Goal: Task Accomplishment & Management: Manage account settings

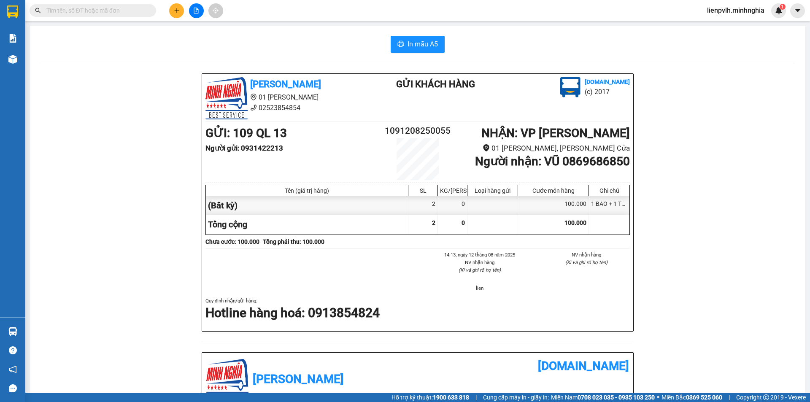
click at [89, 8] on input "text" at bounding box center [96, 10] width 100 height 9
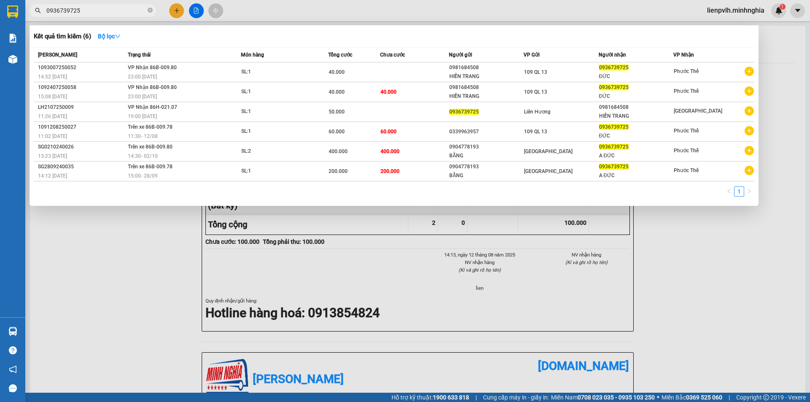
type input "0936739725"
click at [179, 9] on div at bounding box center [405, 201] width 810 height 402
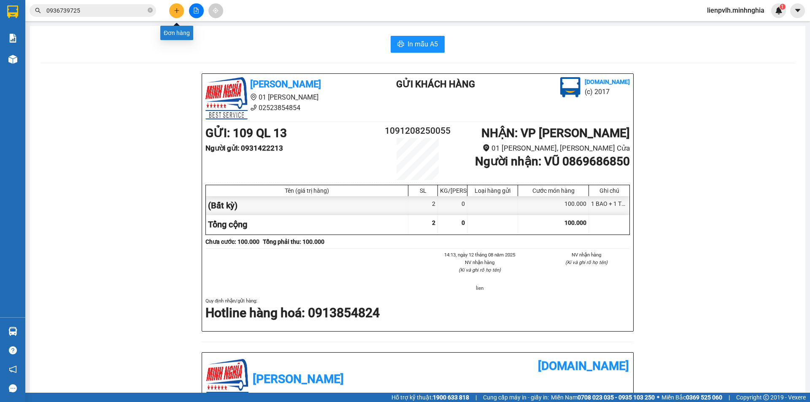
click at [180, 12] on button at bounding box center [176, 10] width 15 height 15
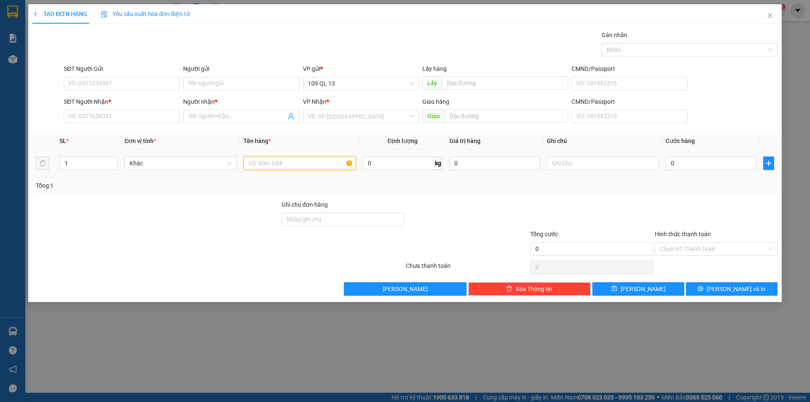
click at [268, 169] on input "text" at bounding box center [299, 162] width 112 height 13
click at [148, 120] on input "SĐT Người Nhận *" at bounding box center [122, 116] width 116 height 13
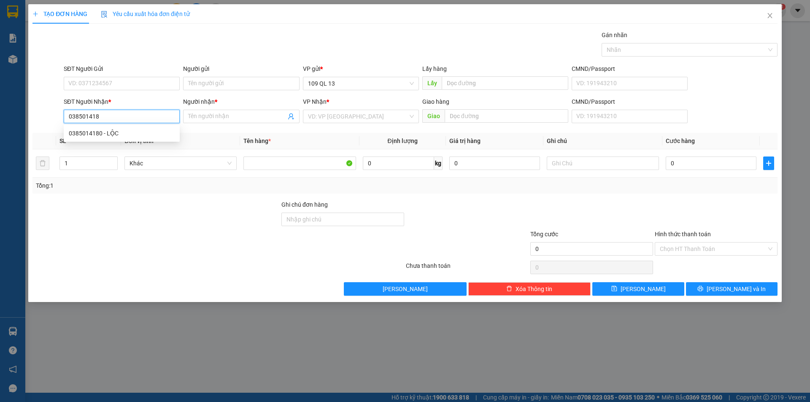
type input "0385014180"
click at [140, 134] on div "0385014180 - LỘC" at bounding box center [122, 133] width 106 height 9
type input "LỘC"
type input "0385014180"
click at [150, 83] on input "SĐT Người Gửi" at bounding box center [122, 83] width 116 height 13
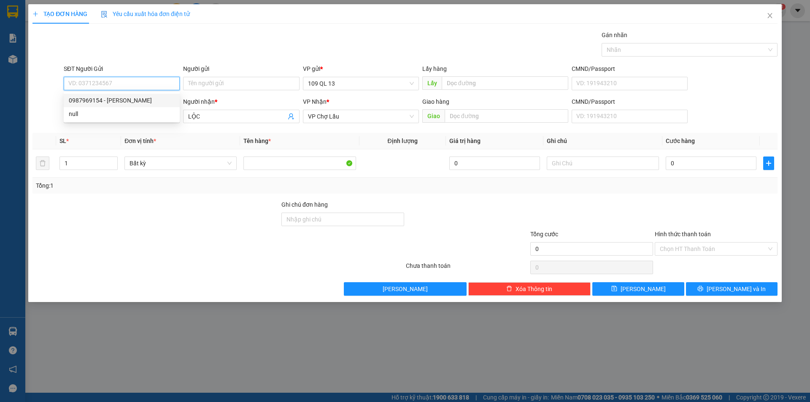
click at [129, 99] on div "0987969154 - PHÚC NGUYỄN" at bounding box center [122, 100] width 106 height 9
type input "0987969154"
type input "PHÚC NGUYỄN"
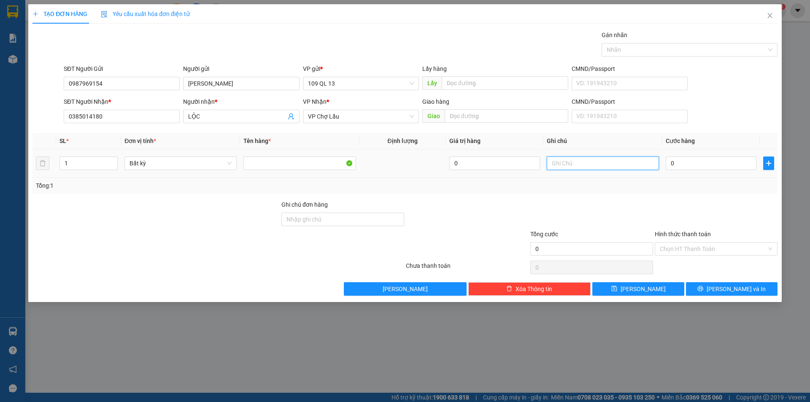
click at [567, 165] on input "text" at bounding box center [603, 162] width 112 height 13
type input "1 THG PT"
type input "5"
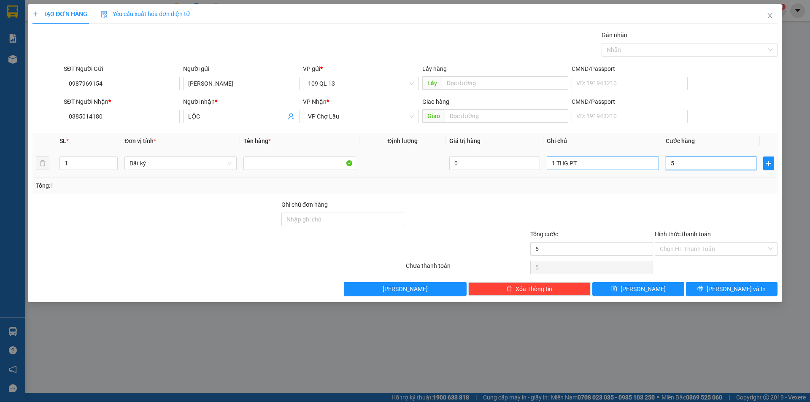
type input "50"
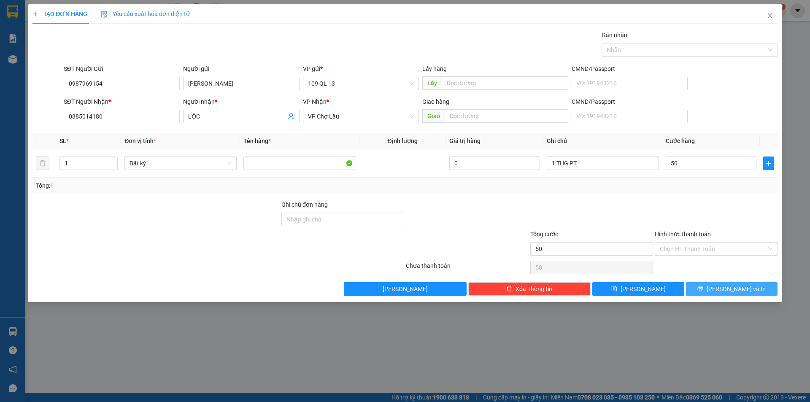
type input "50.000"
click at [743, 289] on span "[PERSON_NAME] và In" at bounding box center [735, 288] width 59 height 9
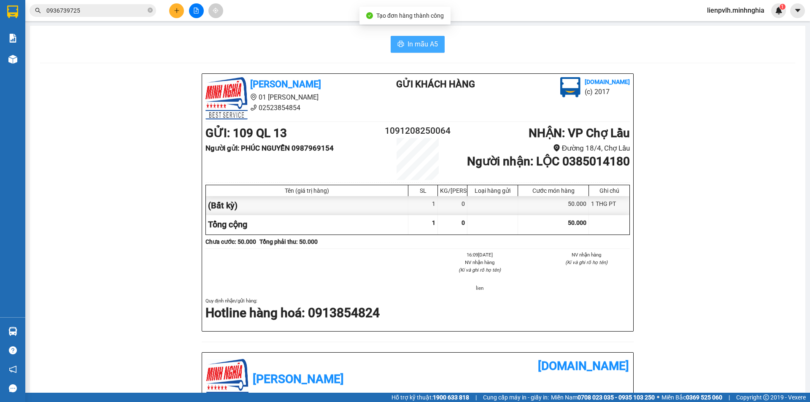
click at [418, 50] on button "In mẫu A5" at bounding box center [418, 44] width 54 height 17
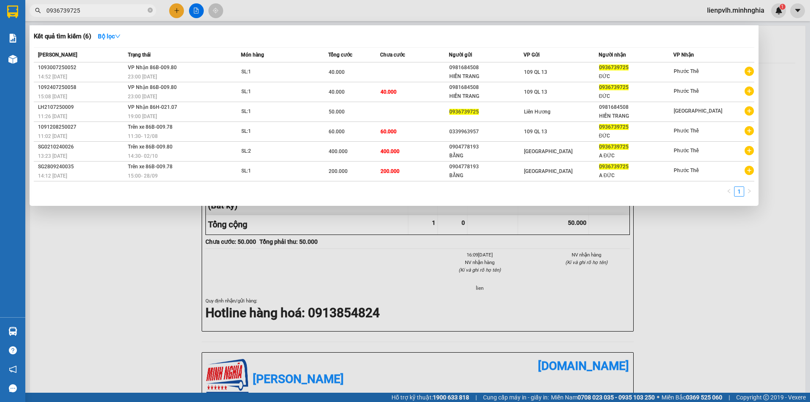
click at [101, 11] on input "0936739725" at bounding box center [96, 10] width 100 height 9
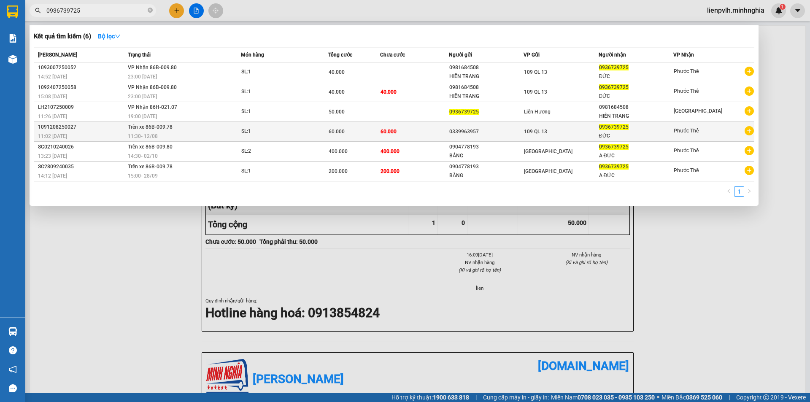
click at [109, 134] on div "11:02 - 12/08" at bounding box center [81, 136] width 87 height 9
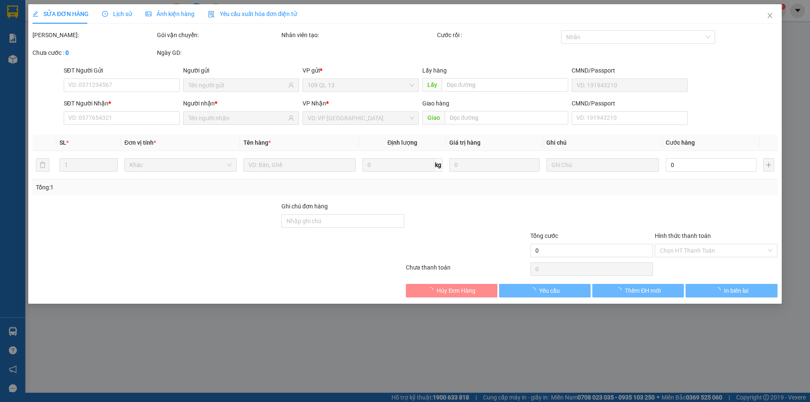
type input "0339963957"
type input "0936739725"
type input "60.000"
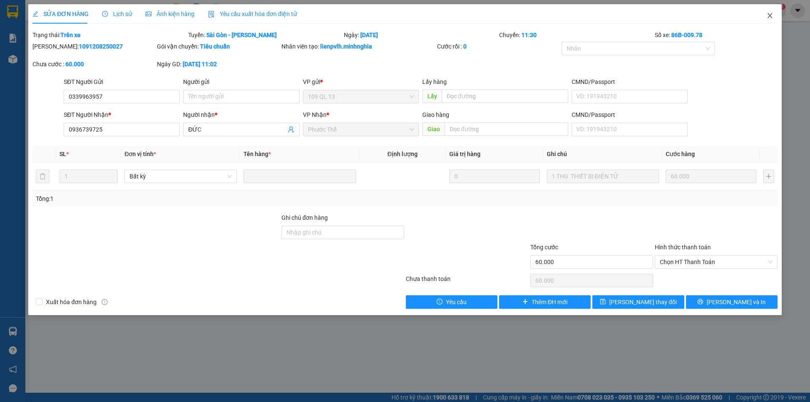
click at [766, 13] on icon "close" at bounding box center [769, 15] width 7 height 7
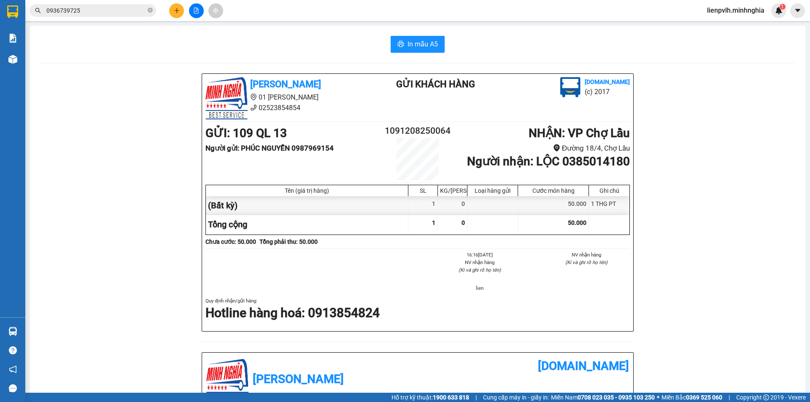
click at [110, 8] on input "0936739725" at bounding box center [96, 10] width 100 height 9
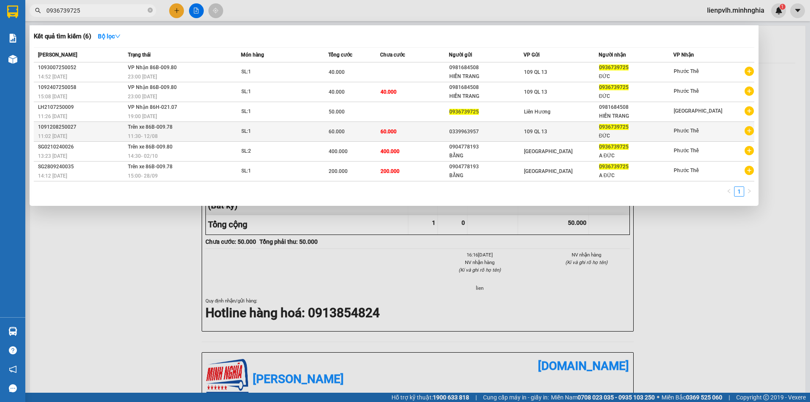
click at [50, 137] on span "11:02 - 12/08" at bounding box center [52, 136] width 29 height 6
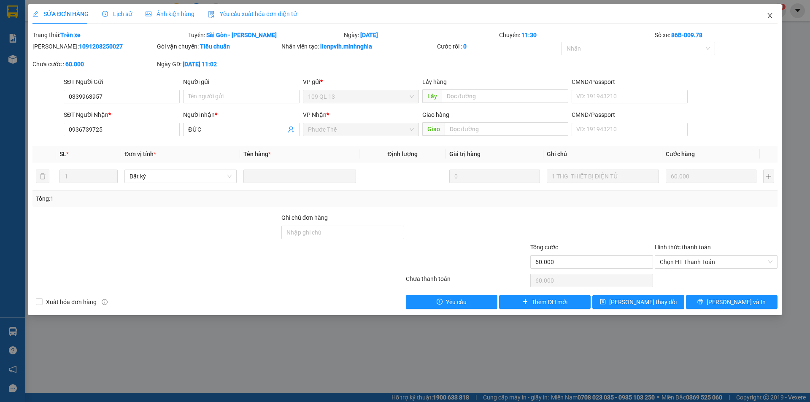
click at [771, 18] on icon "close" at bounding box center [769, 15] width 5 height 5
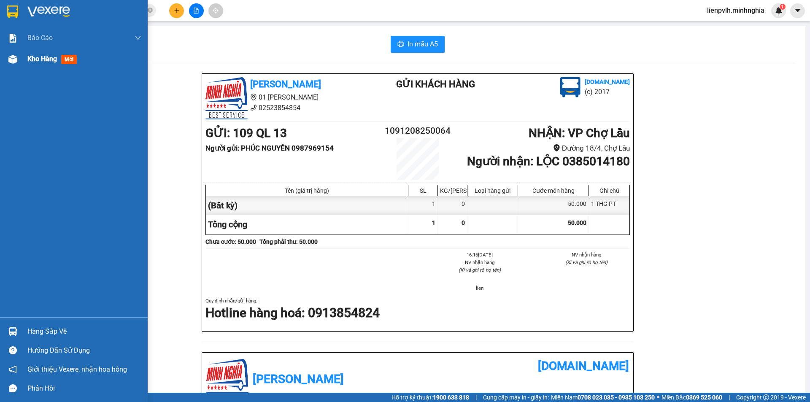
click at [19, 60] on div at bounding box center [12, 59] width 15 height 15
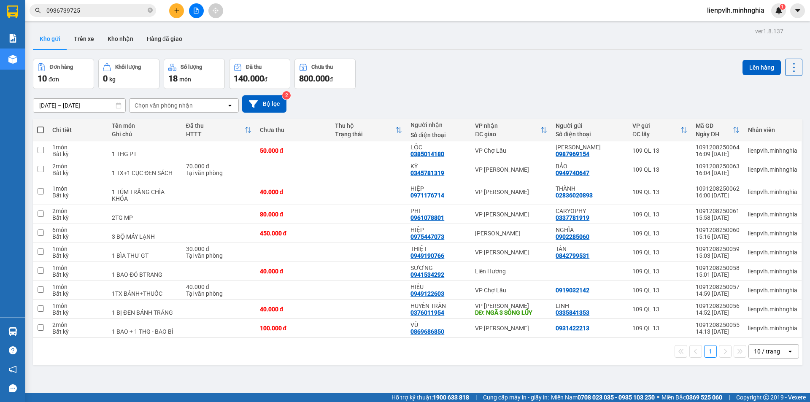
click at [105, 9] on input "0936739725" at bounding box center [96, 10] width 100 height 9
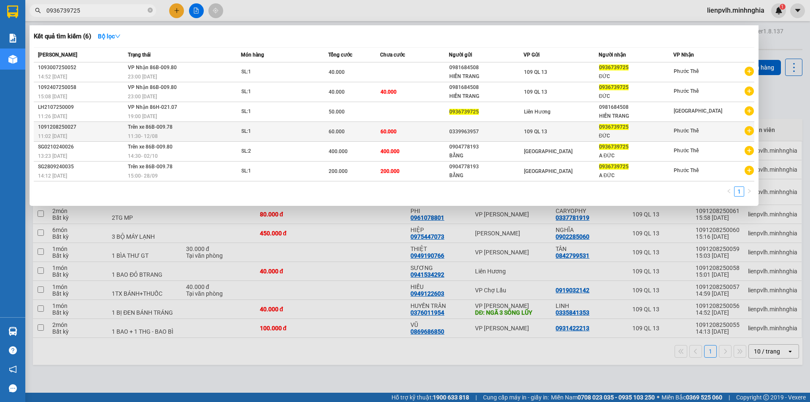
click at [184, 135] on div "11:30 - 12/08" at bounding box center [184, 136] width 113 height 9
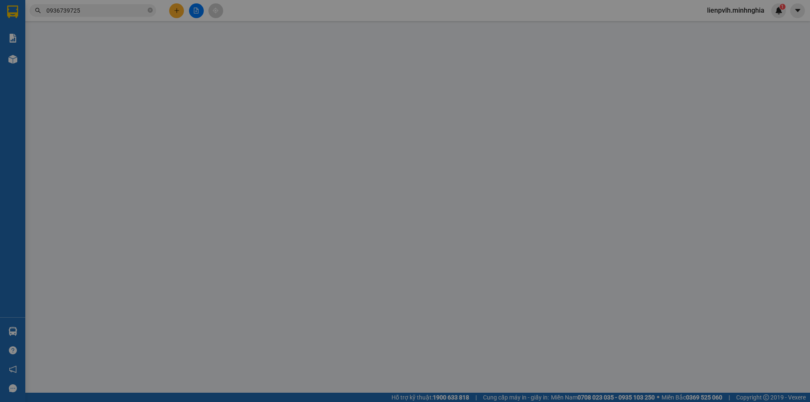
type input "0339963957"
type input "0936739725"
type input "60.000"
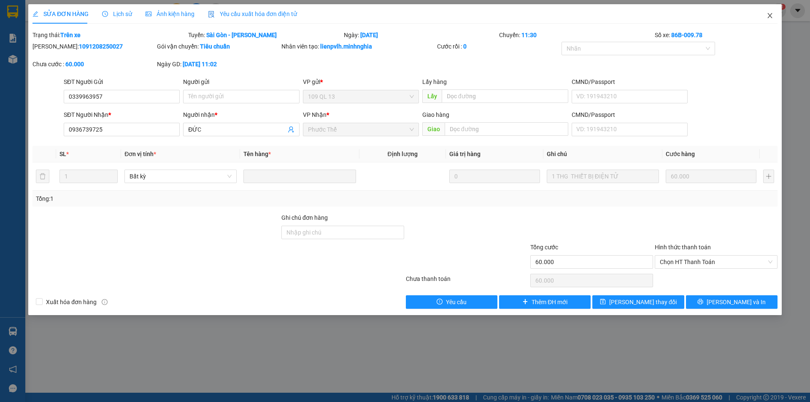
click at [762, 16] on span "Close" at bounding box center [770, 16] width 24 height 24
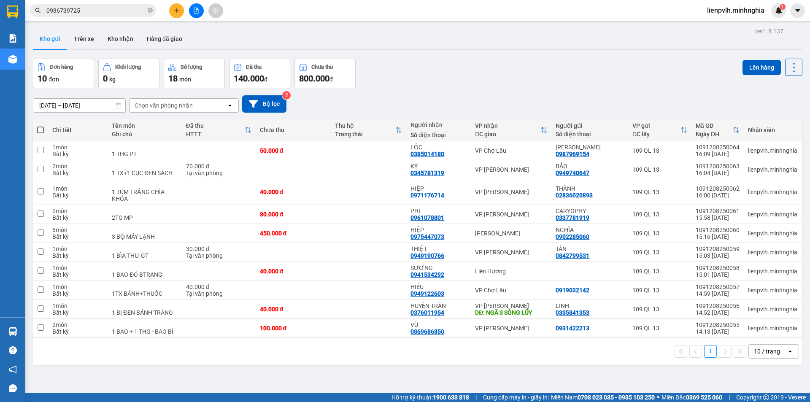
click at [100, 12] on input "0936739725" at bounding box center [96, 10] width 100 height 9
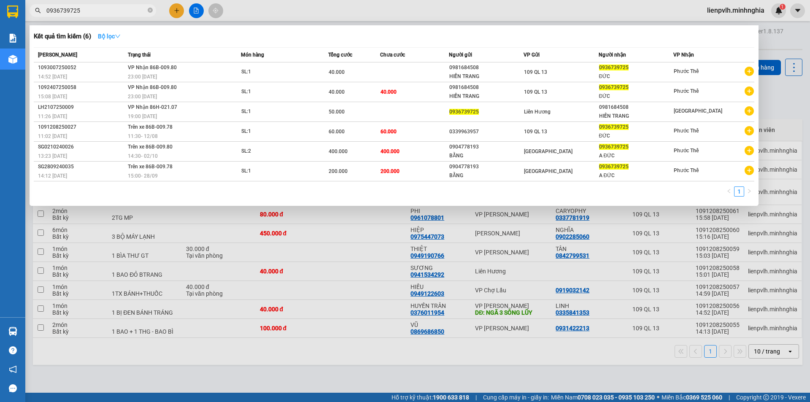
click at [108, 36] on strong "Bộ lọc" at bounding box center [109, 36] width 23 height 7
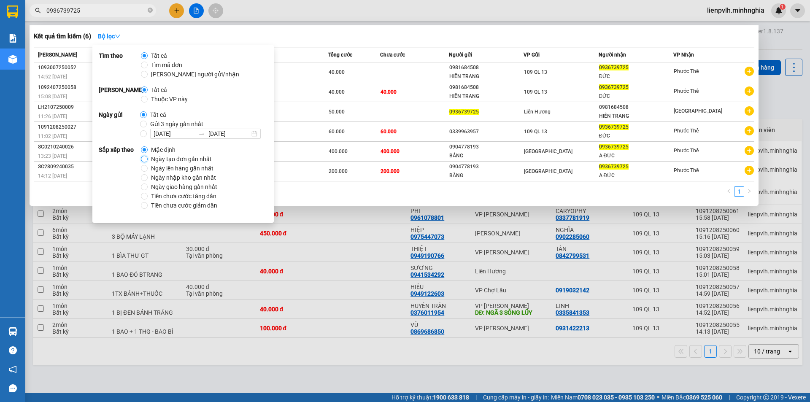
click at [146, 159] on input "Ngày tạo đơn gần nhất" at bounding box center [144, 159] width 7 height 7
radio input "true"
radio input "false"
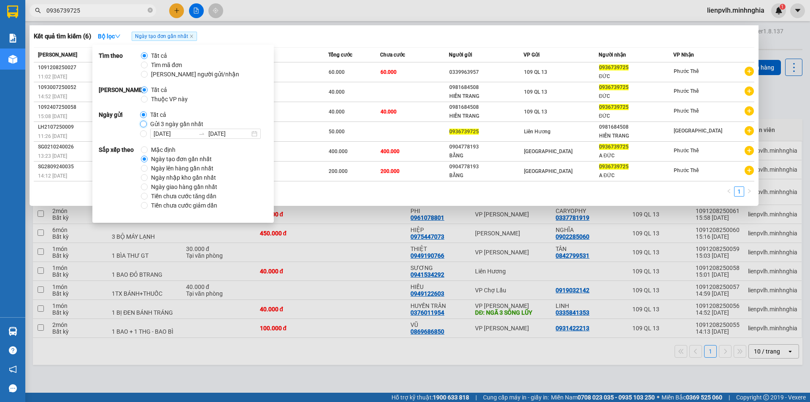
click at [142, 127] on input "Gửi 3 ngày gần nhất" at bounding box center [143, 124] width 7 height 7
radio input "true"
radio input "false"
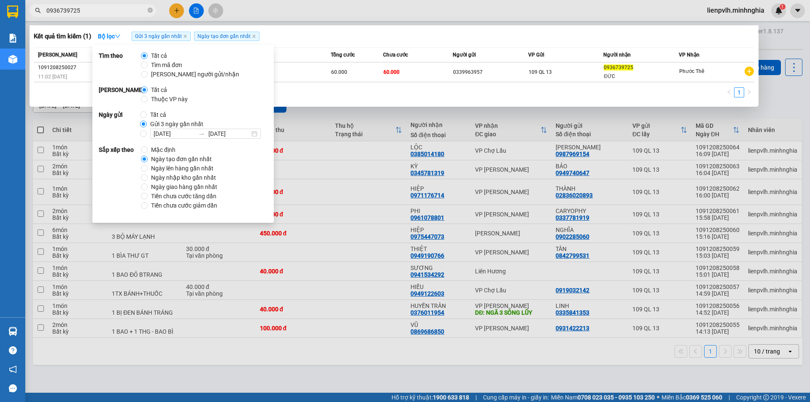
click at [368, 127] on div at bounding box center [405, 201] width 810 height 402
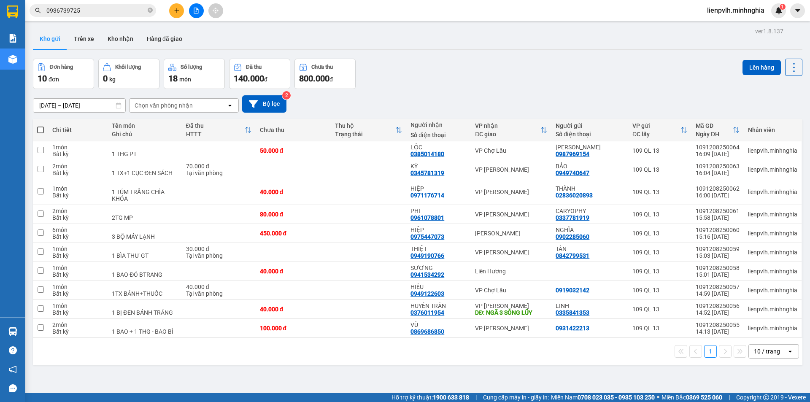
click at [107, 13] on input "0936739725" at bounding box center [96, 10] width 100 height 9
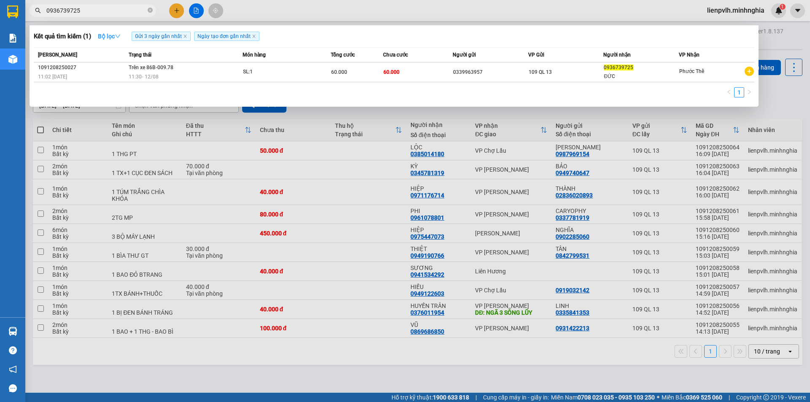
click at [111, 38] on strong "Bộ lọc" at bounding box center [109, 36] width 23 height 7
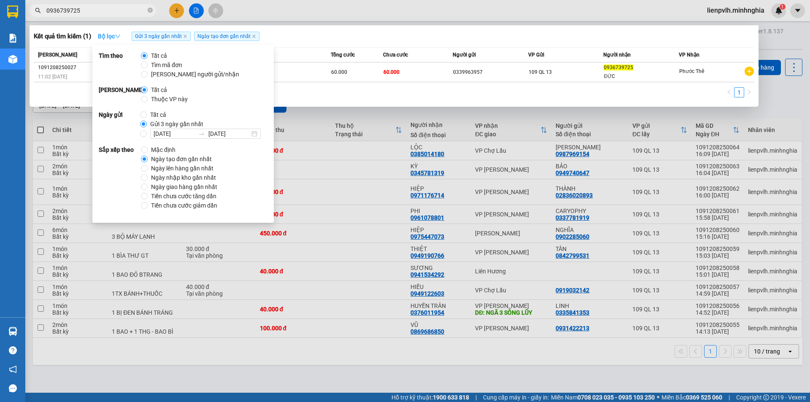
click at [111, 38] on strong "Bộ lọc" at bounding box center [109, 36] width 23 height 7
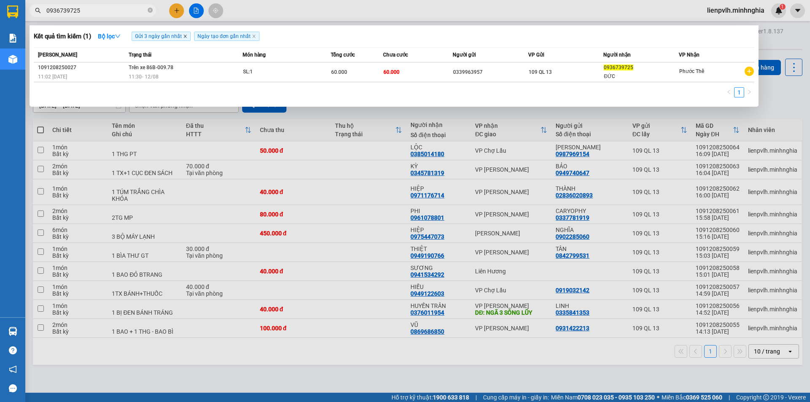
click at [187, 37] on icon "close" at bounding box center [185, 36] width 4 height 4
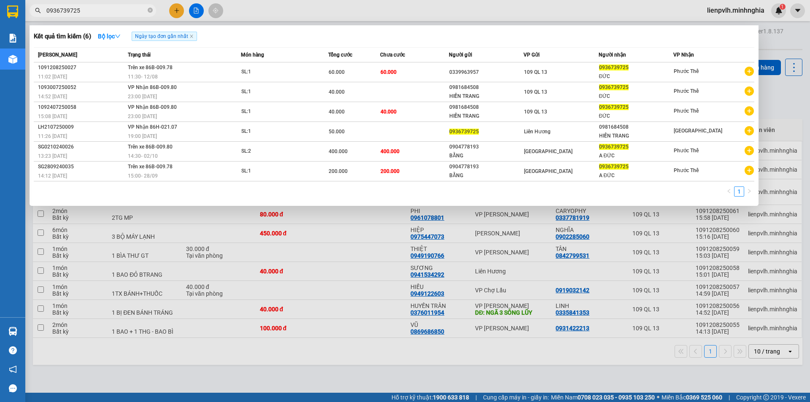
click at [315, 10] on div at bounding box center [405, 201] width 810 height 402
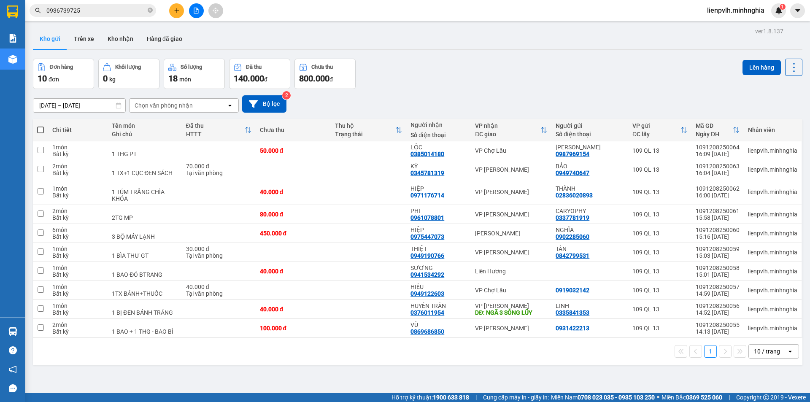
click at [147, 11] on span "0936739725" at bounding box center [93, 10] width 127 height 13
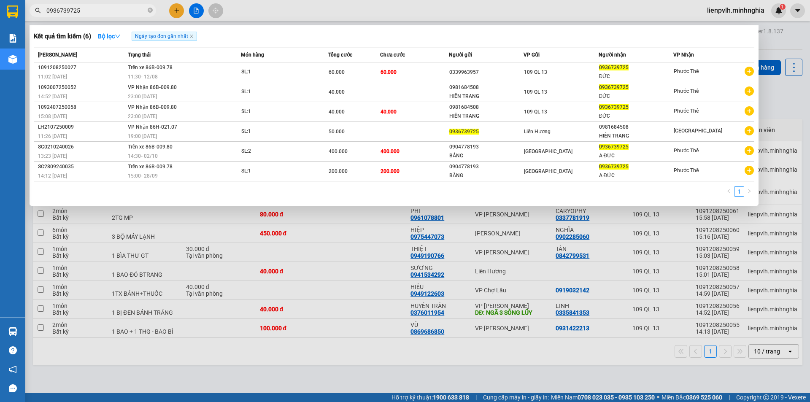
click at [293, 9] on div at bounding box center [405, 201] width 810 height 402
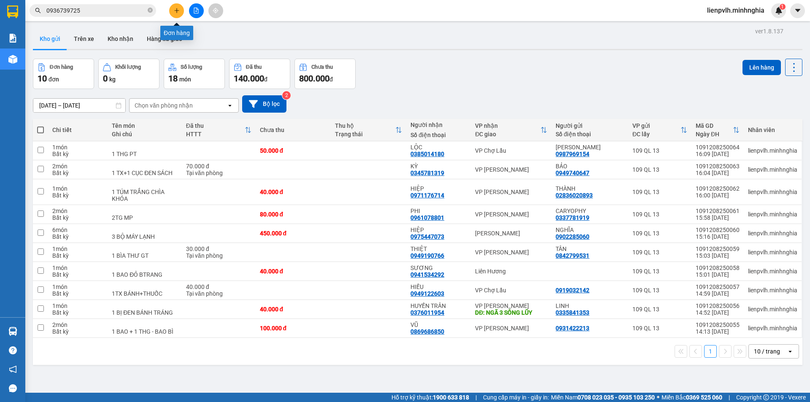
click at [179, 11] on icon "plus" at bounding box center [177, 11] width 6 height 6
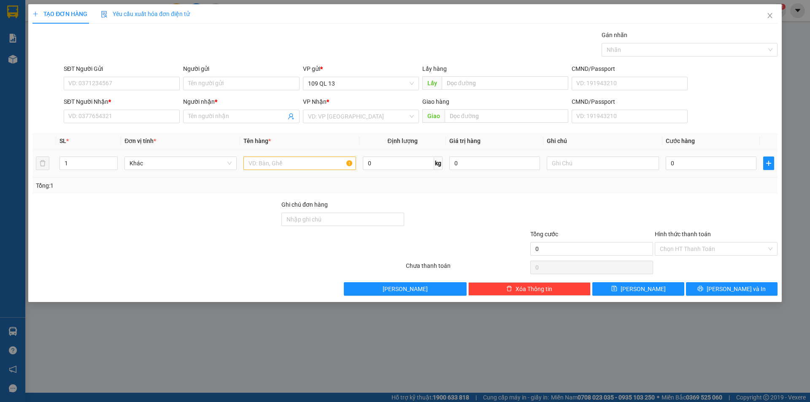
click at [291, 171] on td at bounding box center [299, 163] width 119 height 28
click at [296, 163] on input "text" at bounding box center [299, 162] width 112 height 13
click at [568, 162] on input "text" at bounding box center [603, 162] width 112 height 13
click at [107, 162] on input "1" at bounding box center [88, 163] width 57 height 13
type input "2"
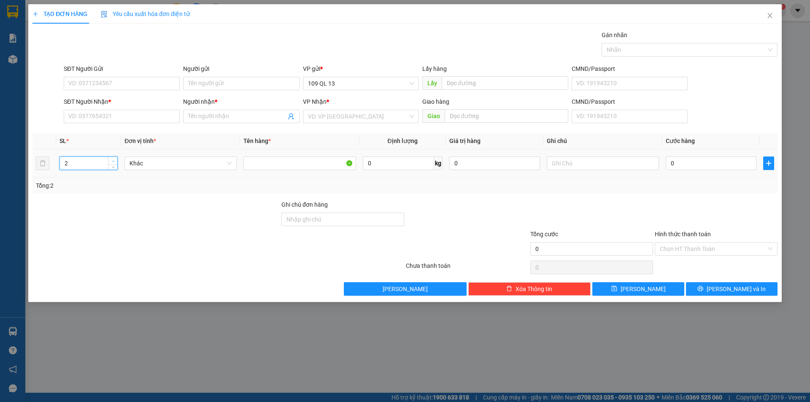
click at [111, 159] on span "up" at bounding box center [112, 161] width 5 height 5
click at [600, 167] on input "text" at bounding box center [603, 162] width 112 height 13
type input "1 CUỘN XANH + 1 THG - PT"
click at [147, 124] on div "SĐT Người Nhận * VD: 0377654321" at bounding box center [122, 112] width 116 height 30
click at [152, 107] on div "SĐT Người Nhận *" at bounding box center [122, 103] width 116 height 13
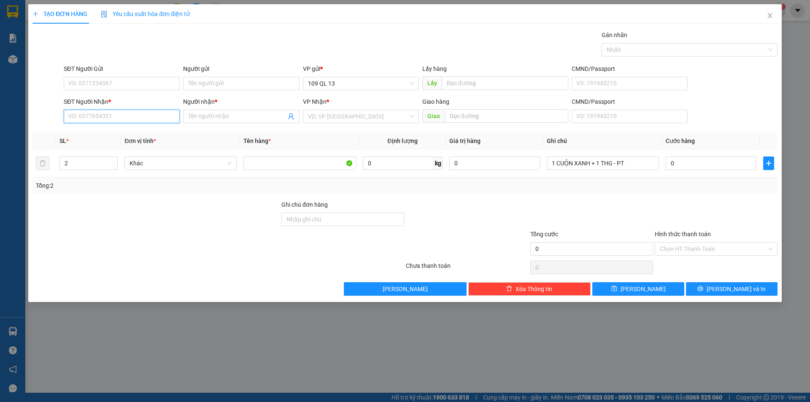
click at [151, 114] on input "SĐT Người Nhận *" at bounding box center [122, 116] width 116 height 13
click at [84, 114] on input "09393951486" at bounding box center [122, 116] width 116 height 13
type input "0393951486"
click at [127, 129] on div "0393951486 - TRƯỜNG THỊNH" at bounding box center [122, 133] width 106 height 9
type input "TRƯỜNG THỊNH"
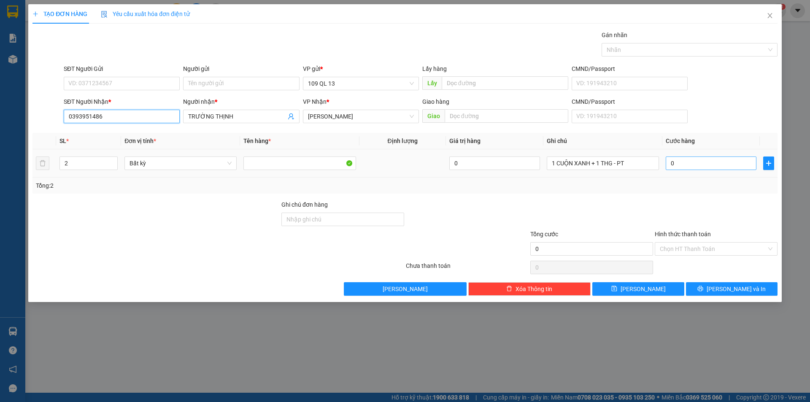
type input "0393951486"
type input "1"
type input "12"
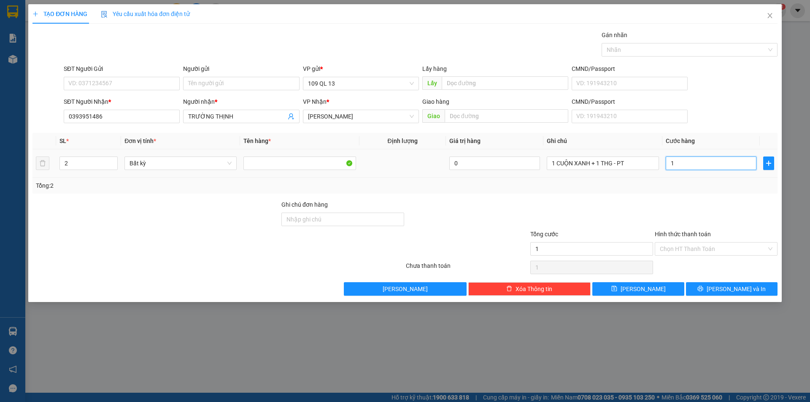
type input "12"
type input "120"
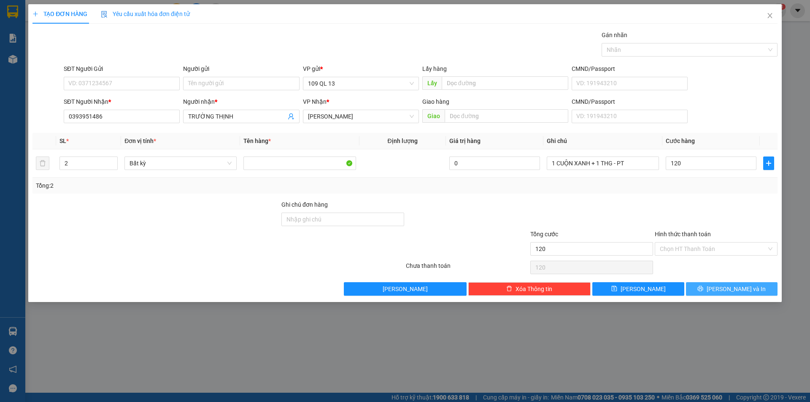
type input "120.000"
click at [748, 292] on span "[PERSON_NAME] và In" at bounding box center [735, 288] width 59 height 9
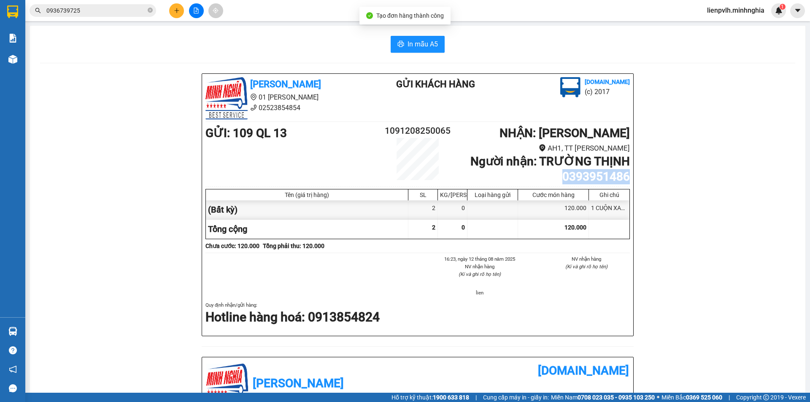
drag, startPoint x: 560, startPoint y: 172, endPoint x: 646, endPoint y: 175, distance: 86.5
click at [646, 175] on div "Minh Nghĩa 01 Đinh Tiên Hoàng 02523854854 Gửi khách hàng Vexere.com (c) 2017 GỬ…" at bounding box center [417, 364] width 755 height 582
click at [119, 12] on input "0936739725" at bounding box center [96, 10] width 100 height 9
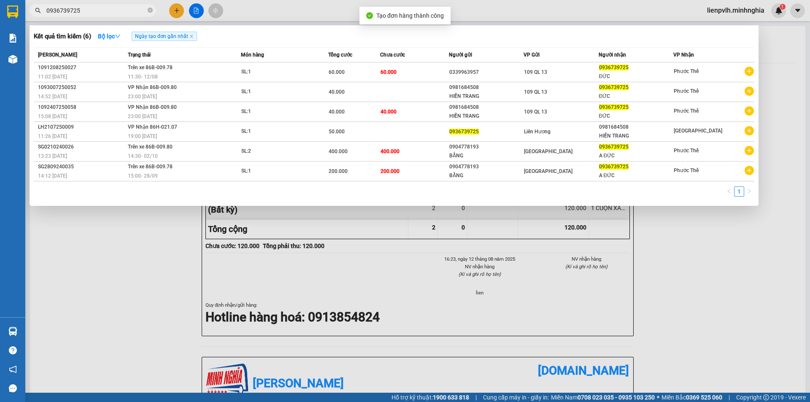
paste input "0393951486"
click at [122, 12] on input "09367397250393951486" at bounding box center [96, 10] width 100 height 9
paste input "text"
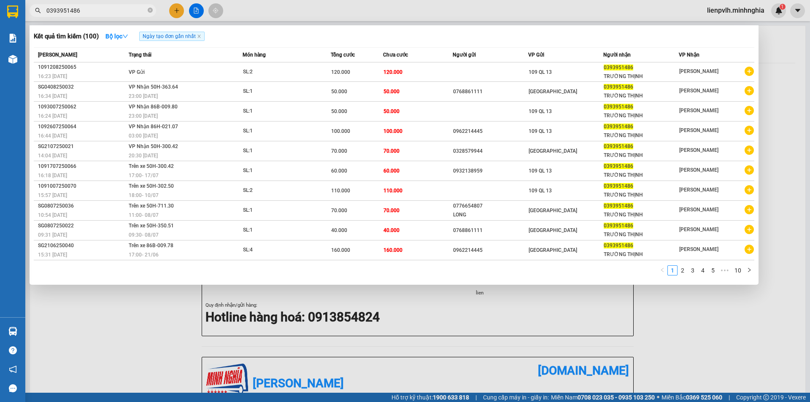
type input "0393951486"
click at [262, 297] on div at bounding box center [405, 201] width 810 height 402
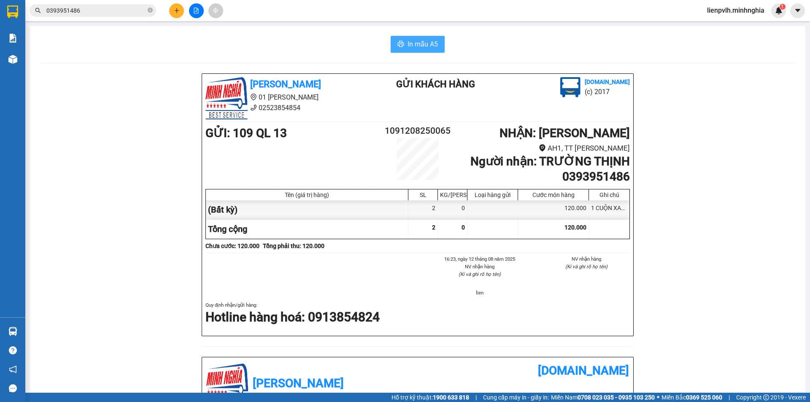
click at [415, 43] on span "In mẫu A5" at bounding box center [422, 44] width 30 height 11
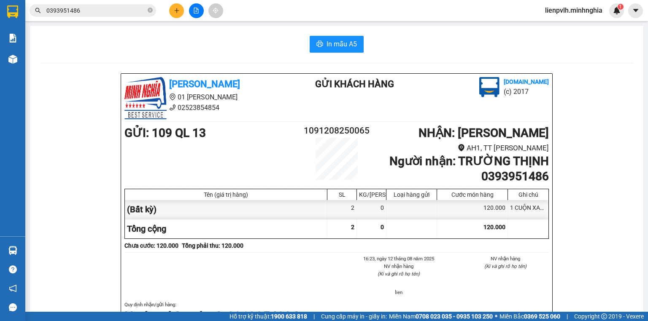
drag, startPoint x: 761, startPoint y: 1, endPoint x: 619, endPoint y: 297, distance: 328.0
click at [180, 8] on button at bounding box center [176, 10] width 15 height 15
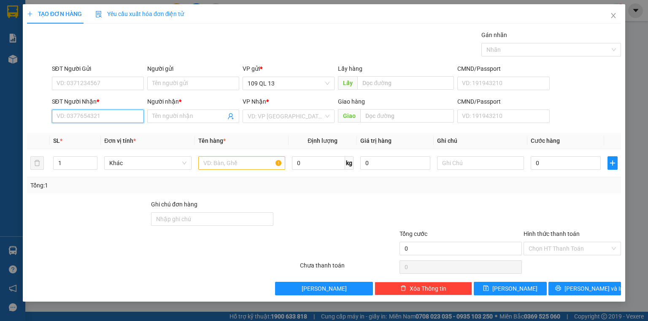
click at [114, 114] on input "SĐT Người Nhận *" at bounding box center [98, 116] width 92 height 13
click at [129, 133] on div "0943250313 - TRƯƠNG HẢO" at bounding box center [98, 132] width 83 height 9
type input "0943250313"
type input "TRƯƠNG HẢO"
type input "PHAN THANH"
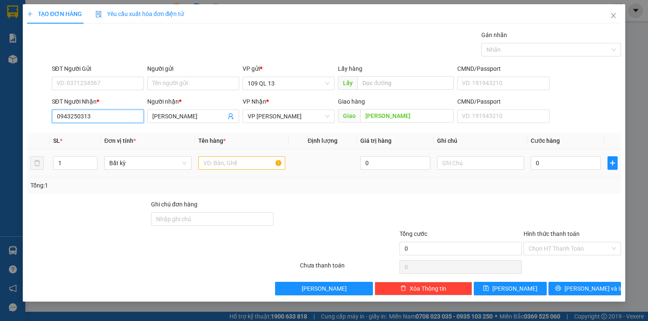
type input "0943250313"
click at [223, 161] on input "text" at bounding box center [241, 162] width 87 height 13
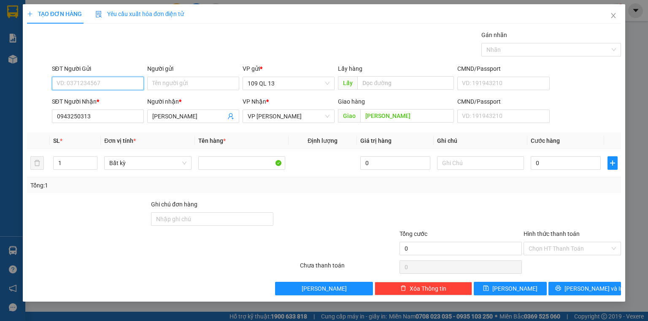
click at [133, 86] on input "SĐT Người Gửi" at bounding box center [98, 83] width 92 height 13
click at [127, 98] on div "0764573512 - ĐỨC" at bounding box center [104, 99] width 95 height 9
type input "0764573512"
type input "ĐỨC"
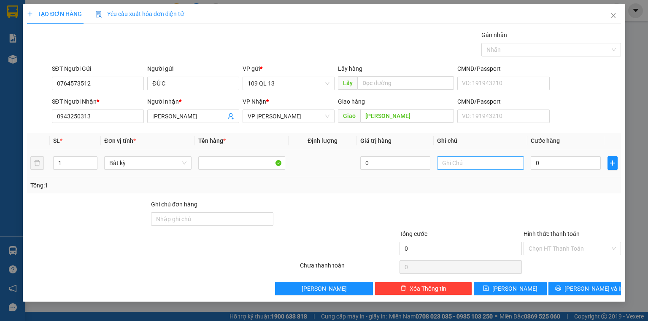
drag, startPoint x: 443, startPoint y: 152, endPoint x: 455, endPoint y: 162, distance: 15.6
click at [447, 154] on td at bounding box center [481, 163] width 94 height 28
click at [455, 163] on input "text" at bounding box center [480, 162] width 87 height 13
type input "1 TH SƠN"
type input "4"
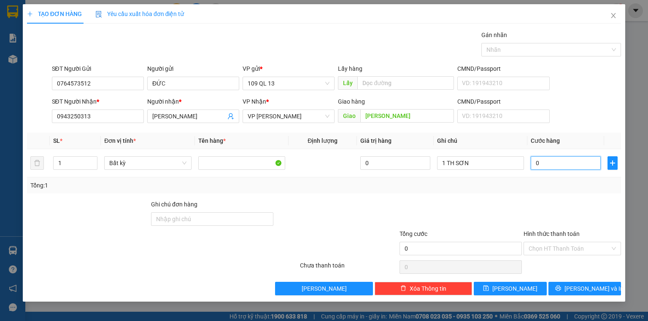
type input "4"
type input "40"
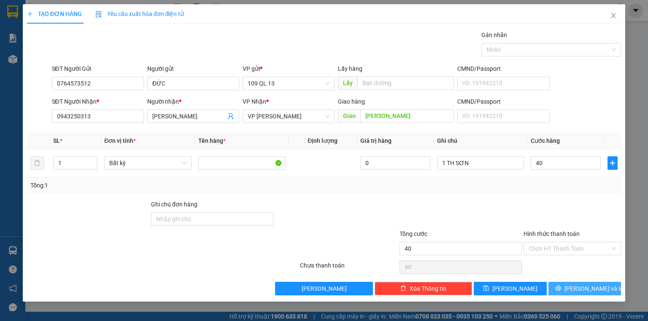
type input "40.000"
click at [584, 288] on span "[PERSON_NAME] và In" at bounding box center [593, 288] width 59 height 9
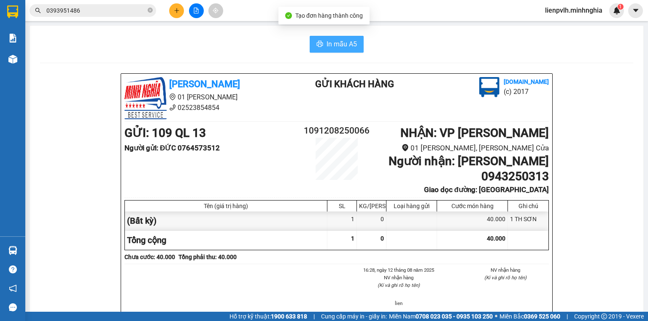
click at [326, 47] on span "In mẫu A5" at bounding box center [341, 44] width 30 height 11
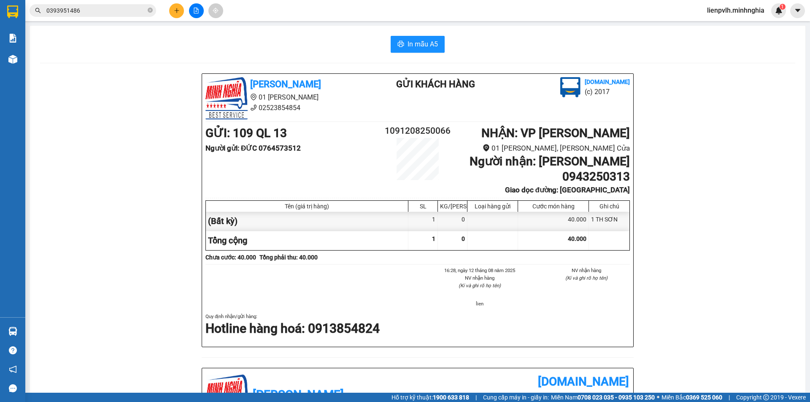
click at [723, 112] on div "Minh Nghĩa 01 Đinh Tiên Hoàng 02523854854 Gửi khách hàng Vexere.com (c) 2017 GỬ…" at bounding box center [417, 376] width 755 height 606
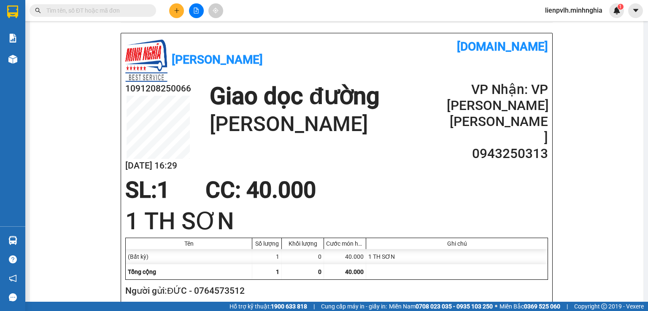
scroll to position [393, 0]
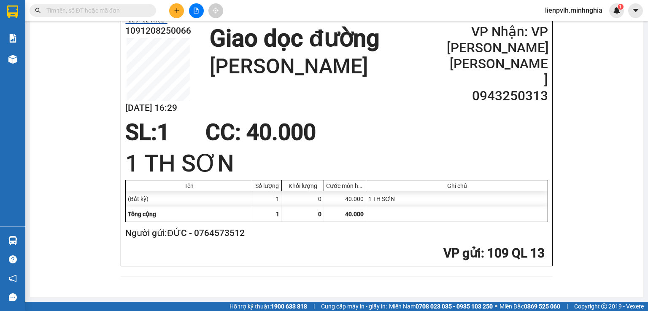
drag, startPoint x: 555, startPoint y: 298, endPoint x: 547, endPoint y: 299, distance: 8.5
drag, startPoint x: 547, startPoint y: 299, endPoint x: 79, endPoint y: 135, distance: 495.5
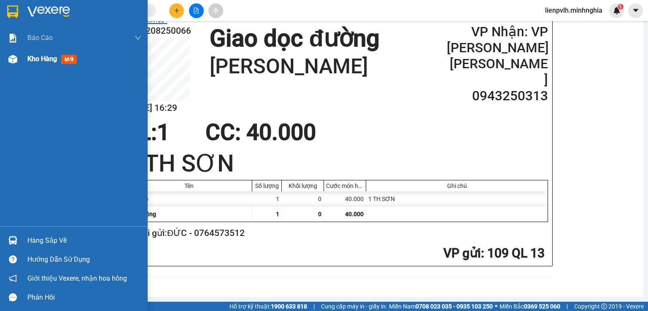
click at [7, 62] on div at bounding box center [12, 59] width 15 height 15
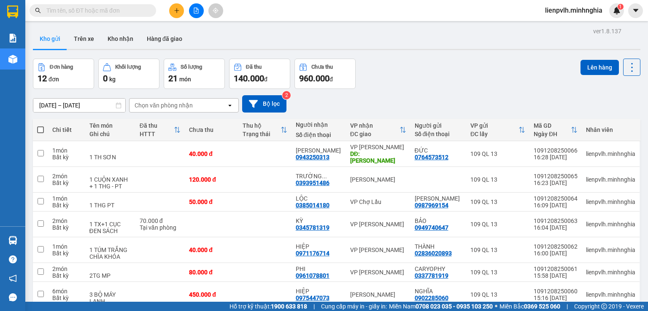
click at [39, 129] on span at bounding box center [40, 130] width 7 height 7
click at [40, 126] on input "checkbox" at bounding box center [40, 126] width 0 height 0
checkbox input "true"
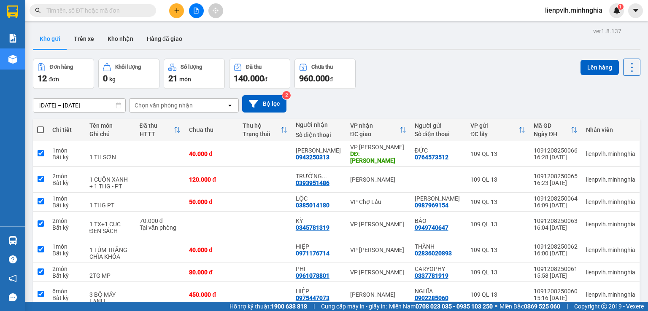
checkbox input "true"
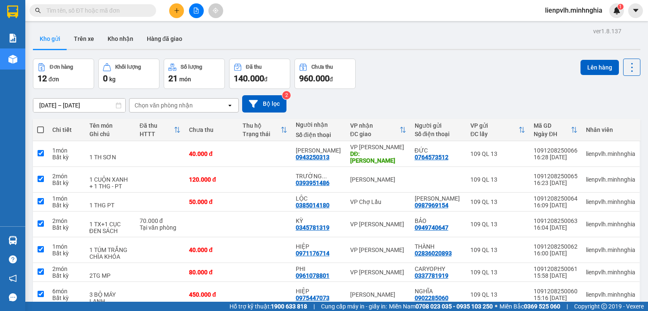
checkbox input "true"
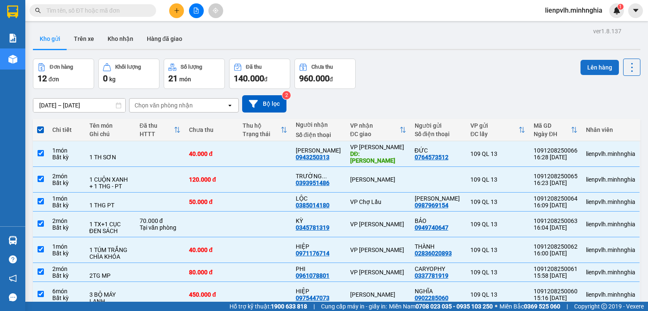
click at [588, 66] on button "Lên hàng" at bounding box center [599, 67] width 38 height 15
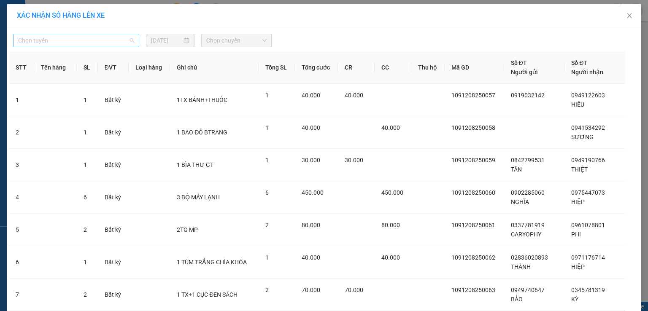
click at [116, 44] on span "Chọn tuyến" at bounding box center [76, 40] width 116 height 13
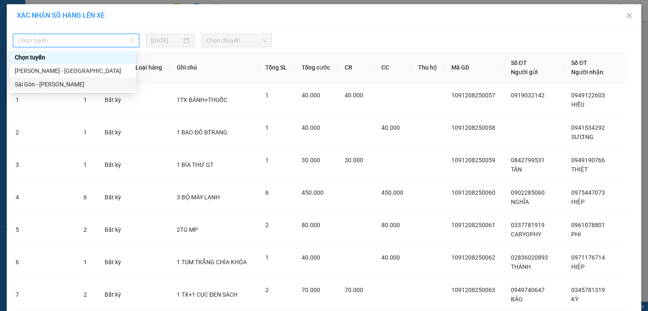
click at [56, 83] on div "Sài Gòn - [PERSON_NAME]" at bounding box center [73, 84] width 116 height 9
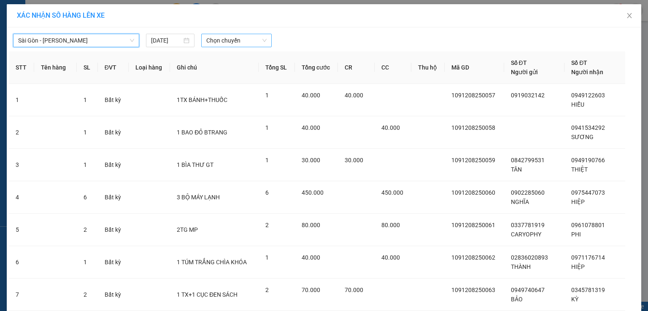
click at [224, 41] on span "Chọn chuyến" at bounding box center [236, 40] width 61 height 13
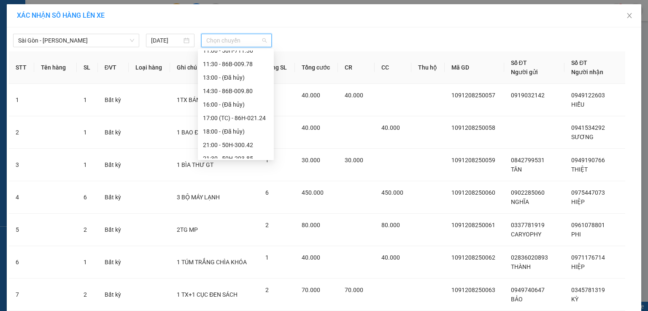
scroll to position [94, 0]
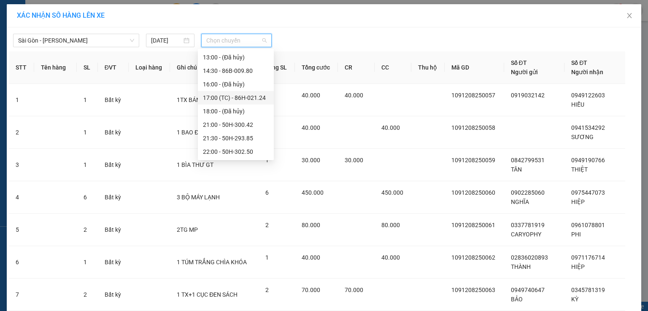
click at [228, 98] on div "17:00 (TC) - 86H-021.24" at bounding box center [236, 97] width 66 height 9
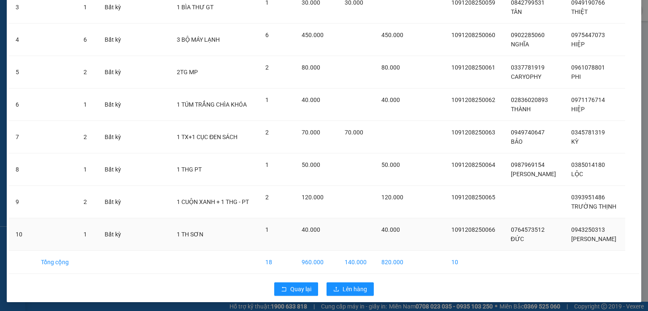
scroll to position [163, 0]
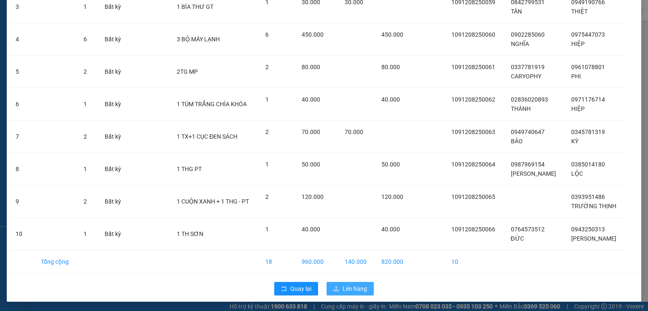
click at [349, 286] on span "Lên hàng" at bounding box center [354, 288] width 24 height 9
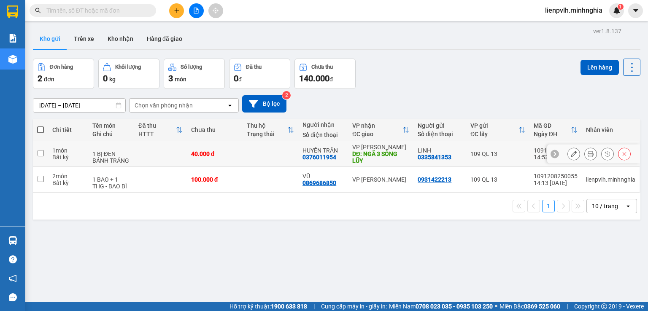
click at [269, 158] on td at bounding box center [270, 154] width 56 height 26
checkbox input "true"
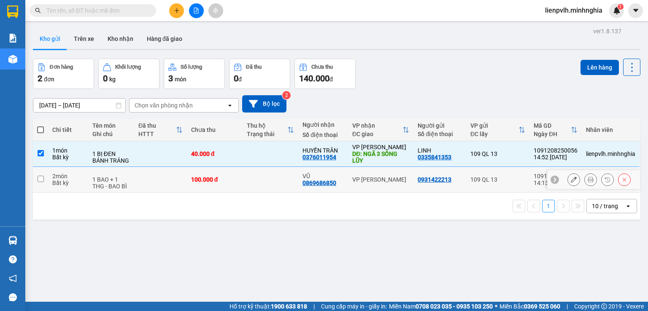
click at [255, 172] on td at bounding box center [270, 180] width 56 height 26
checkbox input "true"
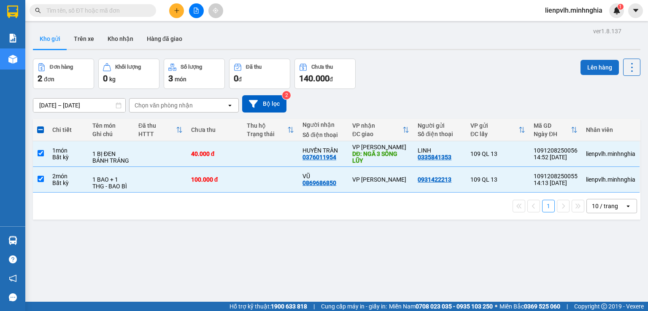
click at [580, 63] on button "Lên hàng" at bounding box center [599, 67] width 38 height 15
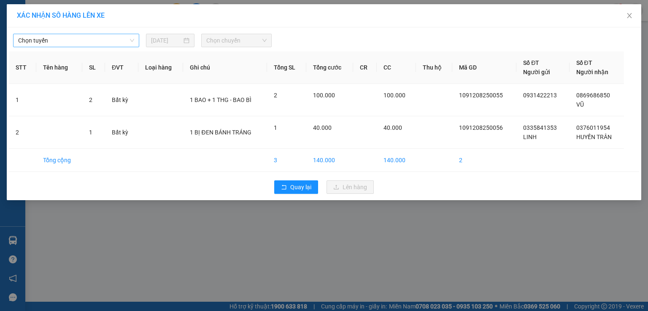
drag, startPoint x: 67, startPoint y: 32, endPoint x: 64, endPoint y: 43, distance: 10.9
click at [68, 36] on div "Chọn tuyến 12/08/2025 Chọn chuyến" at bounding box center [324, 39] width 630 height 18
drag, startPoint x: 61, startPoint y: 41, endPoint x: 56, endPoint y: 55, distance: 15.0
click at [62, 41] on span "Chọn tuyến" at bounding box center [76, 40] width 116 height 13
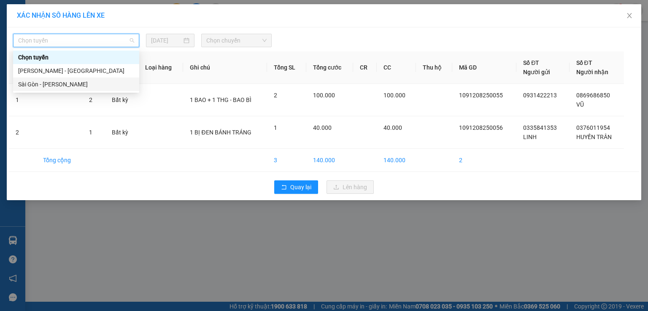
click at [60, 81] on div "Sài Gòn - [PERSON_NAME]" at bounding box center [76, 84] width 116 height 9
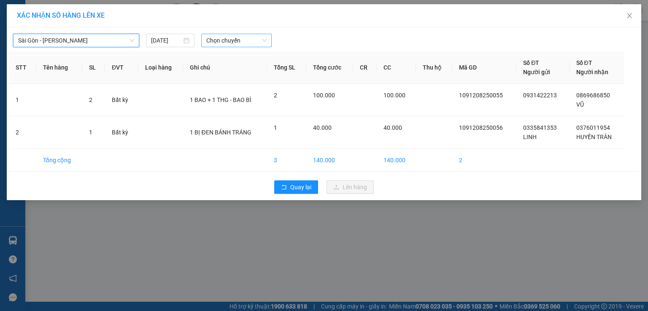
click at [243, 40] on span "Chọn chuyến" at bounding box center [236, 40] width 61 height 13
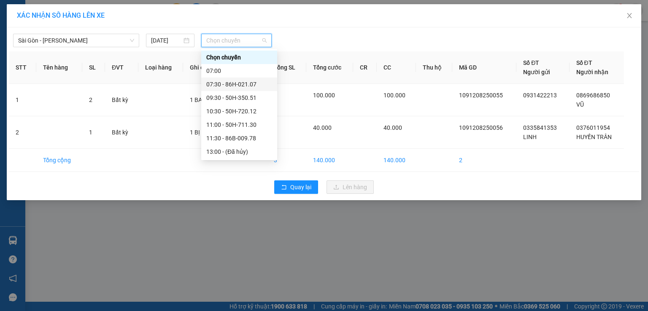
scroll to position [94, 0]
click at [240, 100] on div "17:00 (TC) - 86H-021.24" at bounding box center [239, 97] width 66 height 9
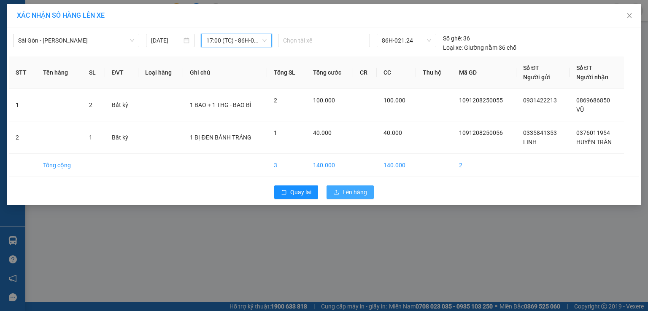
click at [358, 191] on span "Lên hàng" at bounding box center [354, 192] width 24 height 9
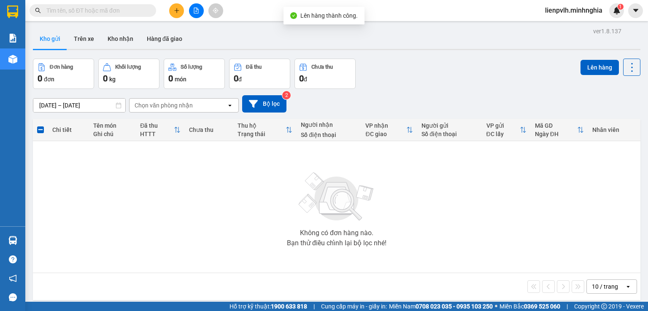
click at [199, 12] on button at bounding box center [196, 10] width 15 height 15
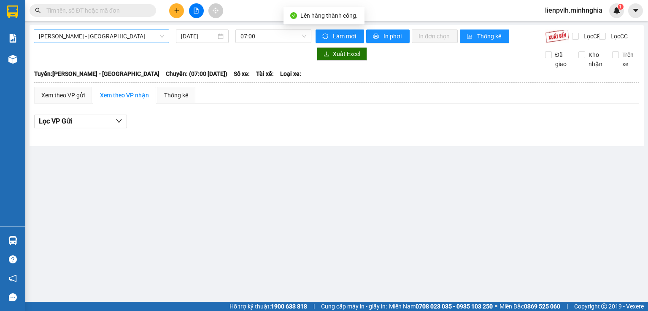
click at [127, 40] on span "[PERSON_NAME] - [GEOGRAPHIC_DATA]" at bounding box center [101, 36] width 125 height 13
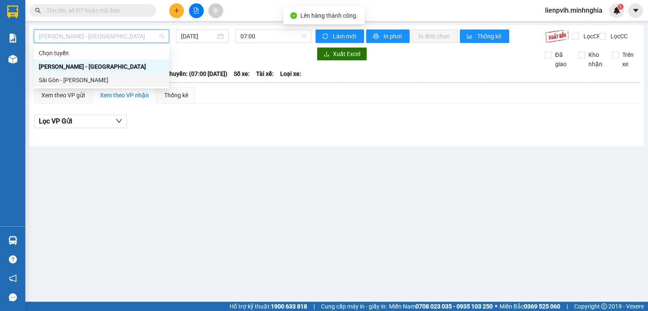
click at [86, 79] on div "Sài Gòn - [PERSON_NAME]" at bounding box center [101, 79] width 125 height 9
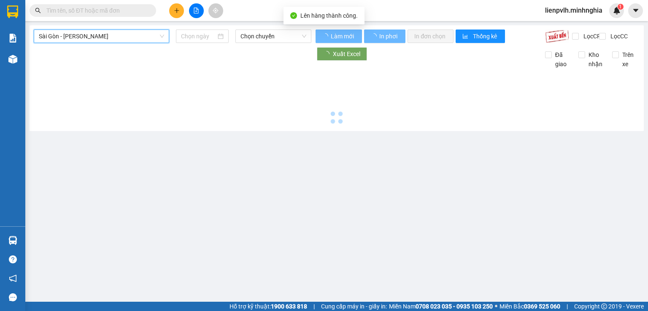
type input "[DATE]"
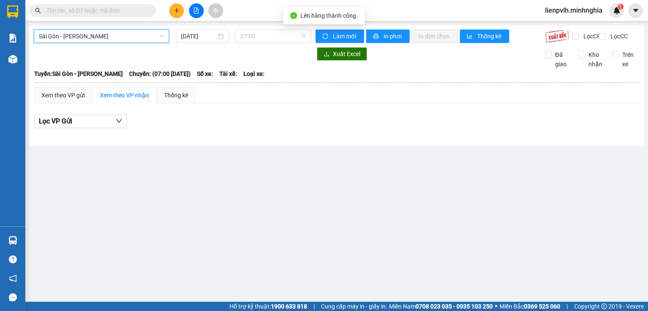
drag, startPoint x: 276, startPoint y: 35, endPoint x: 282, endPoint y: 81, distance: 45.5
click at [277, 35] on span "07:00" at bounding box center [273, 36] width 66 height 13
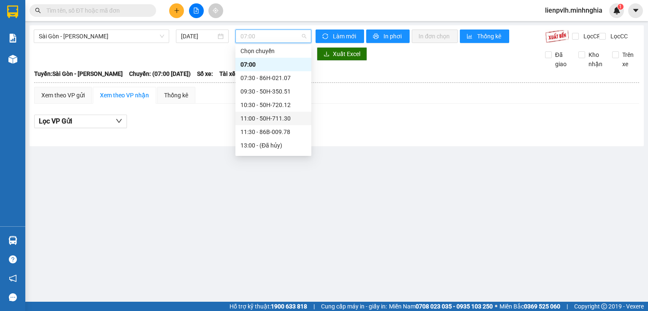
scroll to position [94, 0]
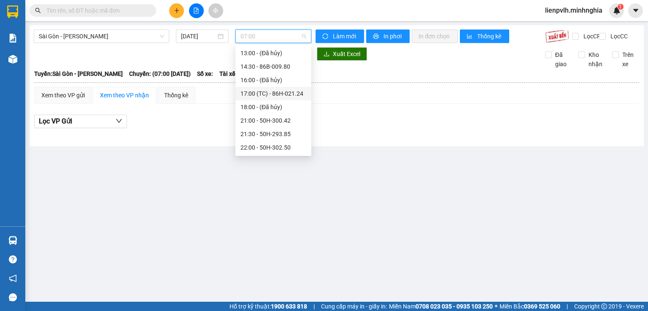
click at [267, 98] on div "17:00 (TC) - 86H-021.24" at bounding box center [273, 93] width 76 height 13
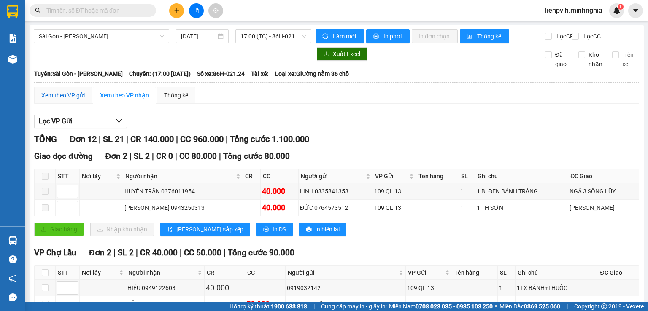
click at [76, 98] on div "Xem theo VP gửi" at bounding box center [62, 95] width 43 height 9
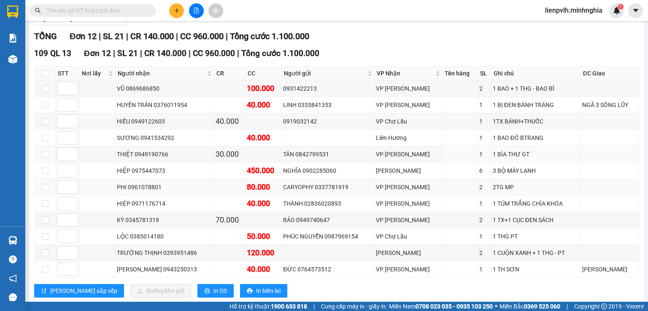
scroll to position [126, 0]
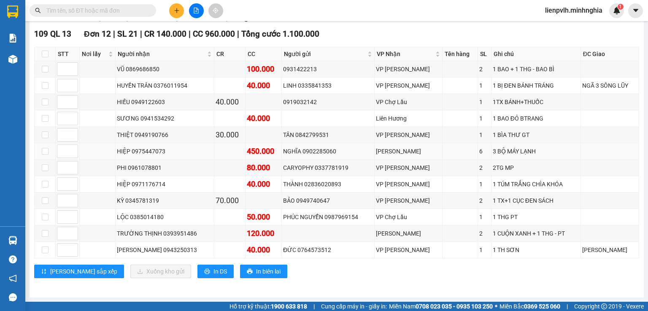
click at [48, 152] on td at bounding box center [45, 151] width 21 height 16
click at [46, 153] on input "checkbox" at bounding box center [45, 151] width 7 height 7
checkbox input "true"
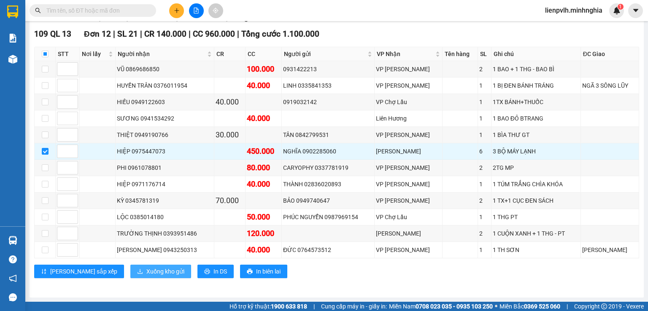
click at [146, 273] on span "Xuống kho gửi" at bounding box center [165, 271] width 38 height 9
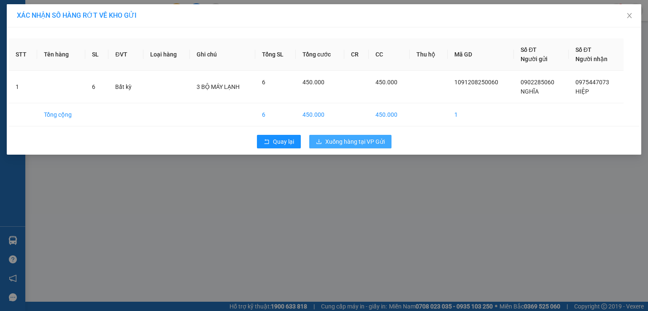
click at [343, 143] on span "Xuống hàng tại VP Gửi" at bounding box center [354, 141] width 59 height 9
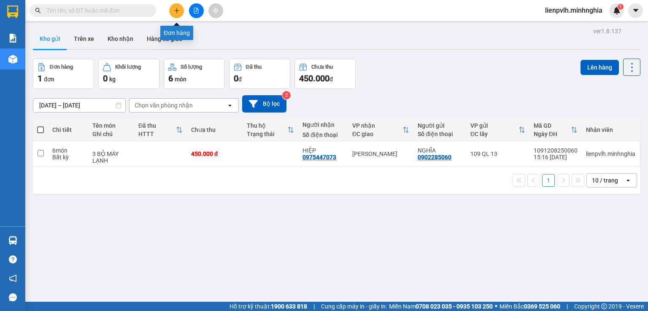
click at [179, 10] on icon "plus" at bounding box center [177, 11] width 6 height 6
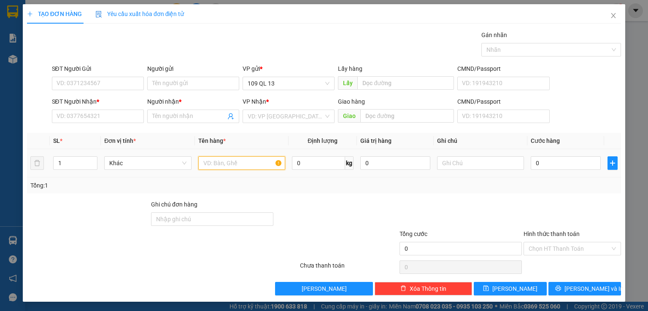
click at [221, 167] on input "text" at bounding box center [241, 162] width 87 height 13
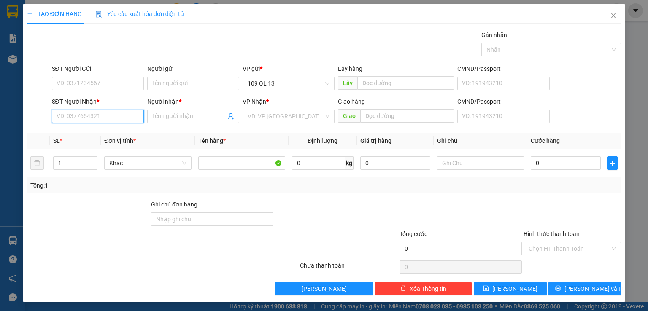
click at [109, 115] on input "SĐT Người Nhận *" at bounding box center [98, 116] width 92 height 13
click at [92, 133] on div "0374048720 - BS. HIỀN" at bounding box center [96, 132] width 81 height 9
type input "0374048720"
type input "BS. HIỀN"
type input "NGÃ 3 GỘP"
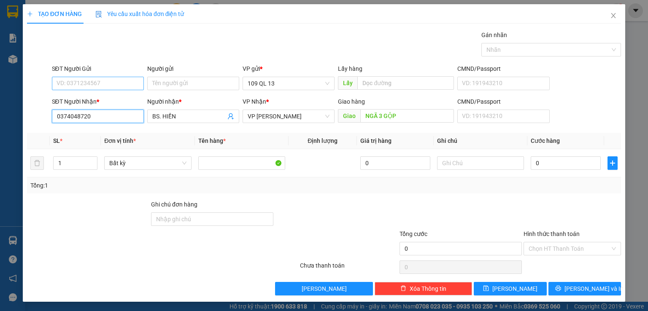
type input "0374048720"
click at [111, 83] on input "SĐT Người Gửi" at bounding box center [98, 83] width 92 height 13
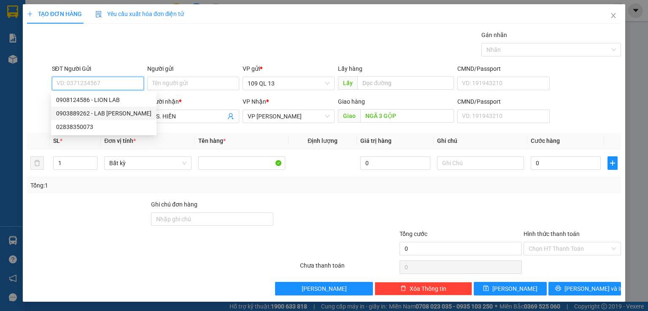
click at [121, 115] on div "0903889262 - LAB LÊ ANH" at bounding box center [103, 113] width 95 height 9
type input "0903889262"
type input "LAB [PERSON_NAME]"
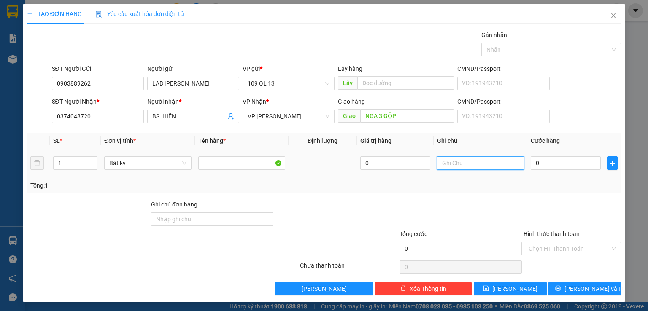
click at [467, 160] on input "text" at bounding box center [480, 162] width 87 height 13
type input "1 HỘP RĂNG"
type input "4"
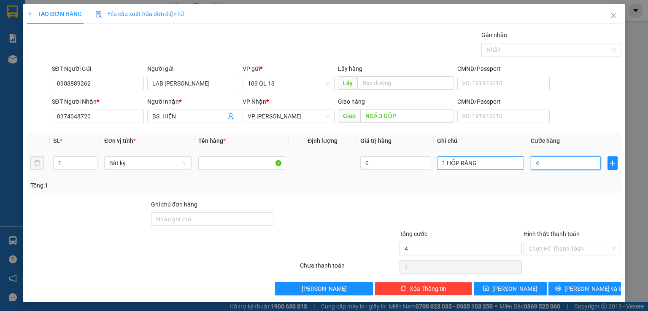
type input "40"
type input "40.000"
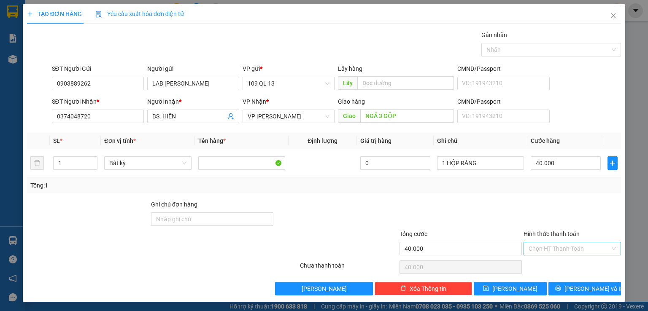
click at [583, 248] on input "Hình thức thanh toán" at bounding box center [568, 248] width 81 height 13
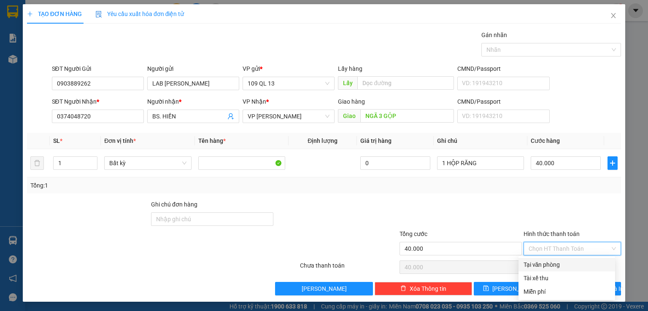
click at [572, 268] on div "Tại văn phòng" at bounding box center [566, 264] width 86 height 9
type input "0"
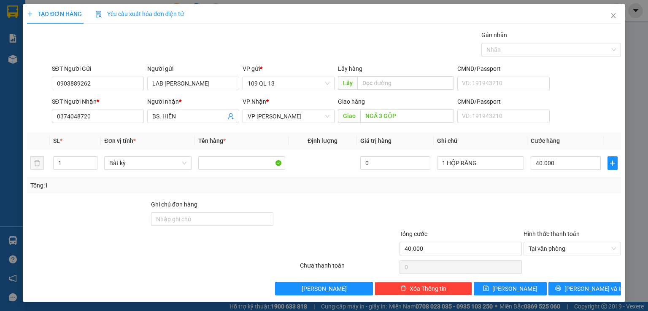
click at [599, 295] on div "TẠO ĐƠN HÀNG Yêu cầu xuất hóa đơn điện tử Transit Pickup Surcharge Ids Transit …" at bounding box center [324, 153] width 602 height 298
click at [601, 282] on button "[PERSON_NAME] và In" at bounding box center [584, 288] width 73 height 13
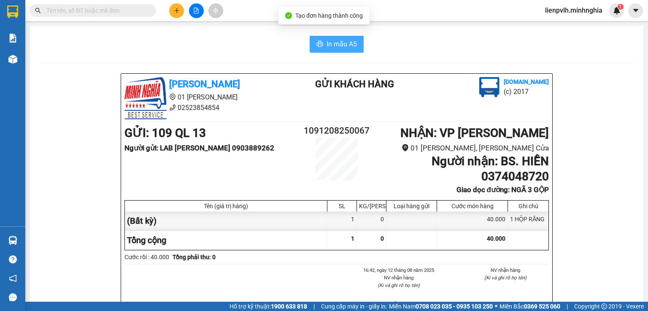
click at [334, 41] on span "In mẫu A5" at bounding box center [341, 44] width 30 height 11
click at [180, 9] on button at bounding box center [176, 10] width 15 height 15
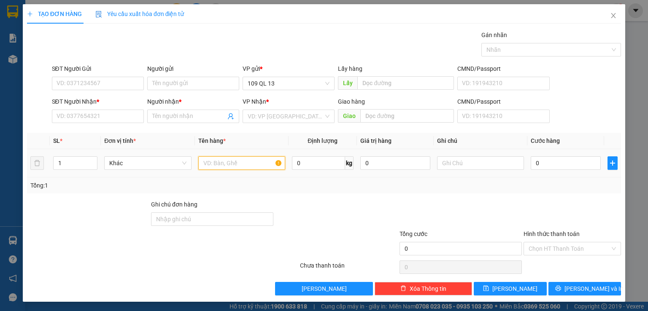
click at [226, 167] on input "text" at bounding box center [241, 162] width 87 height 13
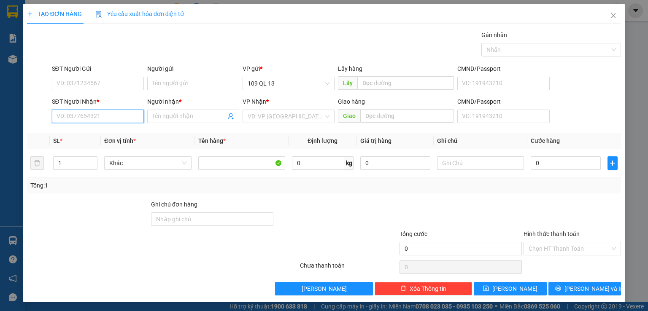
click at [66, 110] on input "SĐT Người Nhận *" at bounding box center [98, 116] width 92 height 13
click at [110, 113] on input "273" at bounding box center [98, 116] width 92 height 13
type input "0935038273"
click at [104, 133] on div "0935038273 - THANH" at bounding box center [97, 132] width 83 height 9
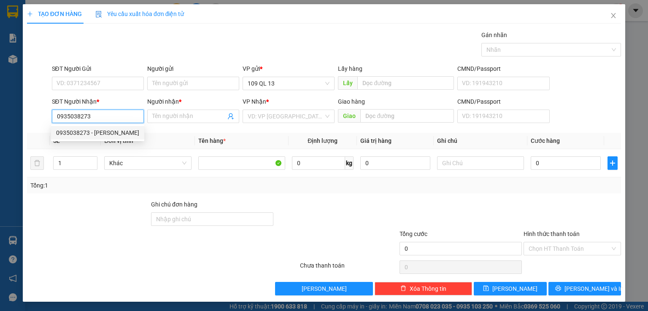
type input "THANH"
type input "0935038273"
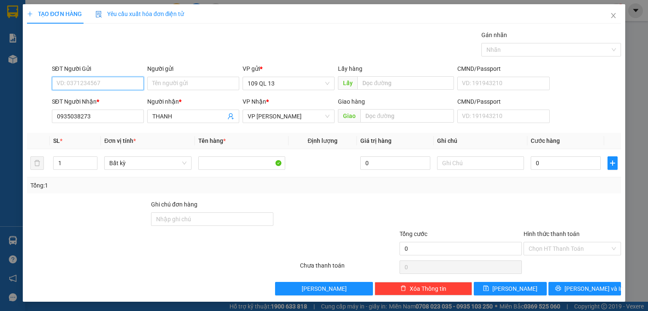
click at [82, 86] on input "SĐT Người Gửi" at bounding box center [98, 83] width 92 height 13
click at [108, 99] on div "0354801900 - THÙY" at bounding box center [96, 99] width 81 height 9
type input "0354801900"
type input "THÙY"
click at [471, 170] on div at bounding box center [480, 163] width 87 height 17
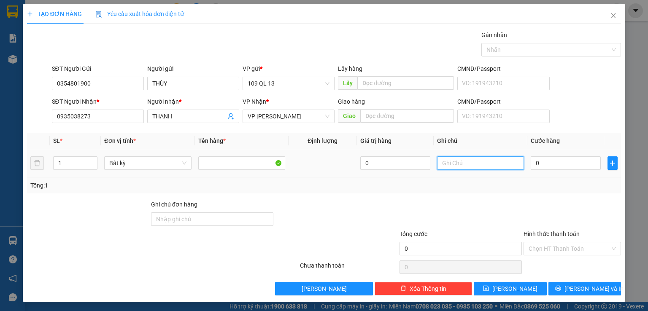
click at [478, 167] on input "text" at bounding box center [480, 162] width 87 height 13
type input "1 HỘP RĂNG"
type input "3"
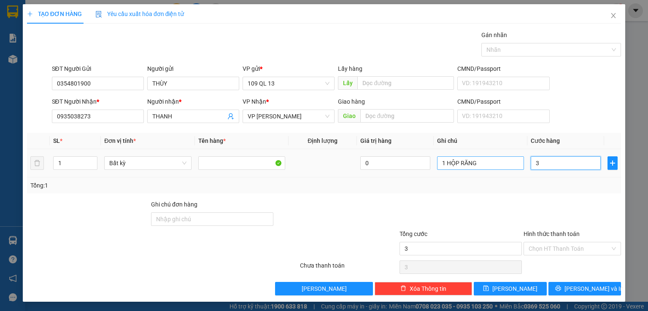
type input "30"
click at [560, 250] on input "Hình thức thanh toán" at bounding box center [568, 248] width 81 height 13
type input "30.000"
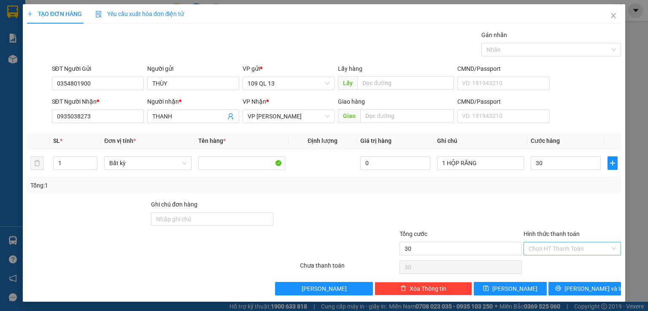
type input "30.000"
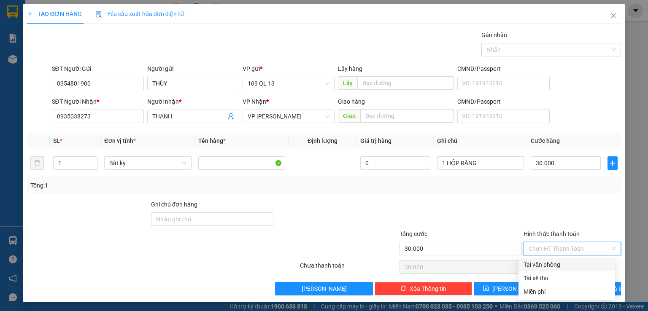
click at [554, 259] on div "Tại văn phòng" at bounding box center [566, 264] width 97 height 13
type input "0"
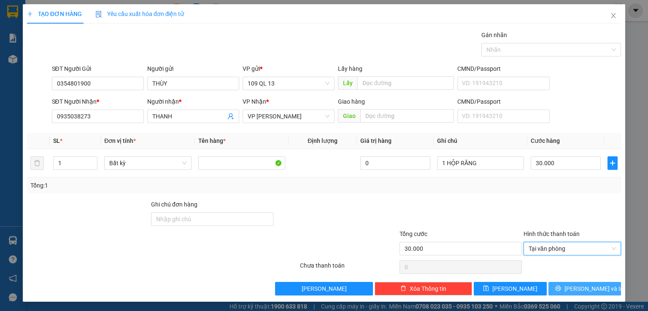
click at [601, 291] on button "[PERSON_NAME] và In" at bounding box center [584, 288] width 73 height 13
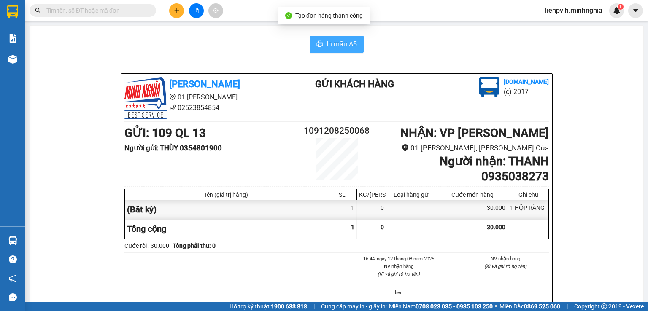
click at [347, 38] on button "In mẫu A5" at bounding box center [337, 44] width 54 height 17
drag, startPoint x: 369, startPoint y: 110, endPoint x: 360, endPoint y: 87, distance: 24.8
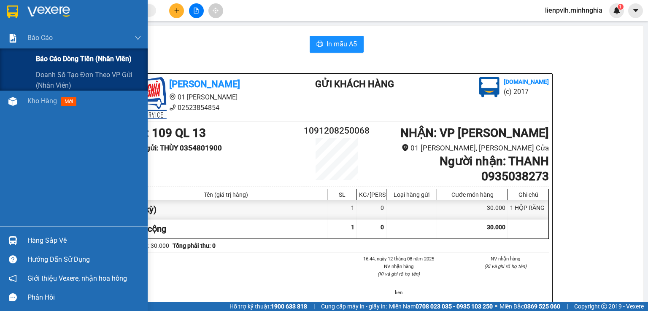
click at [76, 51] on div "Báo cáo dòng tiền (nhân viên)" at bounding box center [88, 58] width 105 height 21
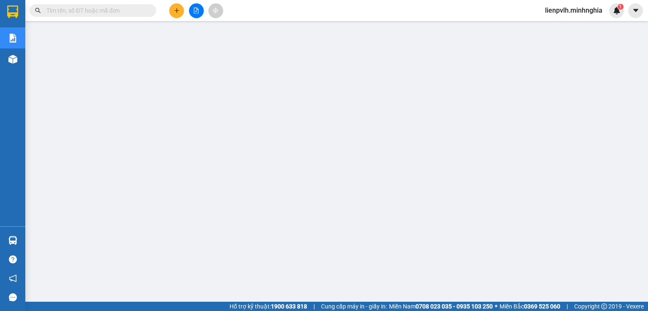
click at [177, 11] on icon "plus" at bounding box center [177, 11] width 6 height 6
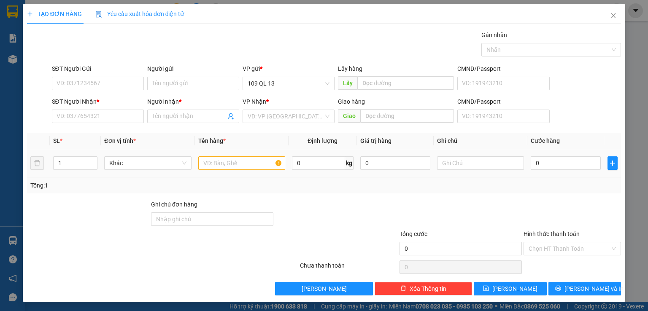
click at [261, 171] on td at bounding box center [242, 163] width 94 height 28
click at [262, 169] on input "text" at bounding box center [241, 162] width 87 height 13
click at [83, 115] on input "SĐT Người Nhận *" at bounding box center [98, 116] width 92 height 13
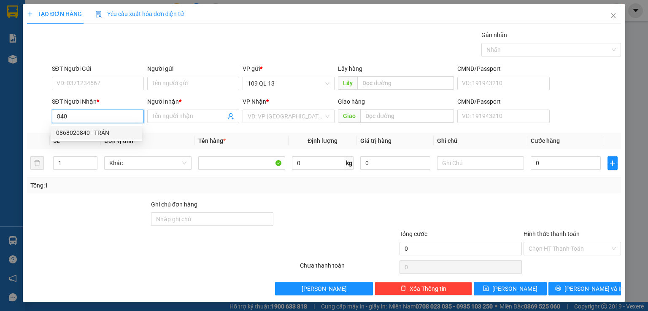
click at [110, 133] on div "0868020840 - TRÂN" at bounding box center [96, 132] width 81 height 9
type input "0868020840"
type input "TRÂN"
type input "0868020840"
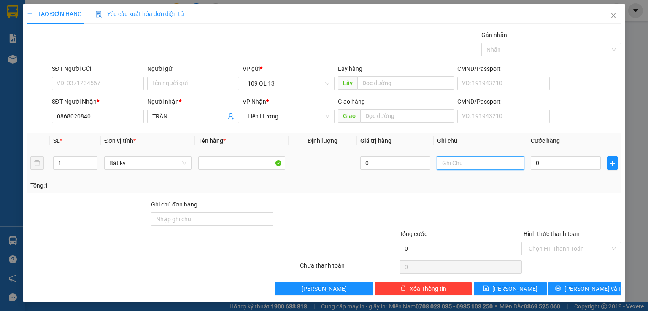
click at [461, 166] on input "text" at bounding box center [480, 162] width 87 height 13
type input "1 CỤC XANH QA"
type input "3"
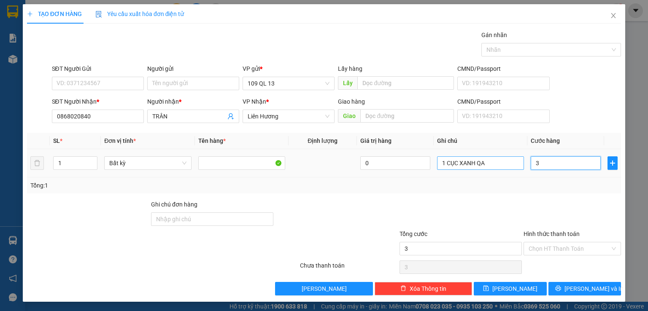
type input "30"
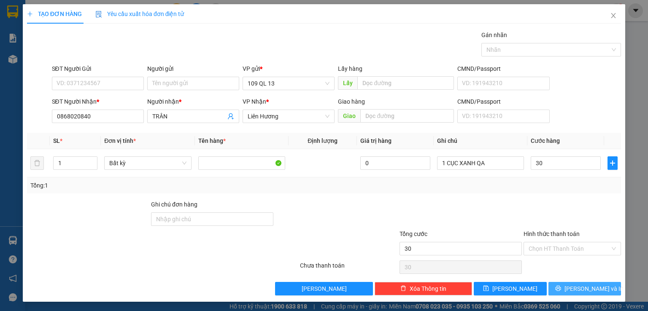
type input "30.000"
click at [584, 285] on span "[PERSON_NAME] và In" at bounding box center [593, 288] width 59 height 9
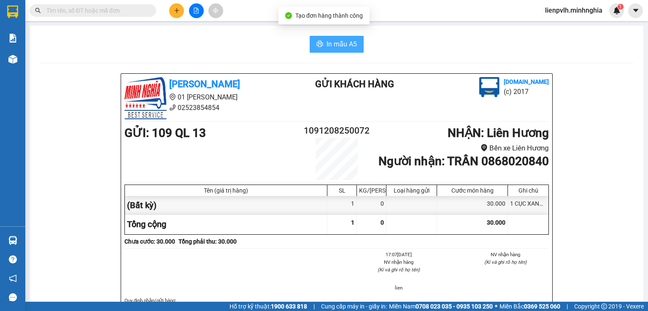
click at [312, 38] on button "In mẫu A5" at bounding box center [337, 44] width 54 height 17
click at [181, 12] on button at bounding box center [176, 10] width 15 height 15
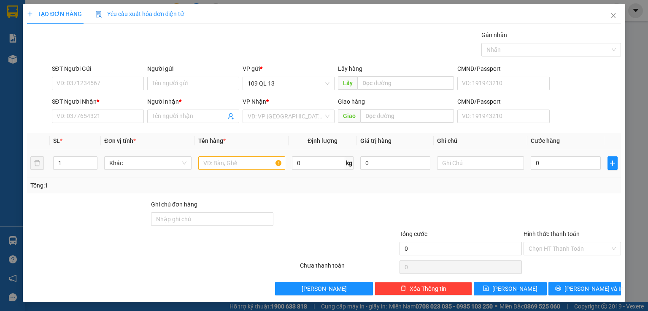
click at [214, 155] on div at bounding box center [241, 163] width 87 height 17
click at [214, 161] on input "text" at bounding box center [241, 162] width 87 height 13
click at [105, 117] on input "SĐT Người Nhận *" at bounding box center [98, 116] width 92 height 13
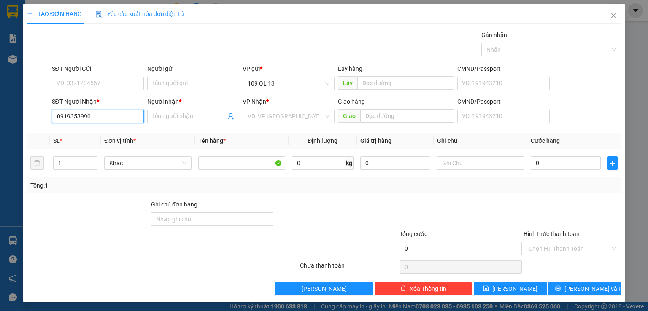
type input "0919353990"
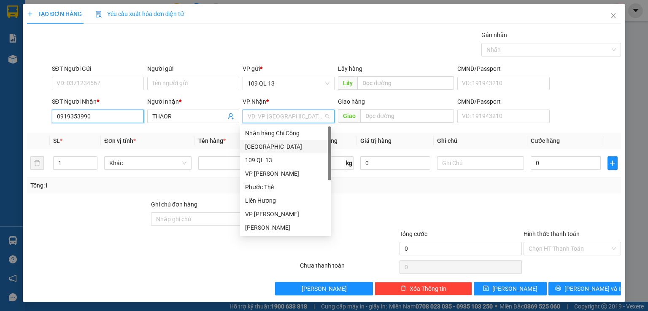
click at [106, 112] on input "0919353990" at bounding box center [98, 116] width 92 height 13
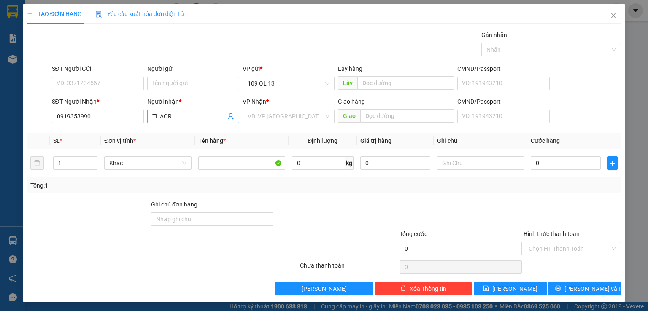
click at [185, 113] on input "THAOR" at bounding box center [188, 116] width 73 height 9
type input "THẢO"
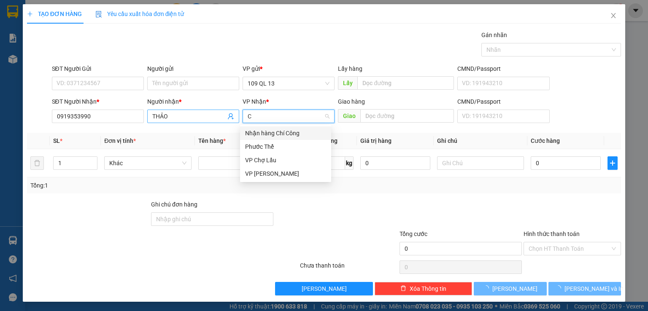
type input "C"
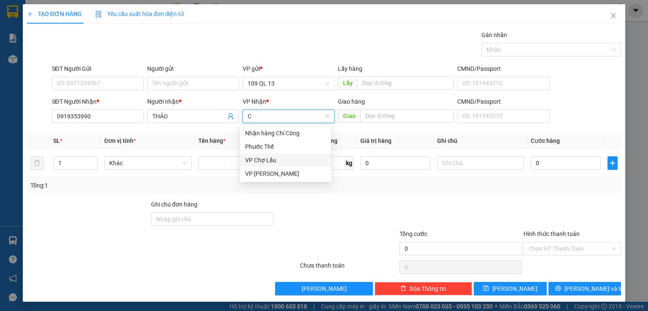
click at [246, 159] on div "VP Chợ Lầu" at bounding box center [285, 160] width 81 height 9
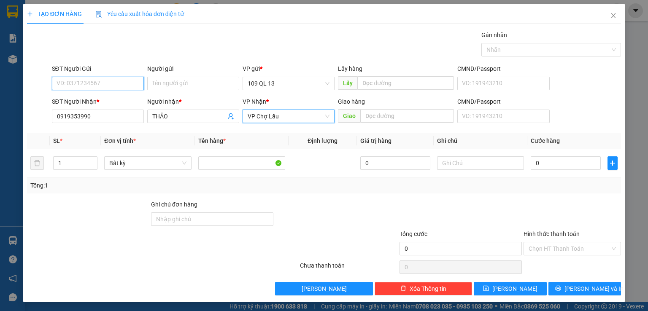
click at [107, 81] on input "SĐT Người Gửi" at bounding box center [98, 83] width 92 height 13
type input "085990725"
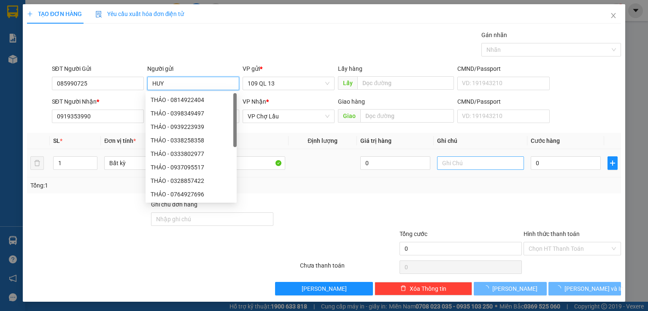
type input "HUY"
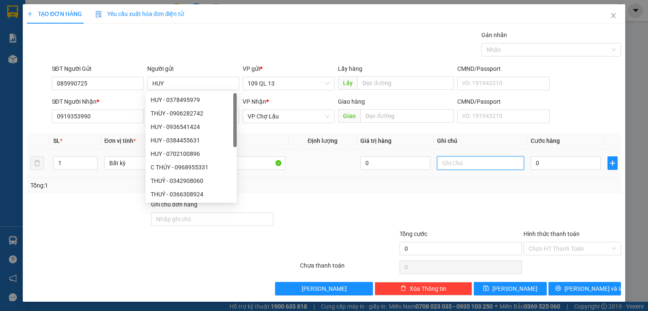
click at [461, 161] on input "text" at bounding box center [480, 162] width 87 height 13
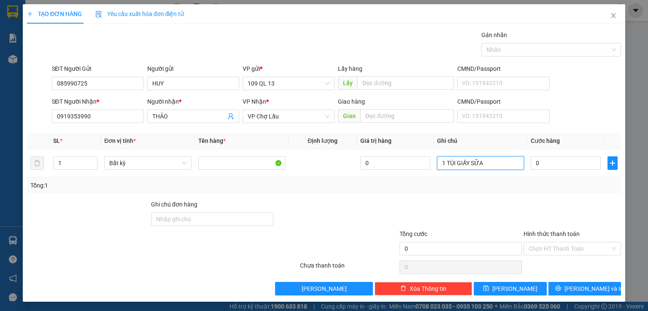
type input "1 TÚI GIẤY SỮA"
type input "3"
type input "30"
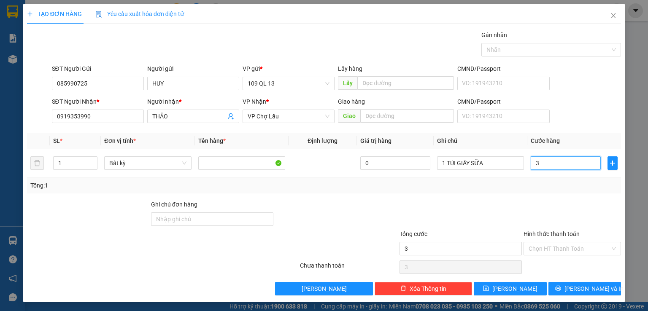
type input "30"
type input "30.000"
click at [568, 246] on input "Hình thức thanh toán" at bounding box center [568, 248] width 81 height 13
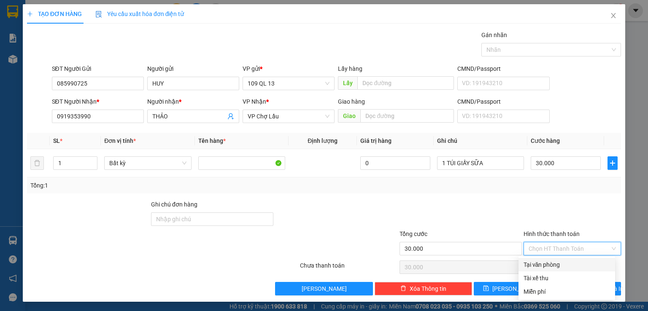
click at [562, 265] on div "Tại văn phòng" at bounding box center [566, 264] width 86 height 9
type input "0"
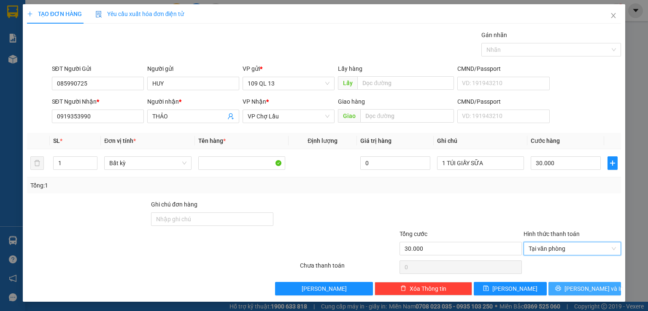
click at [575, 290] on span "[PERSON_NAME] và In" at bounding box center [593, 288] width 59 height 9
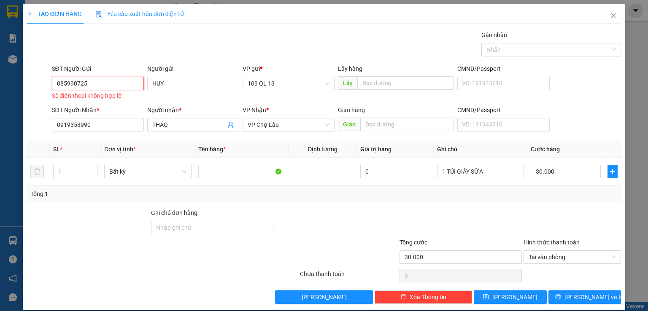
click at [118, 83] on input "085990725" at bounding box center [98, 83] width 92 height 13
click at [70, 84] on input "085990725" at bounding box center [98, 83] width 92 height 13
click at [71, 85] on input "085990725" at bounding box center [98, 83] width 92 height 13
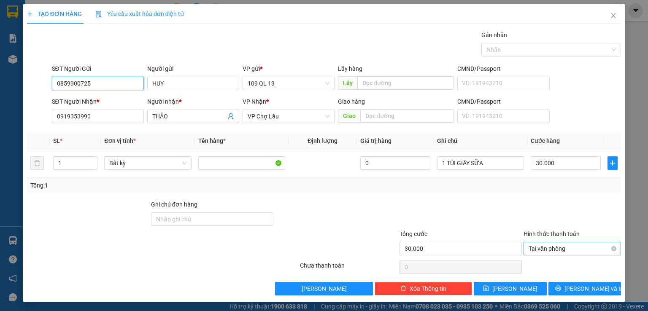
click at [562, 250] on span "Tại văn phòng" at bounding box center [571, 248] width 87 height 13
type input "0859900725"
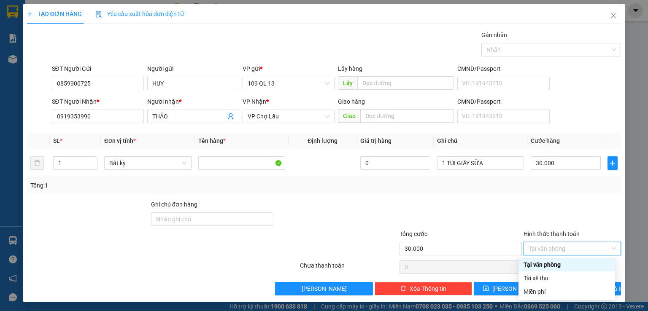
click at [549, 264] on div "Tại văn phòng" at bounding box center [566, 264] width 86 height 9
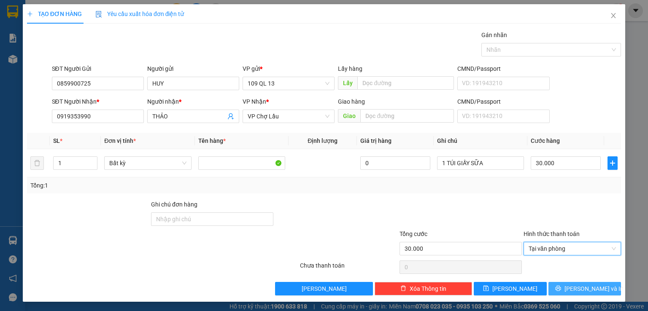
click at [568, 283] on button "[PERSON_NAME] và In" at bounding box center [584, 288] width 73 height 13
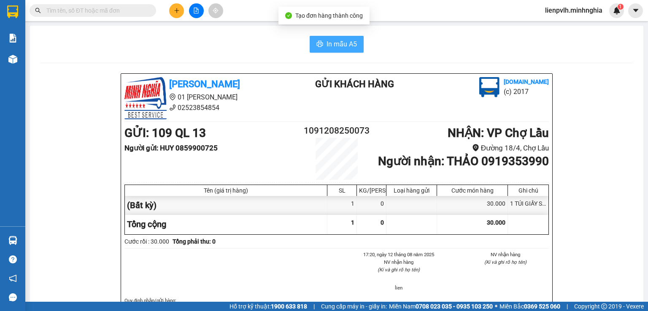
click at [338, 48] on span "In mẫu A5" at bounding box center [341, 44] width 30 height 11
click at [172, 5] on button at bounding box center [176, 10] width 15 height 15
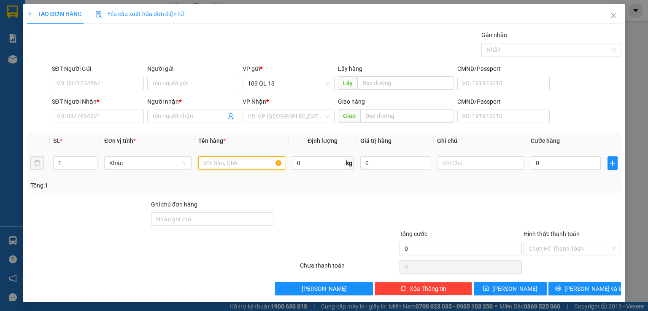
click at [212, 165] on input "text" at bounding box center [241, 162] width 87 height 13
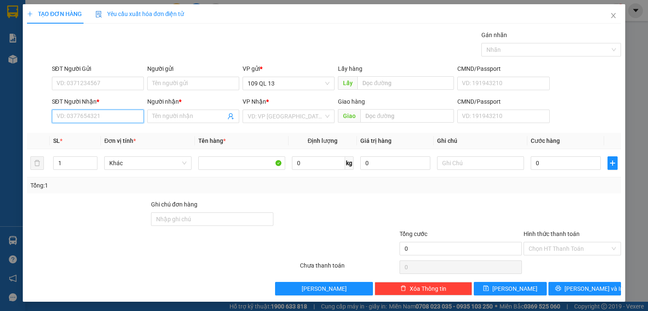
click at [120, 115] on input "SĐT Người Nhận *" at bounding box center [98, 116] width 92 height 13
click at [122, 133] on div "0925552017 - TÍN" at bounding box center [96, 132] width 81 height 9
type input "0925552017"
type input "TÍN"
type input "0925552017"
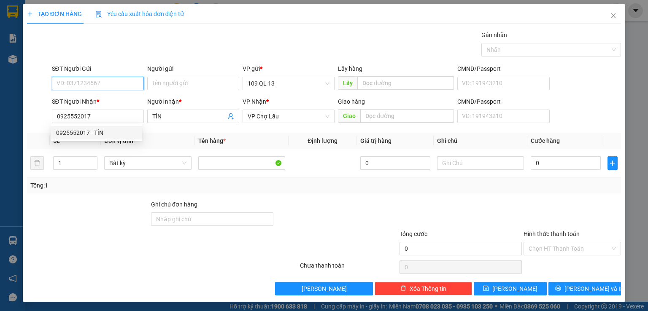
click at [114, 83] on input "SĐT Người Gửi" at bounding box center [98, 83] width 92 height 13
drag, startPoint x: 75, startPoint y: 84, endPoint x: 154, endPoint y: 73, distance: 79.6
click at [94, 81] on input "0862322086" at bounding box center [98, 83] width 92 height 13
click at [121, 79] on input "0862322086" at bounding box center [98, 83] width 92 height 13
click at [74, 84] on input "0862322086" at bounding box center [98, 83] width 92 height 13
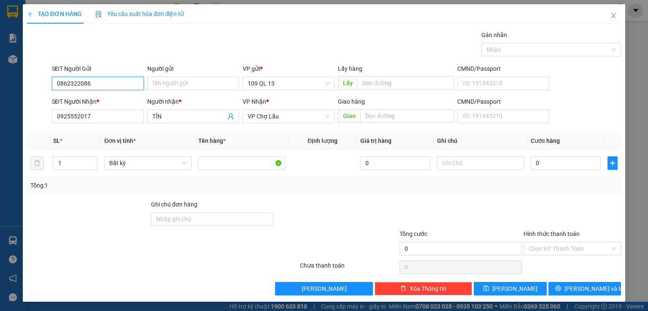
click at [83, 82] on input "0862322086" at bounding box center [98, 83] width 92 height 13
click at [98, 82] on input "0862322086" at bounding box center [98, 83] width 92 height 13
click at [67, 82] on input "0862322086" at bounding box center [98, 83] width 92 height 13
click at [79, 81] on input "0862322086" at bounding box center [98, 83] width 92 height 13
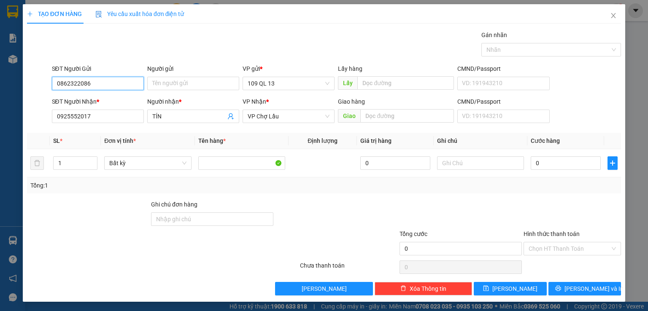
click at [75, 81] on input "0862322086" at bounding box center [98, 83] width 92 height 13
click at [76, 81] on input "0862322086" at bounding box center [98, 83] width 92 height 13
click at [86, 82] on input "0862322086" at bounding box center [98, 83] width 92 height 13
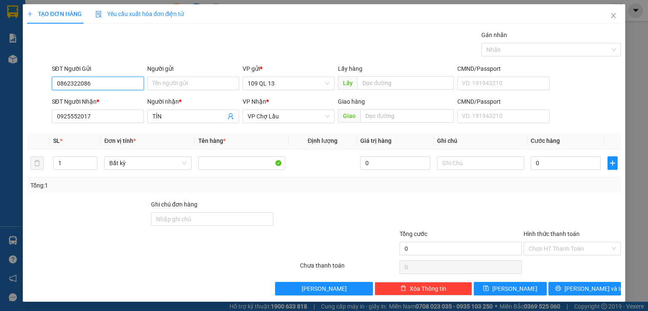
click at [92, 83] on input "0862322086" at bounding box center [98, 83] width 92 height 13
drag, startPoint x: 486, startPoint y: 161, endPoint x: 481, endPoint y: 162, distance: 5.7
click at [486, 161] on input "text" at bounding box center [480, 162] width 87 height 13
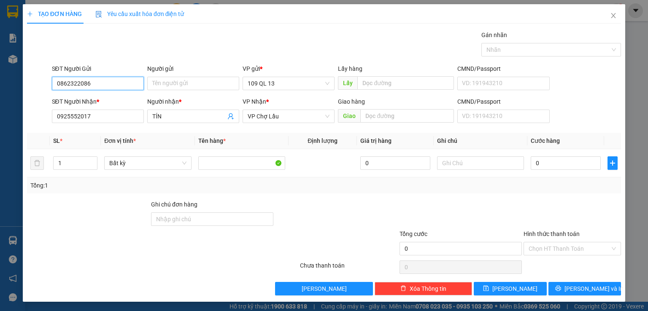
click at [102, 88] on input "0862322086" at bounding box center [98, 83] width 92 height 13
click at [75, 83] on input "0862322086" at bounding box center [98, 83] width 92 height 13
type input "0862332086"
click at [113, 100] on div "0862332086 - KHOA" at bounding box center [96, 99] width 81 height 9
type input "KHOA"
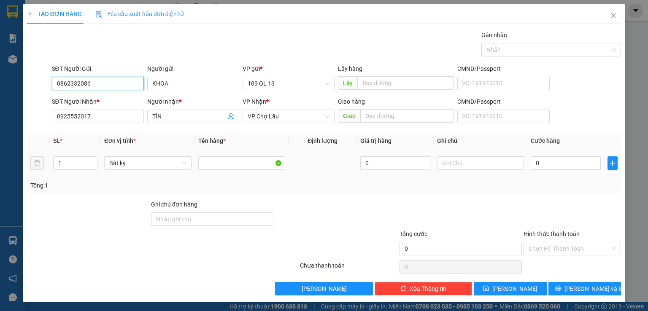
type input "0862332086"
click at [457, 169] on div at bounding box center [480, 163] width 87 height 17
click at [458, 169] on input "text" at bounding box center [480, 162] width 87 height 13
type input "1 THG ĐỒ ĐIỆN"
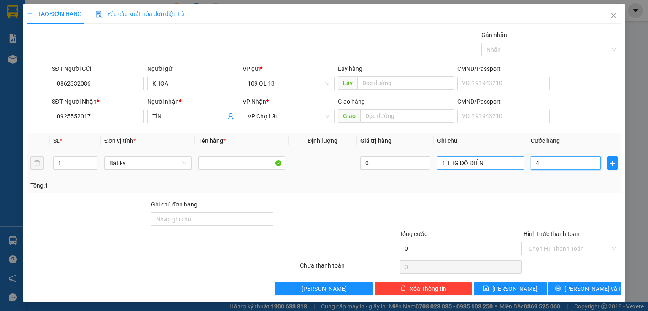
type input "40"
type input "40.000"
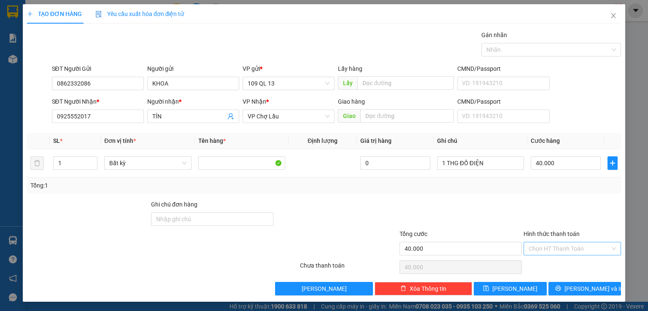
drag, startPoint x: 568, startPoint y: 245, endPoint x: 559, endPoint y: 247, distance: 9.4
click at [567, 247] on input "Hình thức thanh toán" at bounding box center [568, 248] width 81 height 13
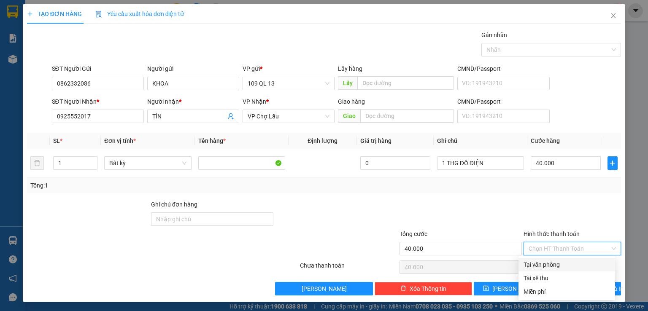
click at [553, 264] on div "Tại văn phòng" at bounding box center [566, 264] width 86 height 9
type input "0"
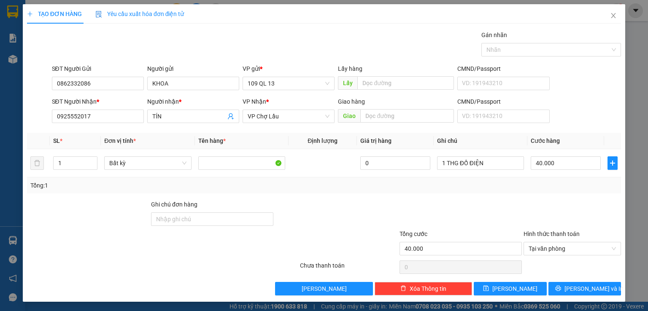
click at [580, 279] on div "Transit Pickup Surcharge Ids Transit Deliver Surcharge Ids Transit Deliver Surc…" at bounding box center [324, 162] width 594 height 265
click at [578, 284] on span "[PERSON_NAME] và In" at bounding box center [593, 288] width 59 height 9
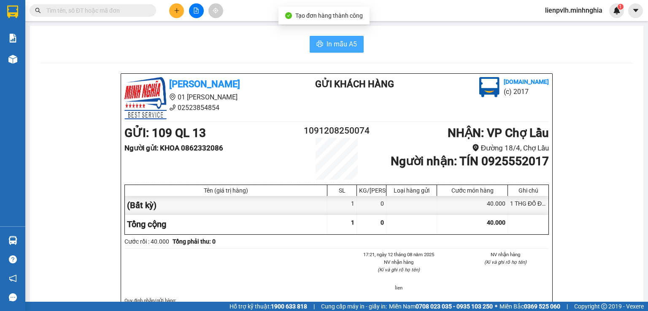
click at [350, 44] on span "In mẫu A5" at bounding box center [341, 44] width 30 height 11
click at [180, 13] on button at bounding box center [176, 10] width 15 height 15
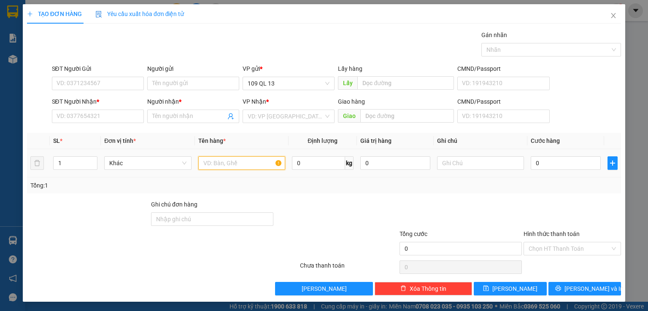
click at [215, 165] on input "text" at bounding box center [241, 162] width 87 height 13
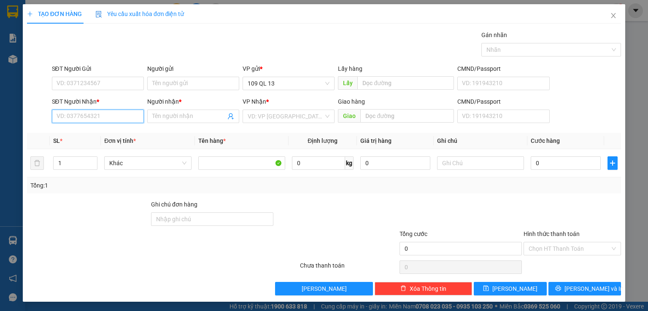
click at [89, 116] on input "SĐT Người Nhận *" at bounding box center [98, 116] width 92 height 13
click at [116, 132] on div "0868238438 - NINH" at bounding box center [96, 132] width 81 height 9
type input "0868238438"
type input "NINH"
type input "0868238438"
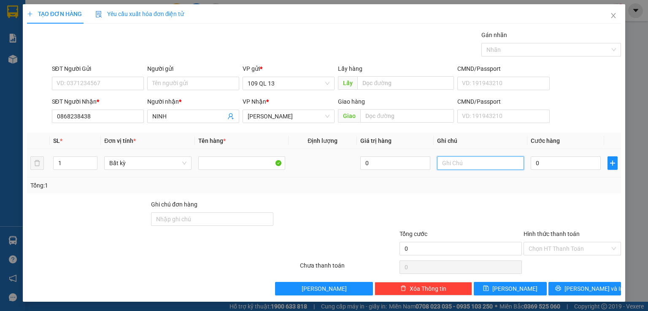
click at [486, 163] on input "text" at bounding box center [480, 162] width 87 height 13
type input "1 THG CAMERA"
type input "5"
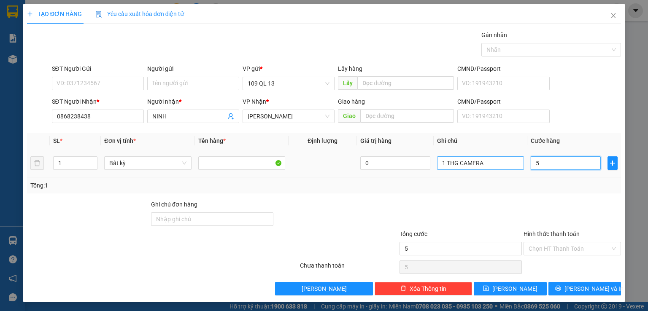
type input "50"
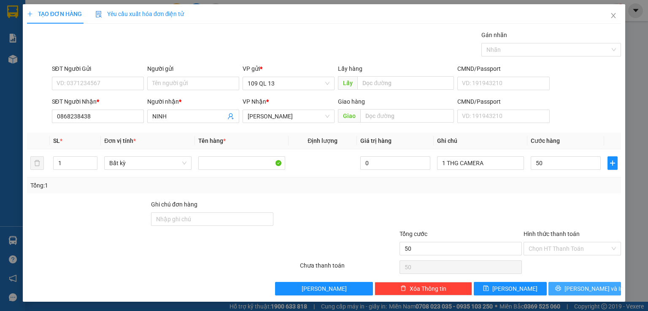
type input "50.000"
click at [579, 283] on button "[PERSON_NAME] và In" at bounding box center [584, 288] width 73 height 13
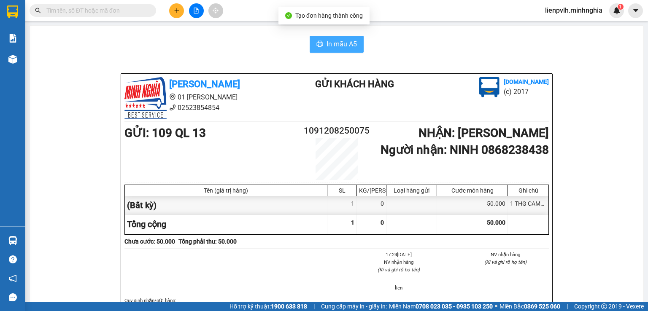
click at [315, 50] on button "In mẫu A5" at bounding box center [337, 44] width 54 height 17
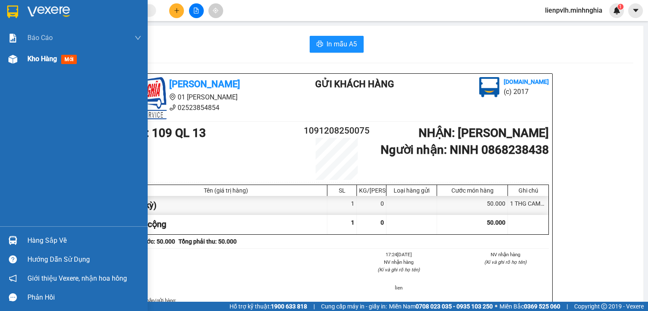
click at [25, 55] on div "Kho hàng mới" at bounding box center [74, 58] width 148 height 21
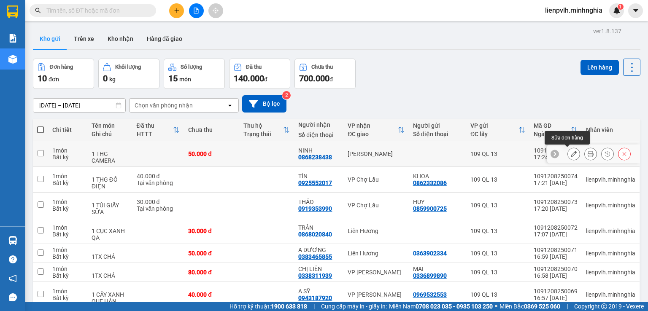
click at [568, 156] on button at bounding box center [574, 154] width 12 height 15
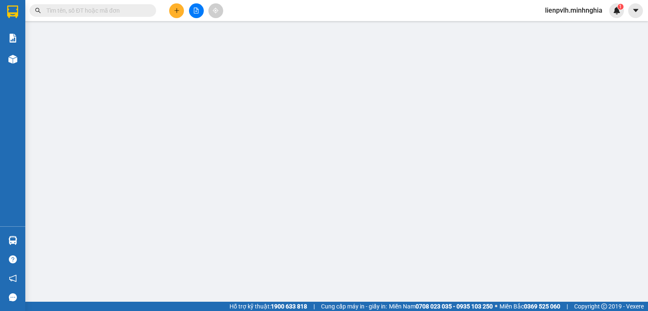
type input "0868238438"
type input "50.000"
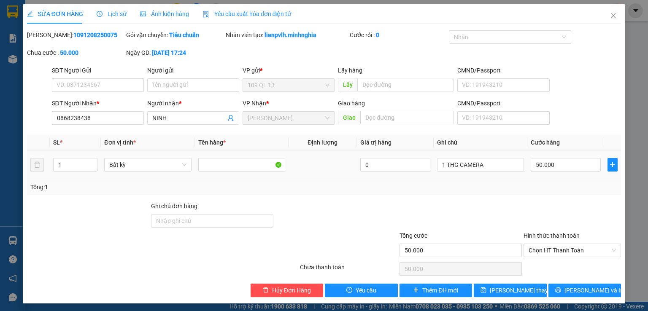
click at [556, 172] on div "50.000" at bounding box center [566, 164] width 70 height 17
click at [585, 284] on button "[PERSON_NAME] và In" at bounding box center [584, 290] width 73 height 13
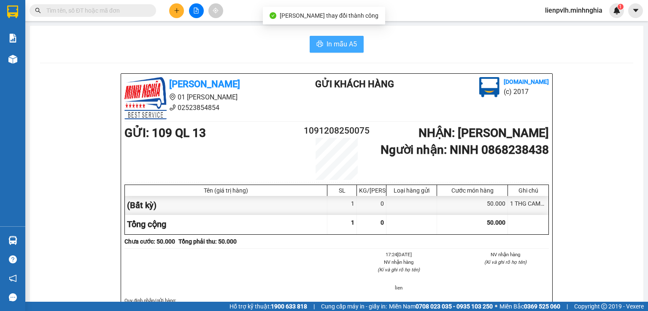
click at [340, 41] on span "In mẫu A5" at bounding box center [341, 44] width 30 height 11
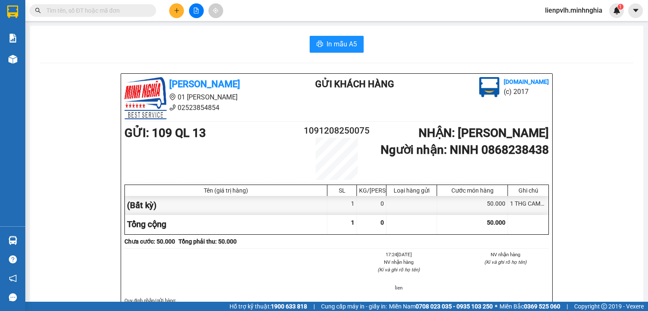
click at [175, 11] on icon "plus" at bounding box center [177, 11] width 6 height 6
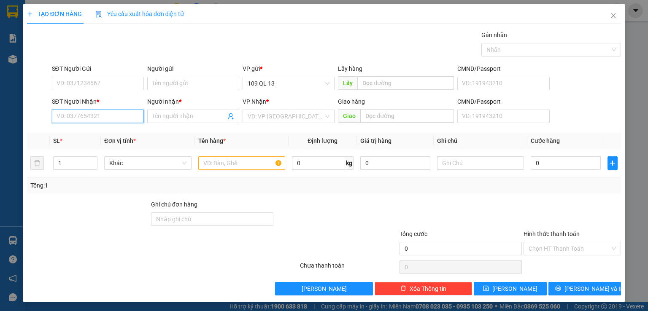
click at [100, 117] on input "SĐT Người Nhận *" at bounding box center [98, 116] width 92 height 13
click at [121, 135] on div "0865391339 - NK THI" at bounding box center [96, 132] width 81 height 9
type input "0865391339"
type input "NK THI"
type input "0865391339"
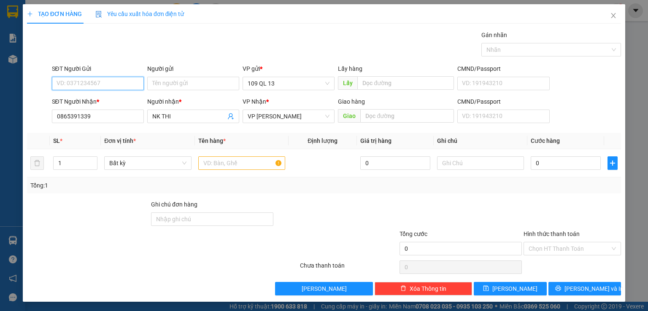
click at [104, 86] on input "SĐT Người Gửi" at bounding box center [98, 83] width 92 height 13
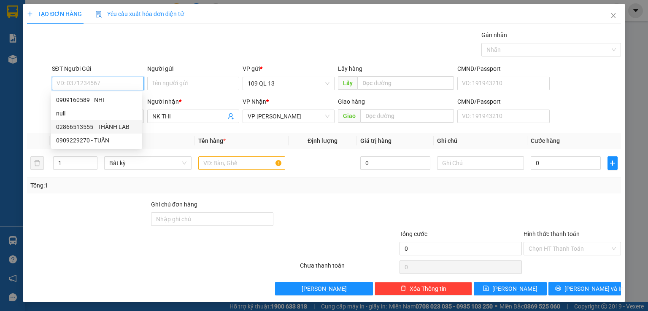
click at [110, 126] on div "02866513555 - THÀNH LAB" at bounding box center [96, 126] width 81 height 9
type input "02866513555"
type input "THÀNH LAB"
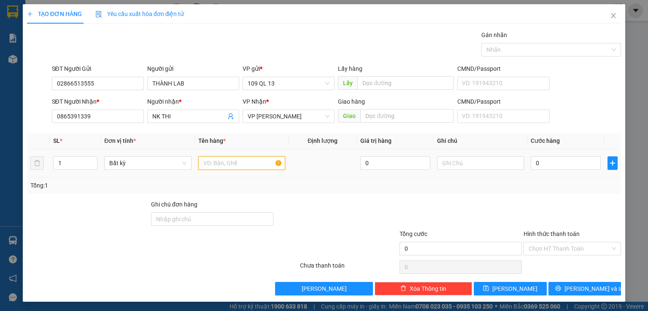
click at [248, 164] on input "text" at bounding box center [241, 162] width 87 height 13
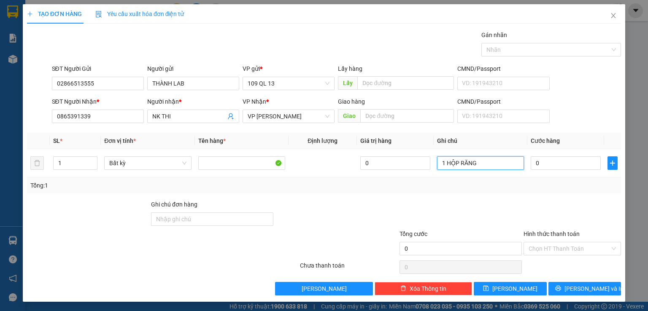
type input "1 HỘP RĂNG"
type input "3"
type input "30"
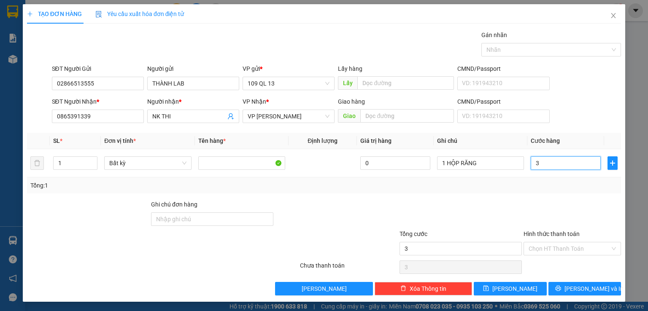
type input "30"
type input "30.000"
click at [551, 255] on div "Chọn HT Thanh Toán" at bounding box center [571, 248] width 97 height 13
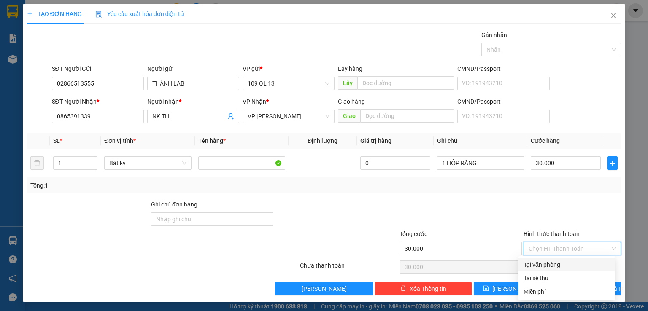
click at [551, 266] on div "Tại văn phòng" at bounding box center [566, 264] width 86 height 9
type input "0"
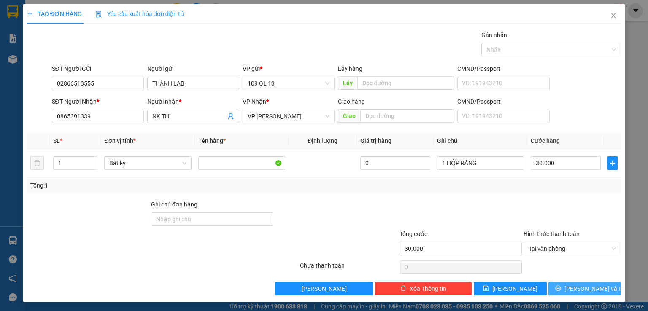
click at [575, 291] on span "[PERSON_NAME] và In" at bounding box center [593, 288] width 59 height 9
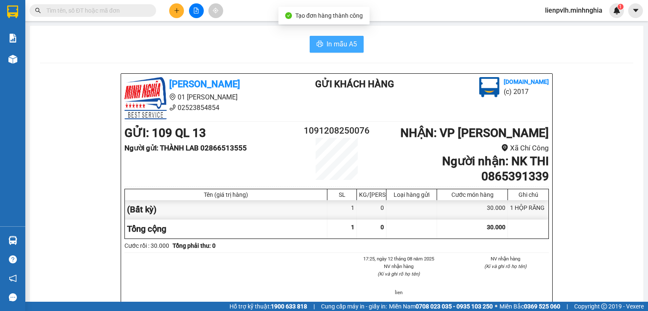
click at [321, 40] on button "In mẫu A5" at bounding box center [337, 44] width 54 height 17
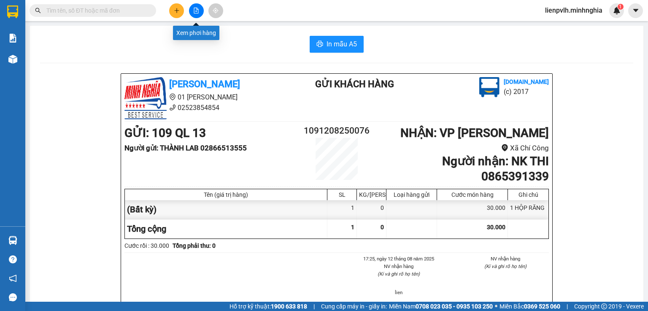
click at [176, 11] on icon "plus" at bounding box center [176, 10] width 5 height 0
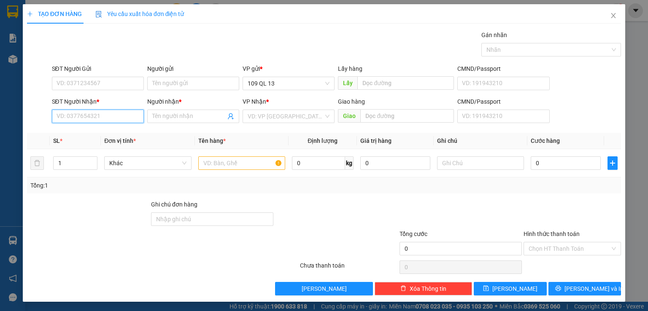
click at [119, 115] on input "SĐT Người Nhận *" at bounding box center [98, 116] width 92 height 13
drag, startPoint x: 108, startPoint y: 131, endPoint x: 137, endPoint y: 115, distance: 33.2
click at [108, 132] on div "0993887880 - BS THI" at bounding box center [96, 132] width 81 height 9
type input "0993887880"
type input "BS THI"
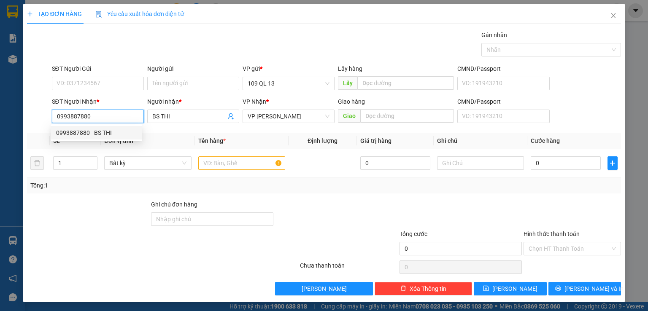
type input "0993887880"
click at [125, 93] on div "SĐT Người Gửi VD: 0371234567" at bounding box center [98, 79] width 92 height 30
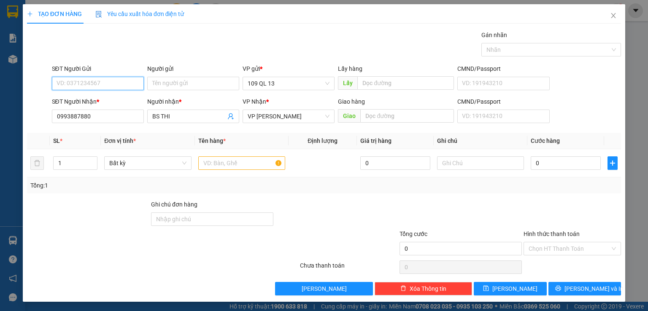
click at [121, 88] on input "SĐT Người Gửi" at bounding box center [98, 83] width 92 height 13
click at [114, 110] on div "02866513555 - THÀNH LAB" at bounding box center [96, 113] width 81 height 9
type input "02866513555"
type input "THÀNH LAB"
click at [231, 166] on input "text" at bounding box center [241, 162] width 87 height 13
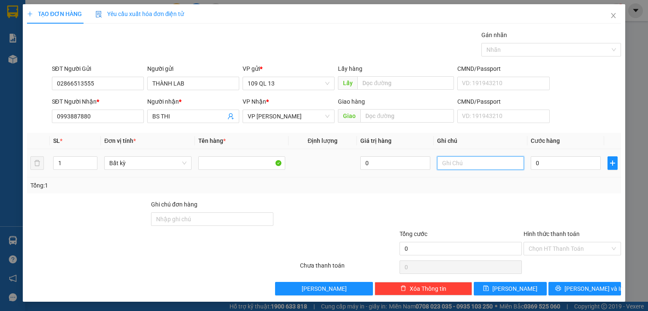
click at [494, 166] on input "text" at bounding box center [480, 162] width 87 height 13
type input "1 HỘP RĂNG"
type input "3"
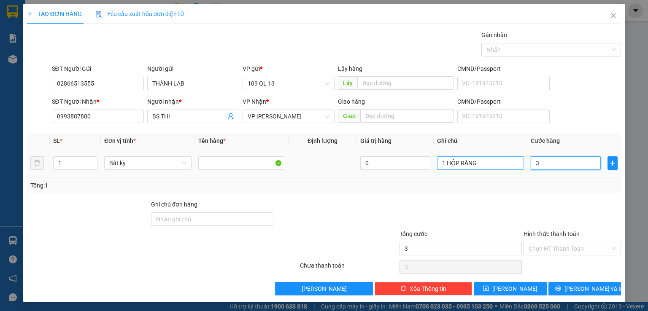
type input "30"
type input "30.000"
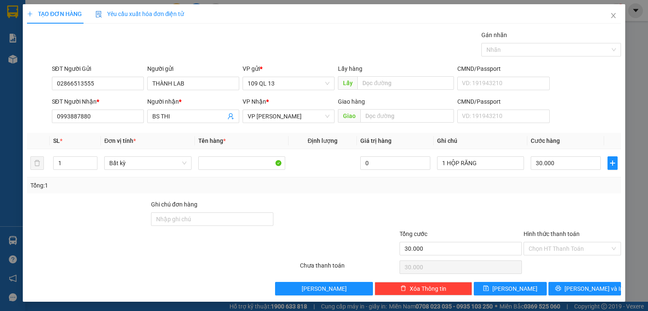
click at [583, 236] on div "Hình thức thanh toán" at bounding box center [571, 235] width 97 height 13
click at [576, 245] on input "Hình thức thanh toán" at bounding box center [568, 248] width 81 height 13
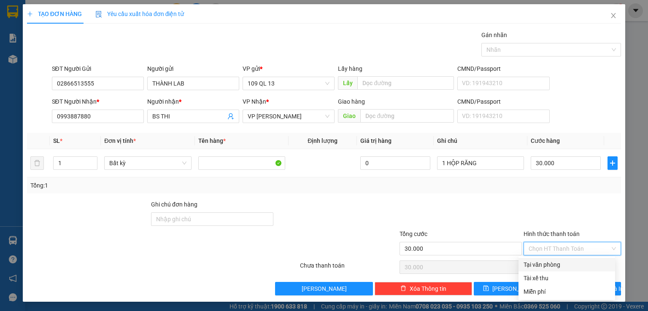
click at [566, 259] on div "Tại văn phòng" at bounding box center [566, 264] width 97 height 13
type input "0"
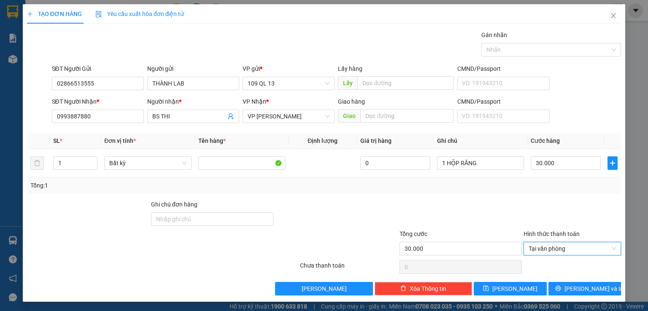
click at [571, 275] on div "Transit Pickup Surcharge Ids Transit Deliver Surcharge Ids Transit Deliver Surc…" at bounding box center [324, 162] width 594 height 265
click at [574, 282] on button "[PERSON_NAME] và In" at bounding box center [584, 288] width 73 height 13
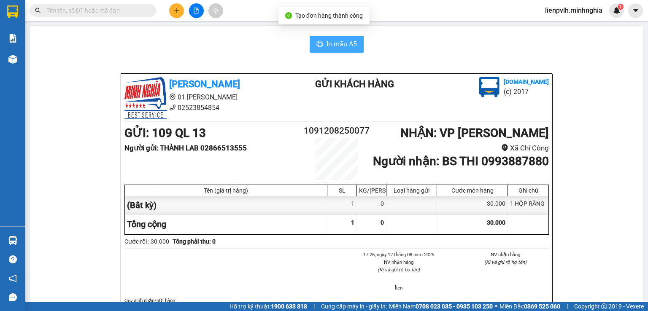
click at [323, 40] on button "In mẫu A5" at bounding box center [337, 44] width 54 height 17
click at [177, 11] on icon "plus" at bounding box center [177, 11] width 6 height 6
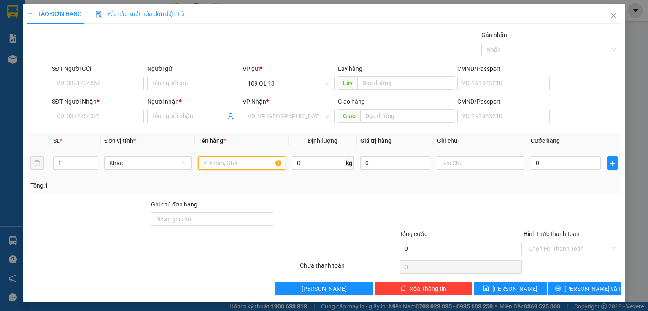
click at [211, 158] on input "text" at bounding box center [241, 162] width 87 height 13
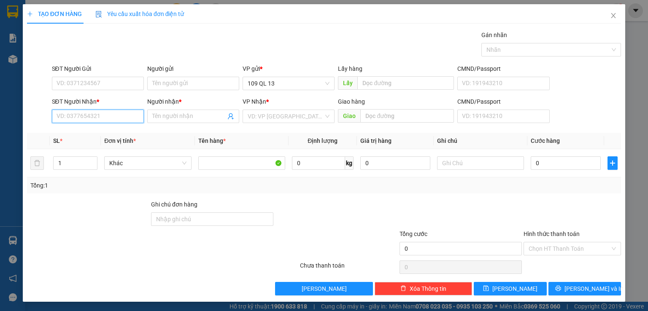
click at [81, 116] on input "SĐT Người Nhận *" at bounding box center [98, 116] width 92 height 13
click at [121, 135] on div "0332788344 - PHỤNG" at bounding box center [96, 132] width 81 height 9
type input "0332788344"
type input "PHỤNG"
type input "0332788344"
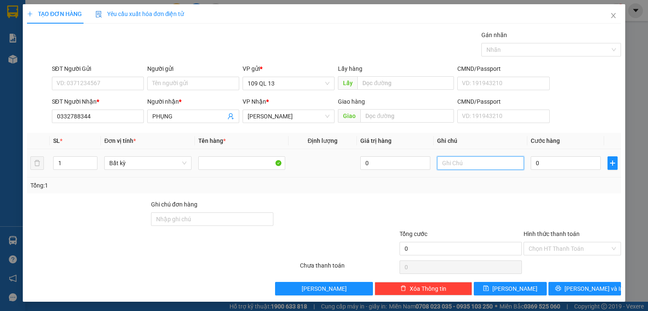
click at [466, 165] on input "text" at bounding box center [480, 162] width 87 height 13
type input "1 KIỆN PT"
type input "4"
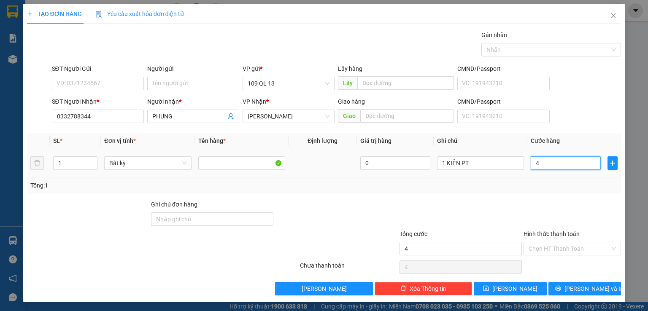
type input "40"
type input "40.000"
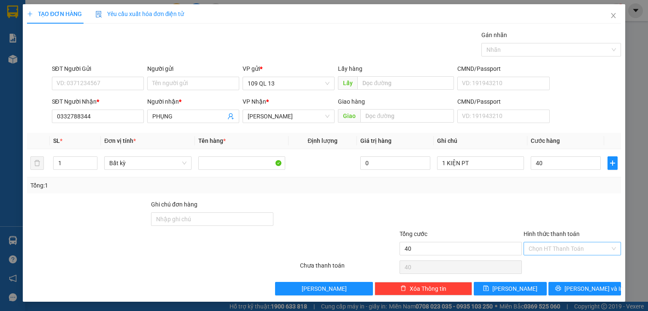
type input "40.000"
drag, startPoint x: 580, startPoint y: 251, endPoint x: 574, endPoint y: 253, distance: 6.7
click at [579, 250] on input "Hình thức thanh toán" at bounding box center [568, 248] width 81 height 13
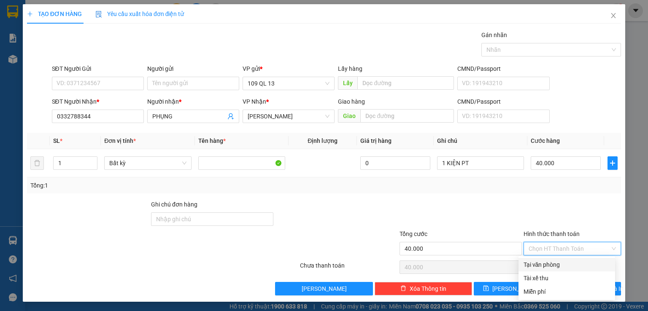
click at [566, 248] on input "Hình thức thanh toán" at bounding box center [568, 248] width 81 height 13
click at [577, 195] on div "Transit Pickup Surcharge Ids Transit Deliver Surcharge Ids Transit Deliver Surc…" at bounding box center [324, 162] width 594 height 265
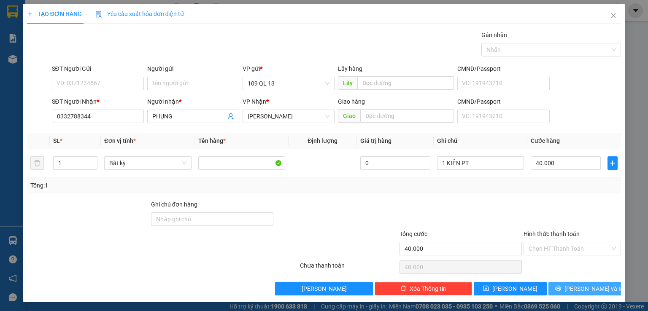
click at [580, 288] on span "[PERSON_NAME] và In" at bounding box center [593, 288] width 59 height 9
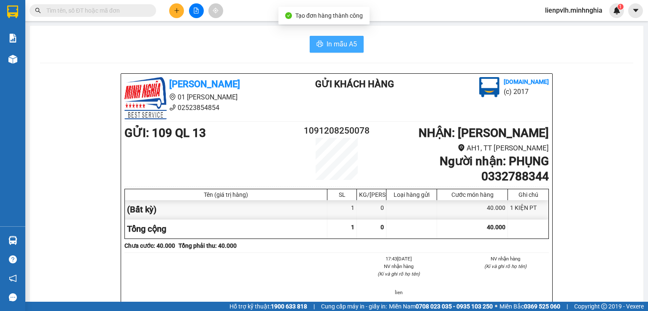
click at [342, 46] on span "In mẫu A5" at bounding box center [341, 44] width 30 height 11
click at [51, 7] on input "text" at bounding box center [96, 10] width 100 height 9
drag, startPoint x: 52, startPoint y: 8, endPoint x: 57, endPoint y: 14, distance: 7.3
click at [57, 14] on input "text" at bounding box center [96, 10] width 100 height 9
click at [178, 14] on button at bounding box center [176, 10] width 15 height 15
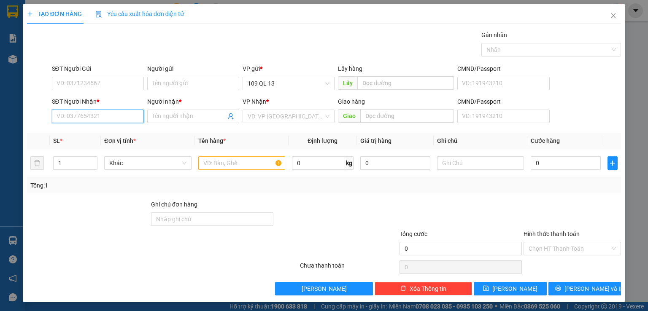
click at [91, 112] on input "SĐT Người Nhận *" at bounding box center [98, 116] width 92 height 13
click at [115, 131] on div "0355567855 - BẠN BẮC" at bounding box center [96, 132] width 81 height 9
type input "0355567855"
type input "BẠN BẮC"
type input "CHỢ BẦU ỐC"
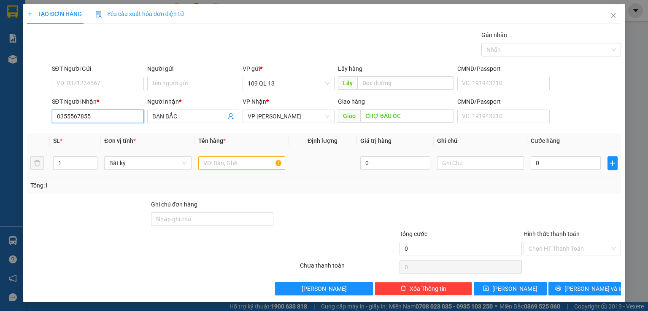
type input "0355567855"
click at [229, 165] on input "text" at bounding box center [241, 162] width 87 height 13
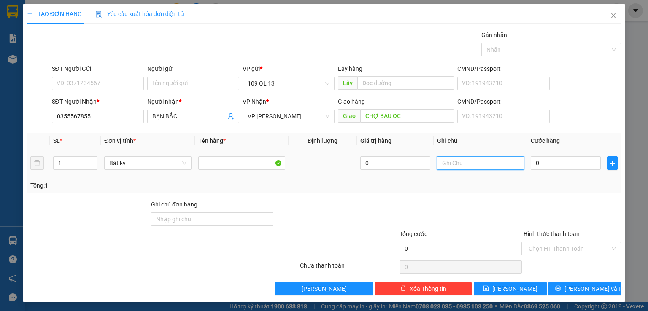
click at [472, 164] on input "text" at bounding box center [480, 162] width 87 height 13
type input "1"
click at [71, 81] on input "SĐT Người Gửi" at bounding box center [98, 83] width 92 height 13
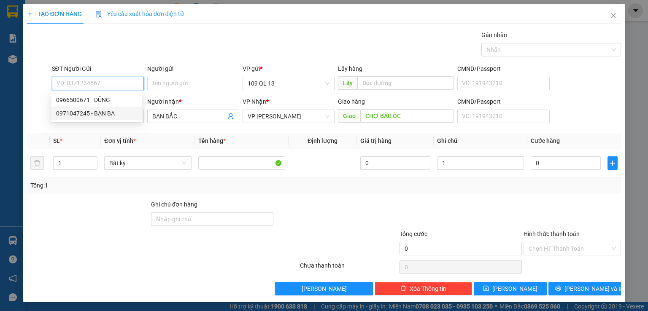
click at [95, 115] on div "0971047245 - BẠN BA" at bounding box center [96, 113] width 81 height 9
type input "0971047245"
type input "BẠN BA"
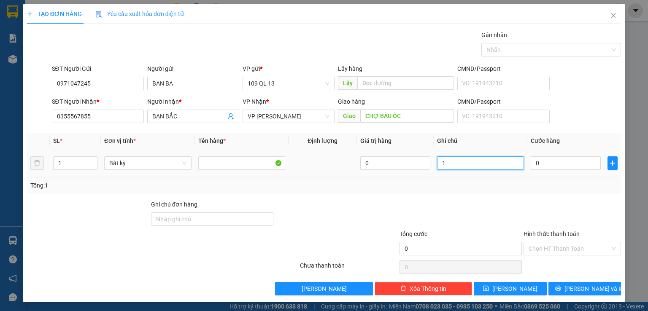
click at [484, 166] on input "1" at bounding box center [480, 162] width 87 height 13
type input "1 HỘP RĂNG"
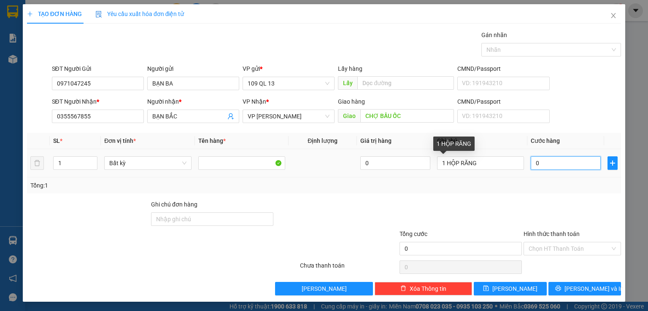
type input "4"
type input "40"
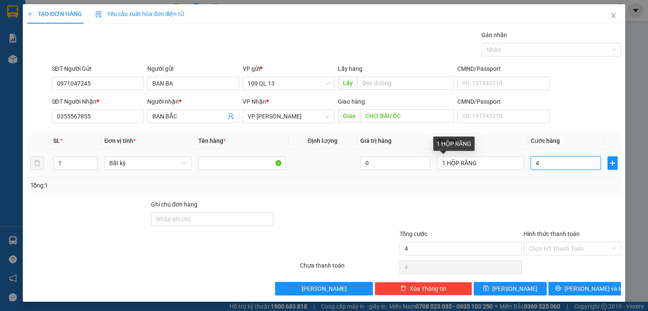
type input "40"
type input "40.000"
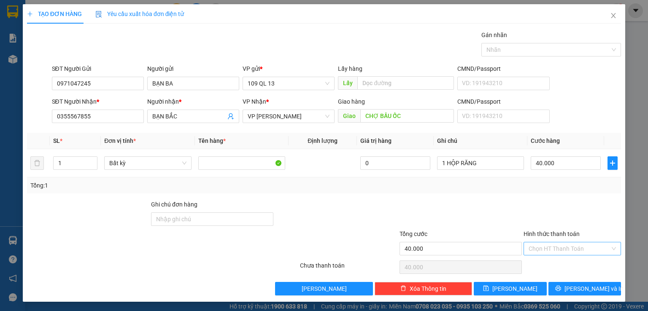
click at [580, 248] on input "Hình thức thanh toán" at bounding box center [568, 248] width 81 height 13
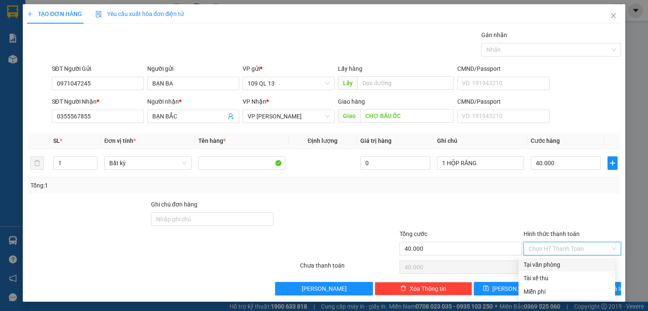
click at [568, 262] on div "Tại văn phòng" at bounding box center [566, 264] width 86 height 9
type input "0"
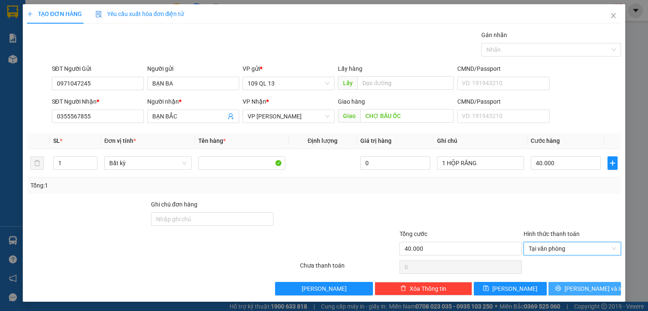
click at [596, 288] on button "[PERSON_NAME] và In" at bounding box center [584, 288] width 73 height 13
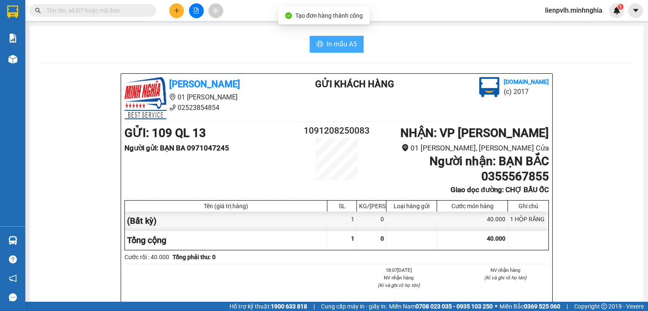
click at [328, 43] on span "In mẫu A5" at bounding box center [341, 44] width 30 height 11
click at [191, 11] on button at bounding box center [196, 10] width 15 height 15
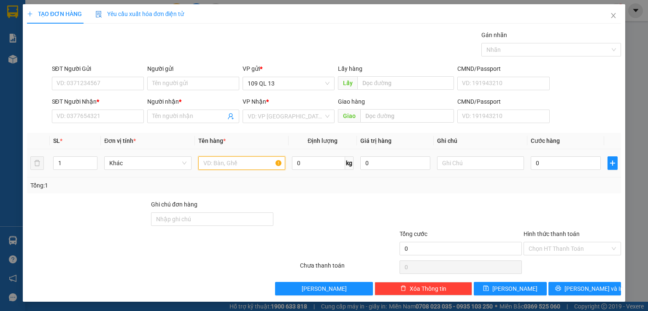
click at [212, 161] on input "text" at bounding box center [241, 162] width 87 height 13
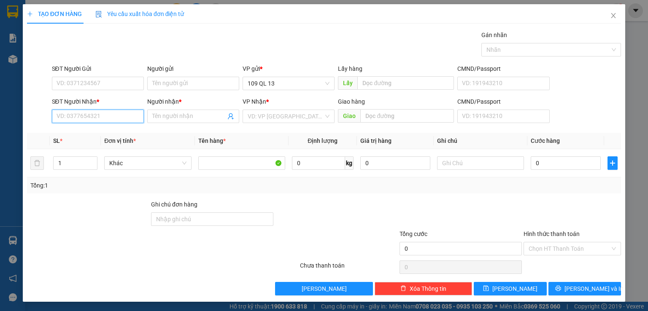
click at [120, 110] on input "SĐT Người Nhận *" at bounding box center [98, 116] width 92 height 13
click at [94, 136] on div "0345600212 - NGHĨA" at bounding box center [96, 132] width 81 height 9
type input "0345600212"
type input "NGHĨA"
type input "HIỆP AN"
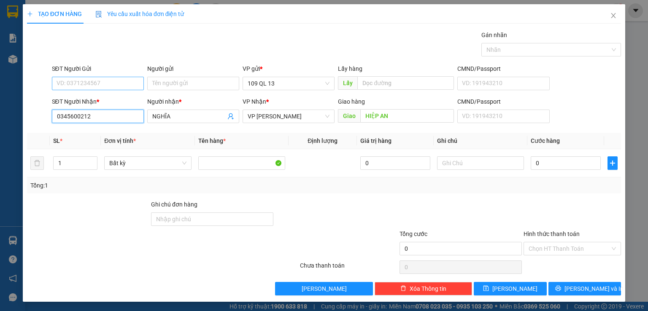
type input "0345600212"
click at [89, 78] on input "SĐT Người Gửi" at bounding box center [98, 83] width 92 height 13
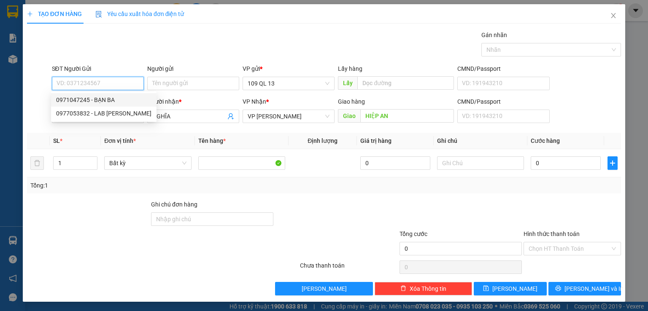
click at [133, 99] on div "0971047245 - BẠN BA" at bounding box center [103, 99] width 95 height 9
type input "0971047245"
type input "BẠN BA"
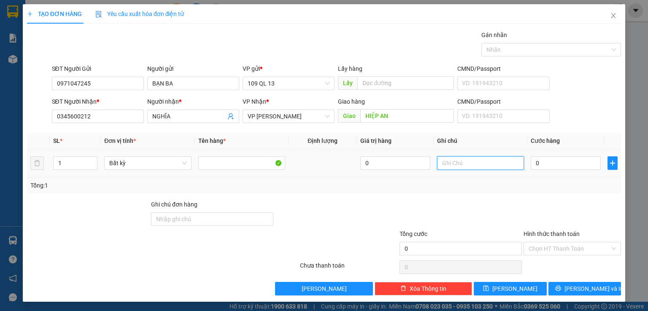
click at [453, 158] on input "text" at bounding box center [480, 162] width 87 height 13
type input "1 HỘP RĂNG"
type input "4"
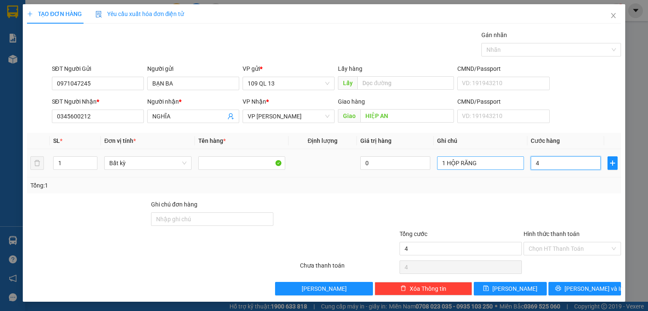
type input "40"
type input "40.000"
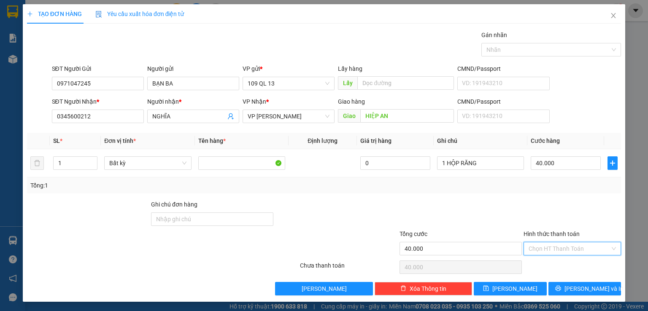
drag, startPoint x: 563, startPoint y: 250, endPoint x: 560, endPoint y: 258, distance: 7.9
click at [563, 250] on input "Hình thức thanh toán" at bounding box center [568, 248] width 81 height 13
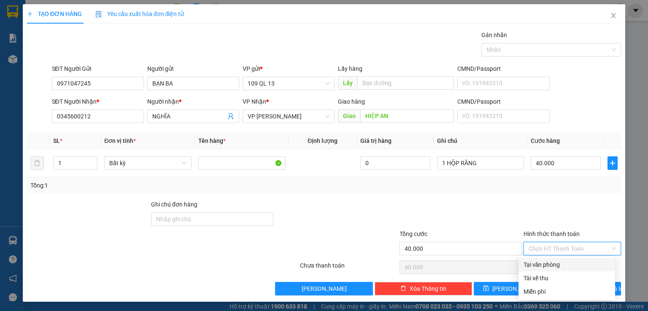
click at [559, 263] on div "Tại văn phòng" at bounding box center [566, 264] width 86 height 9
type input "0"
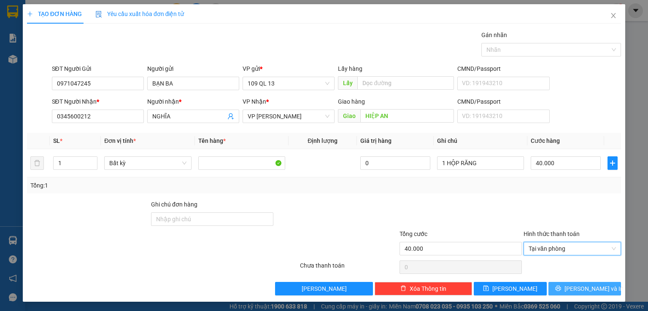
click at [590, 284] on span "[PERSON_NAME] và In" at bounding box center [593, 288] width 59 height 9
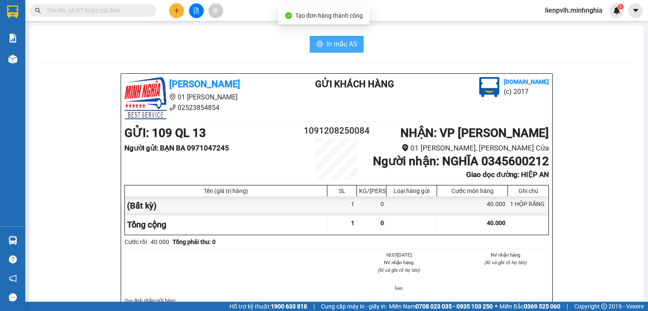
click at [352, 39] on span "In mẫu A5" at bounding box center [341, 44] width 30 height 11
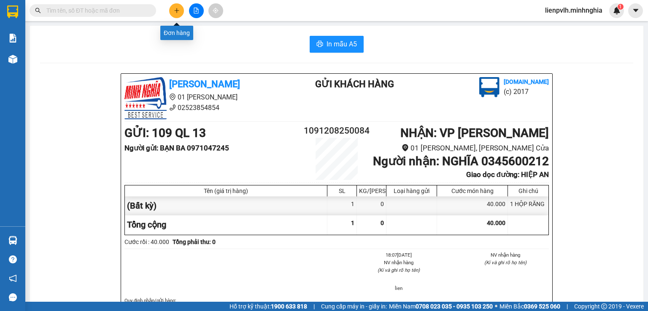
click at [179, 15] on button at bounding box center [176, 10] width 15 height 15
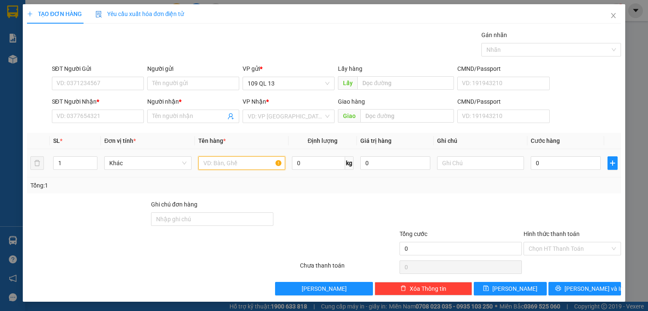
click at [217, 159] on input "text" at bounding box center [241, 162] width 87 height 13
click at [479, 164] on input "text" at bounding box center [480, 162] width 87 height 13
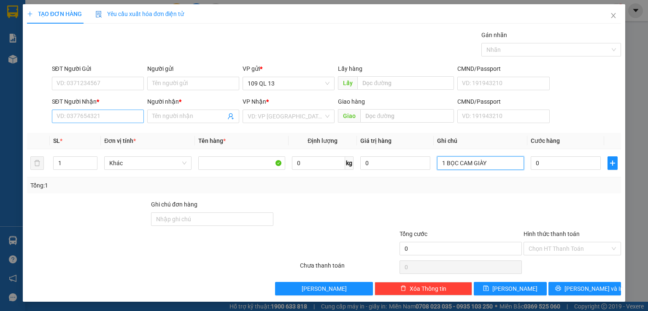
type input "1 BỌC CAM GIÀY"
click at [76, 113] on input "SĐT Người Nhận *" at bounding box center [98, 116] width 92 height 13
type input "0908086291"
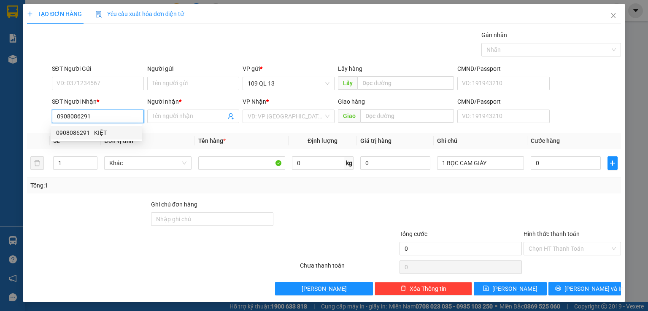
click at [81, 132] on div "0908086291 - KIỆT" at bounding box center [96, 132] width 81 height 9
type input "KIỆT"
type input "0908086291"
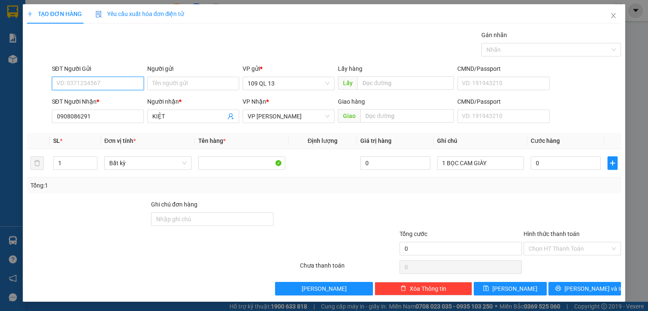
click at [109, 78] on input "SĐT Người Gửi" at bounding box center [98, 83] width 92 height 13
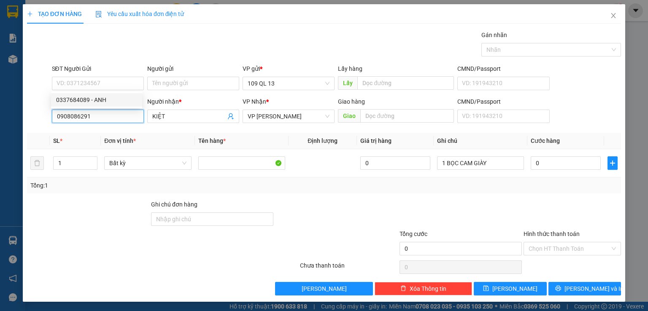
click at [107, 113] on input "0908086291" at bounding box center [98, 116] width 92 height 13
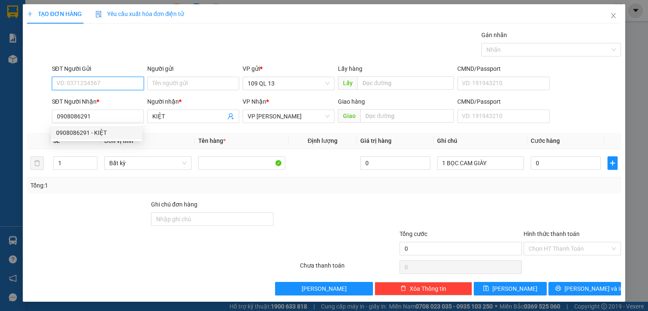
click at [120, 86] on input "SĐT Người Gửi" at bounding box center [98, 83] width 92 height 13
paste input "0908086291"
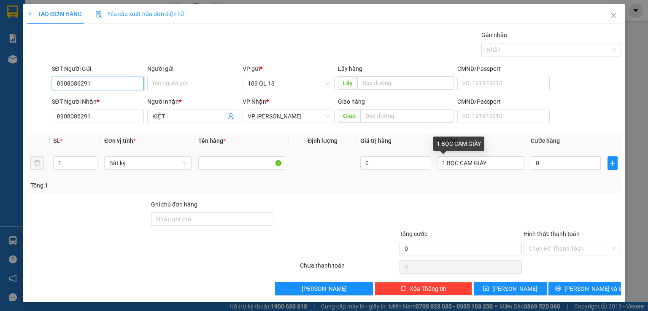
type input "0908086291"
click at [531, 169] on div "0" at bounding box center [566, 163] width 70 height 17
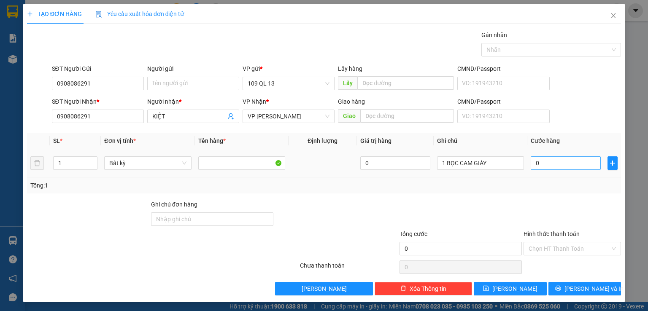
click at [563, 163] on input "0" at bounding box center [566, 162] width 70 height 13
click at [545, 189] on div "Tổng: 1" at bounding box center [323, 185] width 587 height 9
drag, startPoint x: 543, startPoint y: 192, endPoint x: 539, endPoint y: 198, distance: 7.0
click at [540, 198] on div "Transit Pickup Surcharge Ids Transit Deliver Surcharge Ids Transit Deliver Surc…" at bounding box center [324, 162] width 594 height 265
click at [554, 166] on input "0" at bounding box center [566, 162] width 70 height 13
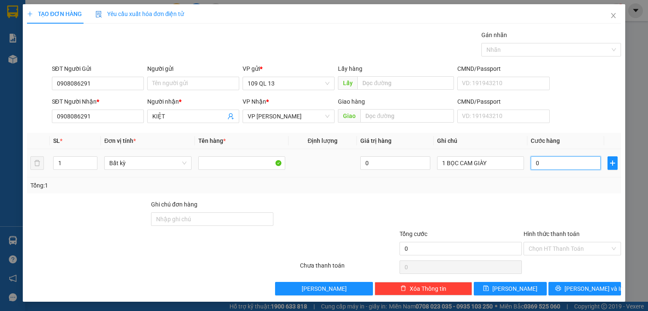
click at [555, 165] on input "0" at bounding box center [566, 162] width 70 height 13
type input "03"
type input "3"
click at [555, 165] on input "03" at bounding box center [566, 162] width 70 height 13
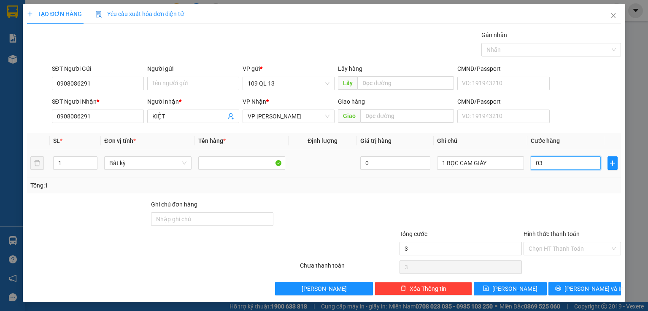
type input "030"
type input "30"
type input "30.000"
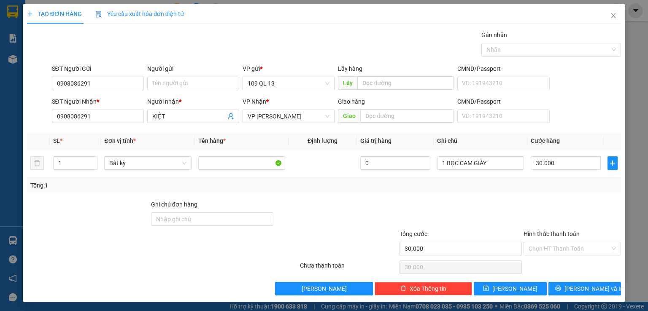
click at [565, 102] on div "SĐT Người Nhận * 0908086291 Người nhận * KIỆT VP Nhận * VP [PERSON_NAME] hàng G…" at bounding box center [336, 112] width 573 height 30
drag, startPoint x: 566, startPoint y: 249, endPoint x: 566, endPoint y: 255, distance: 5.9
click at [566, 250] on input "Hình thức thanh toán" at bounding box center [568, 248] width 81 height 13
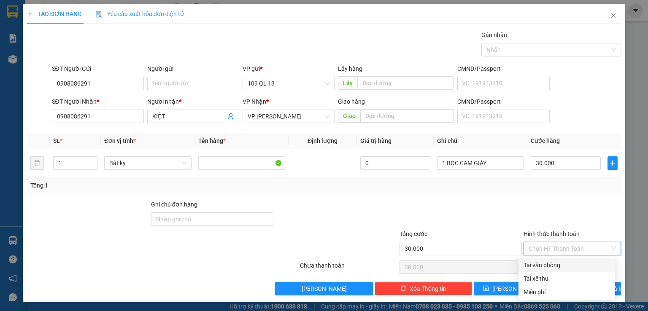
click at [563, 262] on div "Tại văn phòng" at bounding box center [566, 265] width 86 height 9
type input "0"
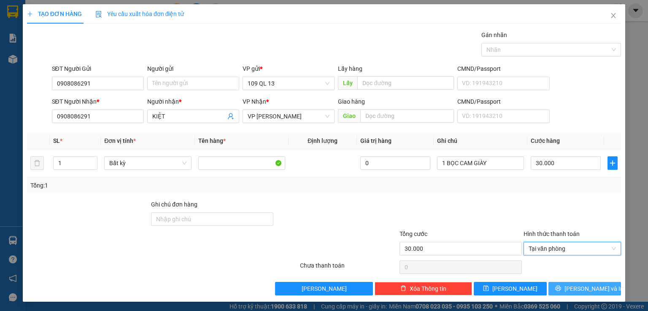
click at [584, 284] on span "[PERSON_NAME] và In" at bounding box center [593, 288] width 59 height 9
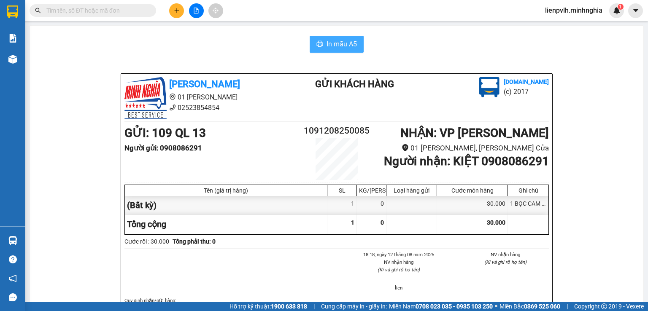
click at [350, 45] on span "In mẫu A5" at bounding box center [341, 44] width 30 height 11
click at [172, 14] on button at bounding box center [176, 10] width 15 height 15
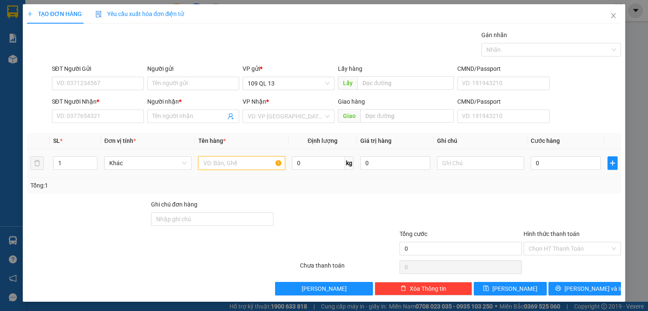
click at [222, 156] on div at bounding box center [241, 163] width 87 height 17
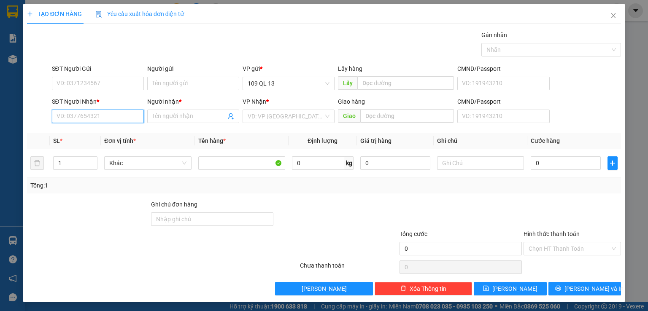
click at [105, 115] on input "SĐT Người Nhận *" at bounding box center [98, 116] width 92 height 13
type input "0969392075"
click at [97, 77] on input "SĐT Người Gửi" at bounding box center [98, 83] width 92 height 13
click at [120, 85] on input "SĐT Người Gửi" at bounding box center [98, 83] width 92 height 13
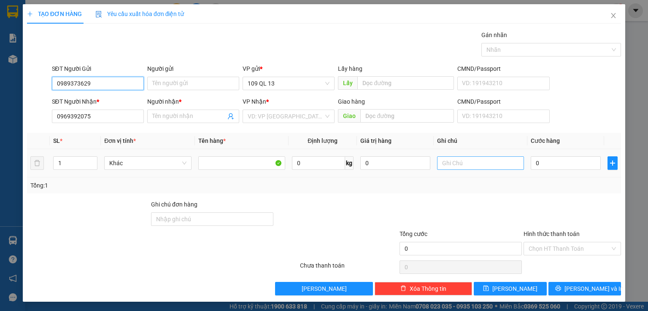
type input "0989373629"
click at [486, 159] on input "text" at bounding box center [480, 162] width 87 height 13
type input "1 HỘP RĂNG"
click at [167, 120] on div "Người nhận * Tên người nhận" at bounding box center [193, 112] width 92 height 30
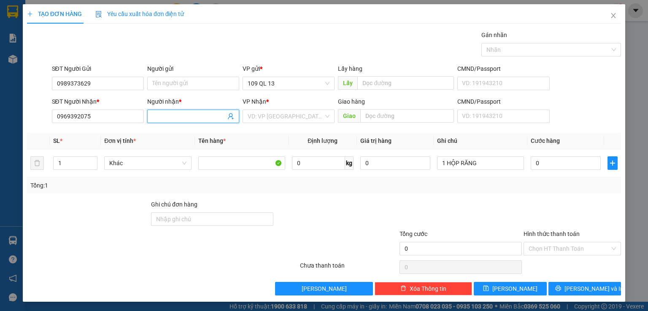
click at [167, 120] on input "Người nhận *" at bounding box center [188, 116] width 73 height 9
type input "TẦN"
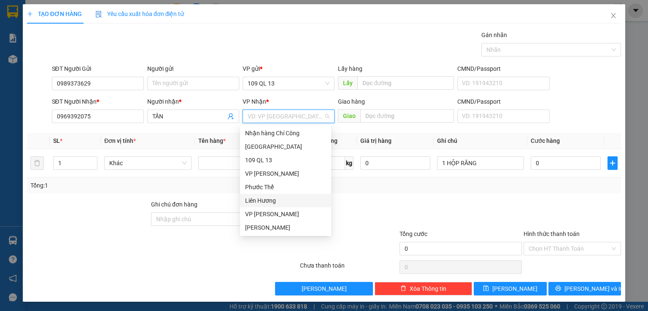
click at [270, 202] on div "Liên Hương" at bounding box center [285, 200] width 81 height 9
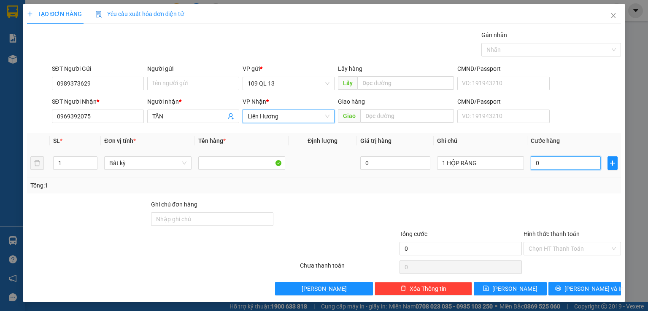
click at [572, 164] on input "0" at bounding box center [566, 162] width 70 height 13
type input "3"
type input "30"
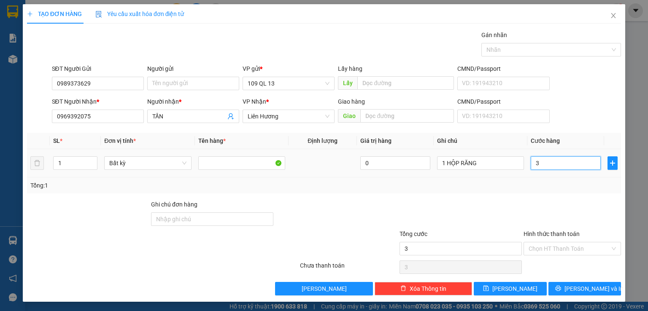
type input "30"
type input "30.000"
click at [556, 248] on input "Hình thức thanh toán" at bounding box center [568, 248] width 81 height 13
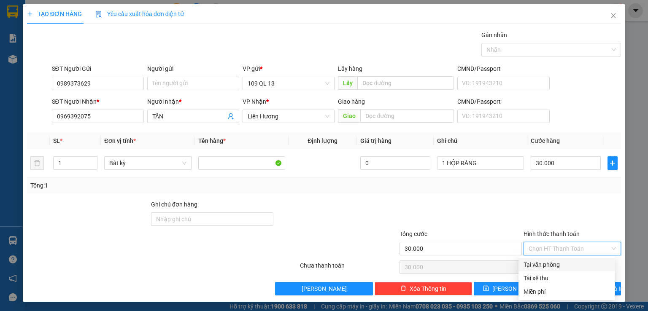
click at [560, 264] on div "Tại văn phòng" at bounding box center [566, 264] width 86 height 9
type input "0"
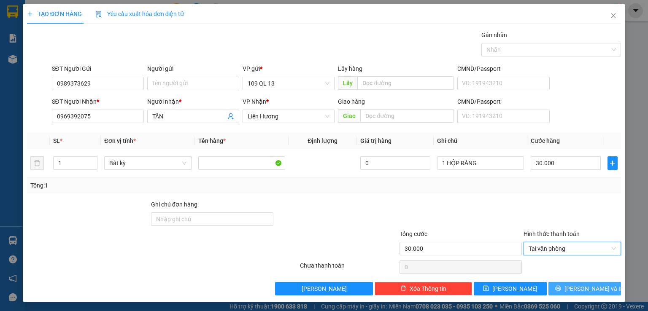
click at [586, 291] on span "[PERSON_NAME] và In" at bounding box center [593, 288] width 59 height 9
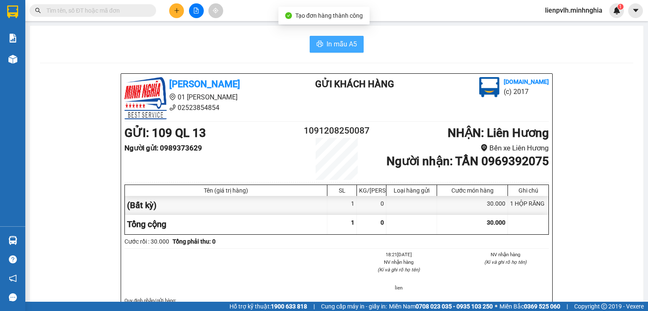
click at [350, 51] on button "In mẫu A5" at bounding box center [337, 44] width 54 height 17
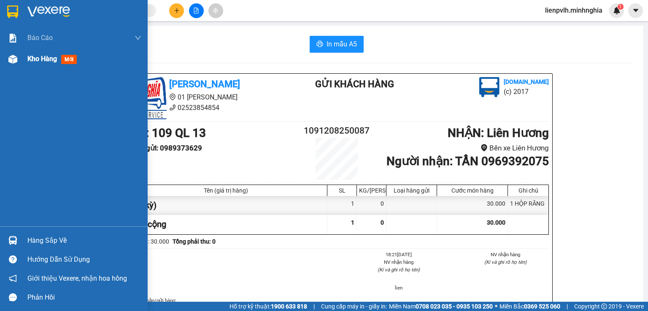
click at [12, 55] on img at bounding box center [12, 59] width 9 height 9
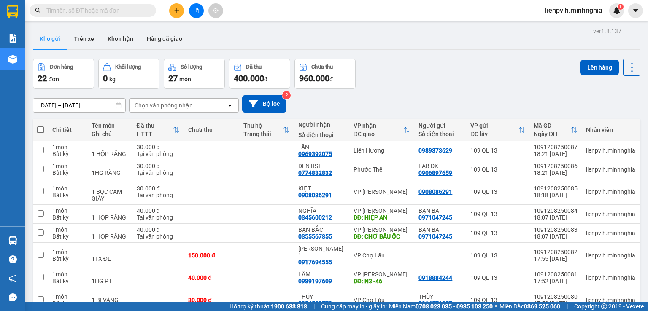
click at [40, 129] on span at bounding box center [40, 130] width 7 height 7
click at [40, 126] on input "checkbox" at bounding box center [40, 126] width 0 height 0
checkbox input "true"
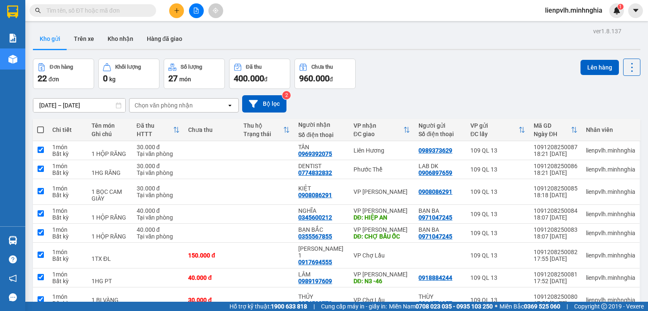
checkbox input "true"
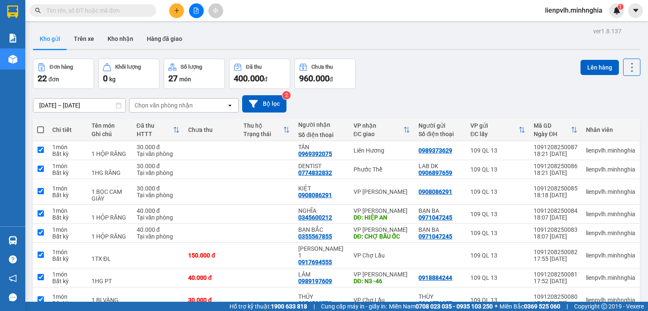
checkbox input "true"
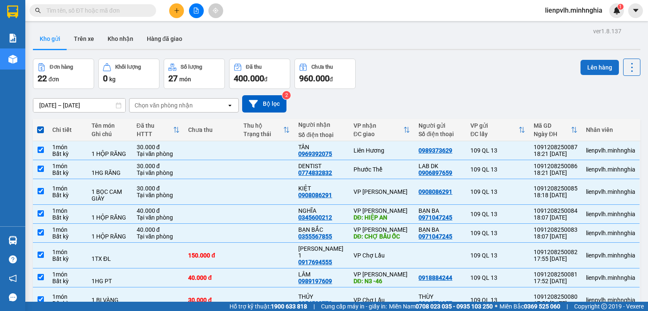
click at [594, 67] on button "Lên hàng" at bounding box center [599, 67] width 38 height 15
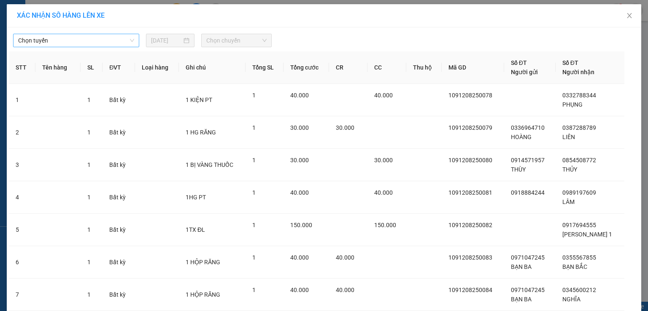
click at [111, 43] on span "Chọn tuyến" at bounding box center [76, 40] width 116 height 13
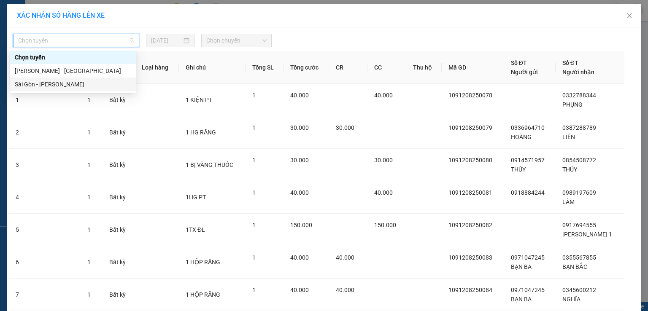
click at [54, 83] on div "Sài Gòn - [PERSON_NAME]" at bounding box center [73, 84] width 116 height 9
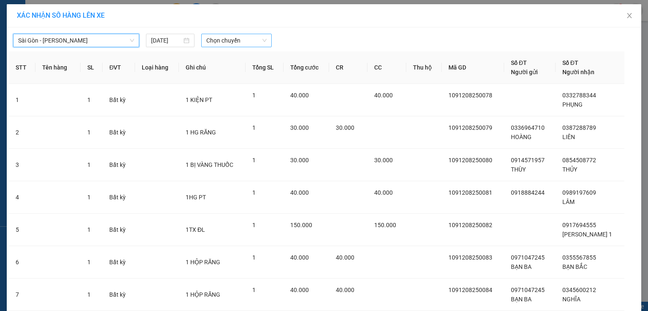
click at [211, 38] on span "Chọn chuyến" at bounding box center [236, 40] width 61 height 13
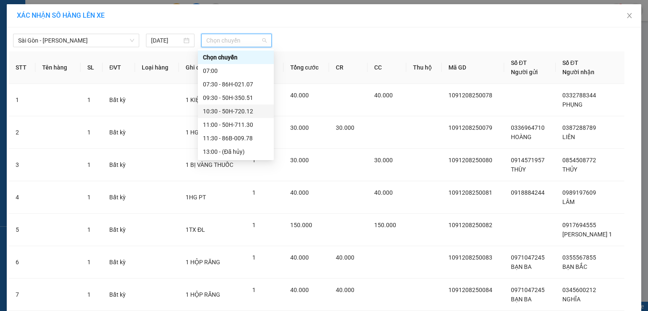
scroll to position [94, 0]
click at [228, 122] on div "21:00 - 86B-009.80" at bounding box center [236, 124] width 66 height 9
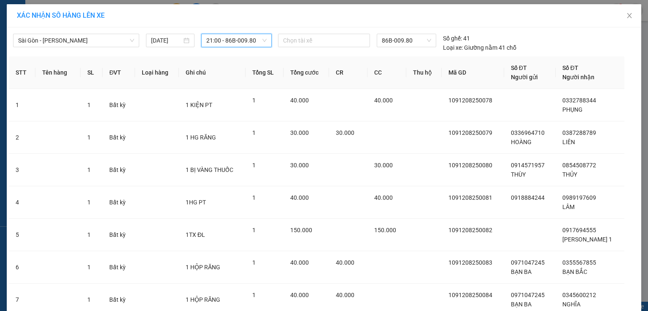
scroll to position [163, 0]
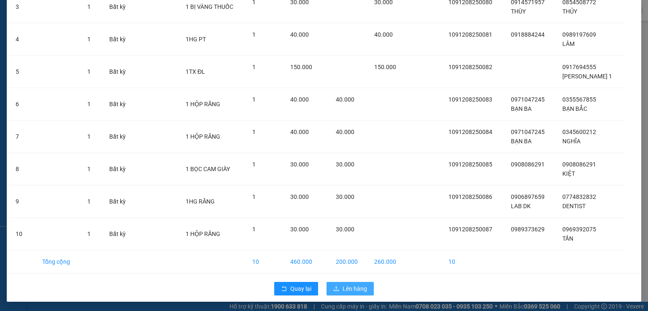
click at [344, 285] on span "Lên hàng" at bounding box center [354, 288] width 24 height 9
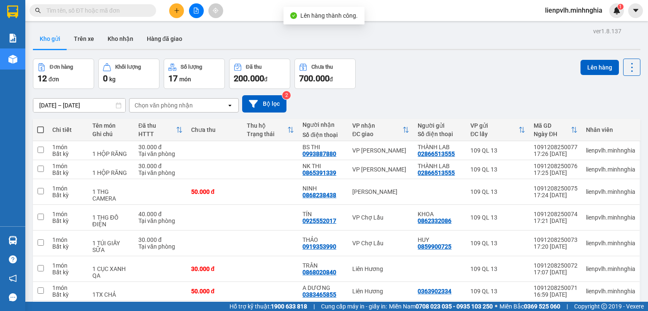
click at [35, 129] on th at bounding box center [40, 130] width 15 height 22
click at [42, 130] on span at bounding box center [40, 130] width 7 height 7
click at [40, 126] on input "checkbox" at bounding box center [40, 126] width 0 height 0
checkbox input "true"
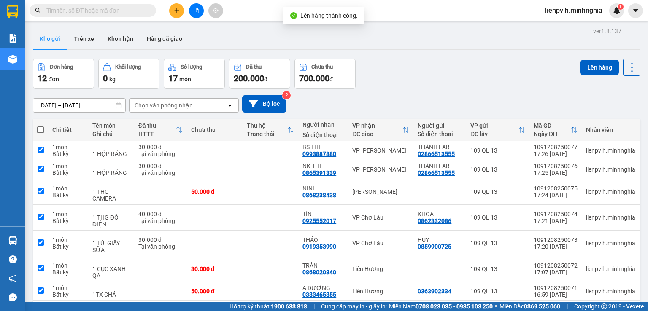
checkbox input "true"
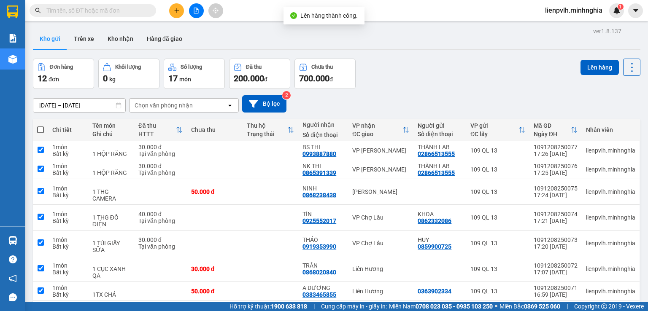
checkbox input "true"
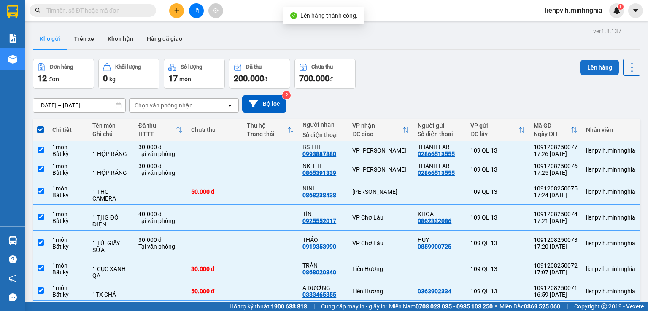
click at [580, 69] on button "Lên hàng" at bounding box center [599, 67] width 38 height 15
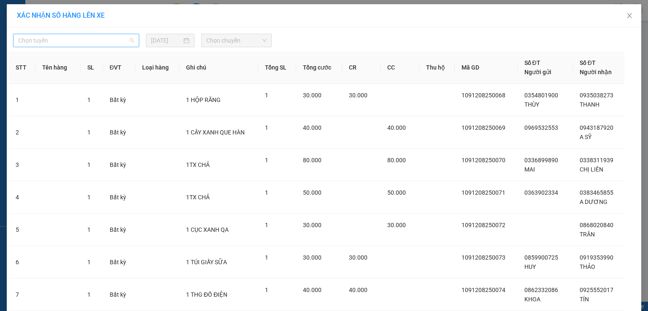
click at [106, 45] on span "Chọn tuyến" at bounding box center [76, 40] width 116 height 13
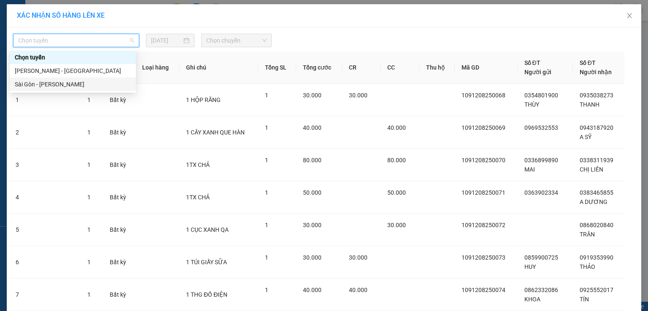
drag, startPoint x: 53, startPoint y: 88, endPoint x: 67, endPoint y: 81, distance: 15.5
click at [52, 88] on div "Sài Gòn - [PERSON_NAME]" at bounding box center [73, 84] width 116 height 9
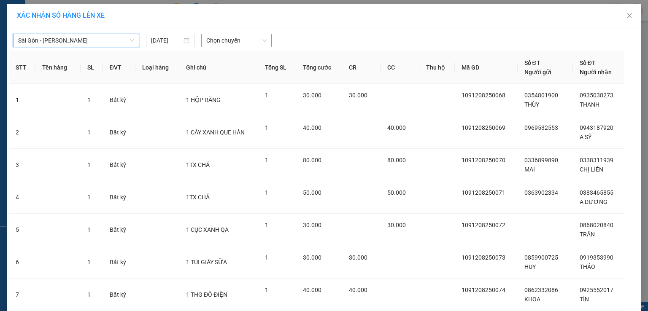
click at [224, 44] on span "Chọn chuyến" at bounding box center [236, 40] width 61 height 13
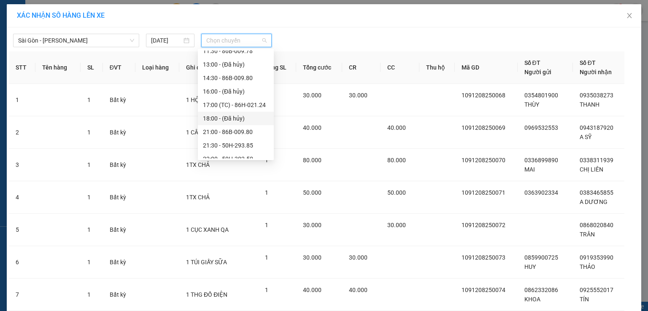
scroll to position [94, 0]
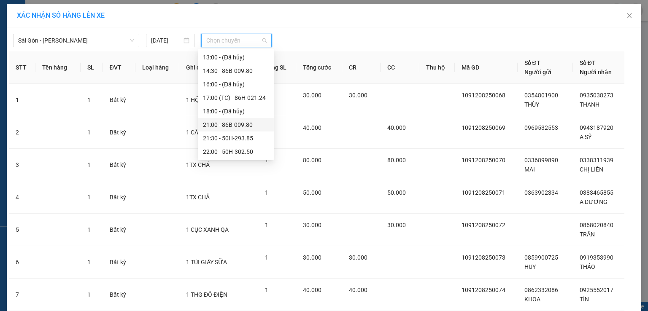
click at [225, 125] on div "21:00 - 86B-009.80" at bounding box center [236, 124] width 66 height 9
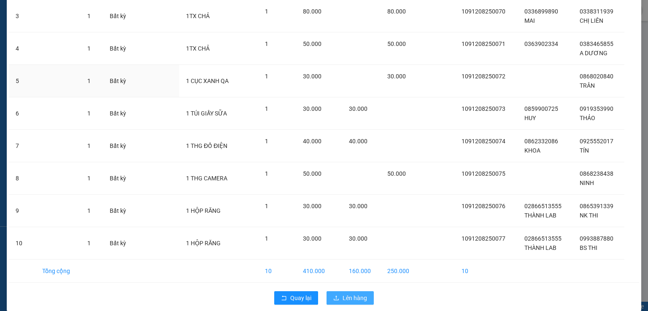
scroll to position [163, 0]
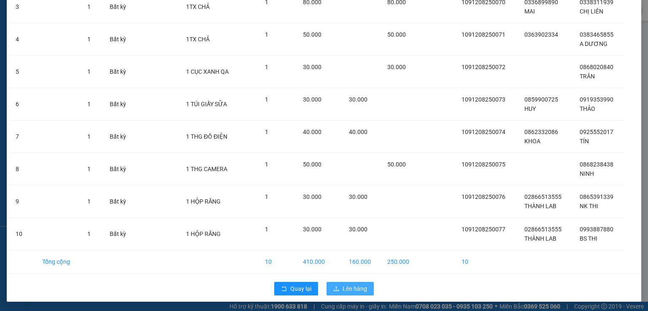
click at [353, 287] on span "Lên hàng" at bounding box center [354, 288] width 24 height 9
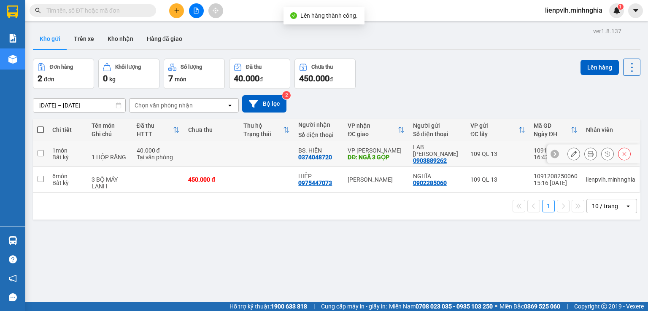
click at [137, 155] on div "Tại văn phòng" at bounding box center [158, 157] width 43 height 7
checkbox input "true"
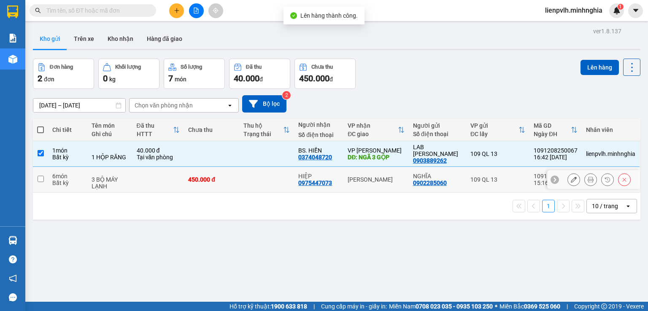
click at [127, 176] on div "3 BỘ MÁY LẠNH" at bounding box center [110, 182] width 37 height 13
checkbox input "true"
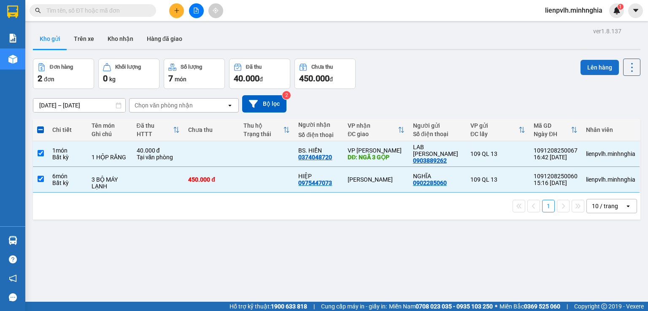
click at [595, 76] on div "Lên hàng" at bounding box center [610, 74] width 60 height 30
click at [592, 65] on button "Lên hàng" at bounding box center [599, 67] width 38 height 15
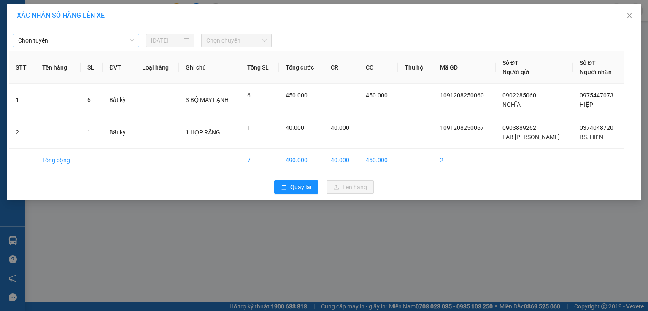
click at [65, 41] on span "Chọn tuyến" at bounding box center [76, 40] width 116 height 13
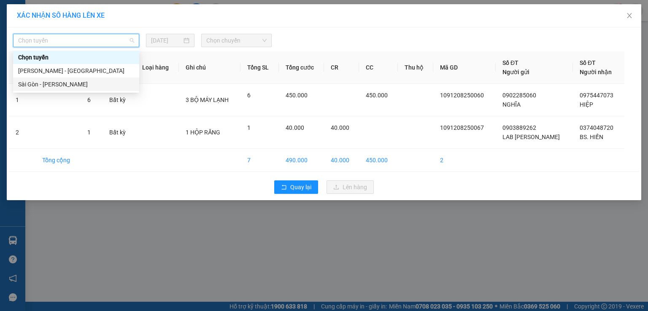
click at [42, 86] on div "Sài Gòn - [PERSON_NAME]" at bounding box center [76, 84] width 116 height 9
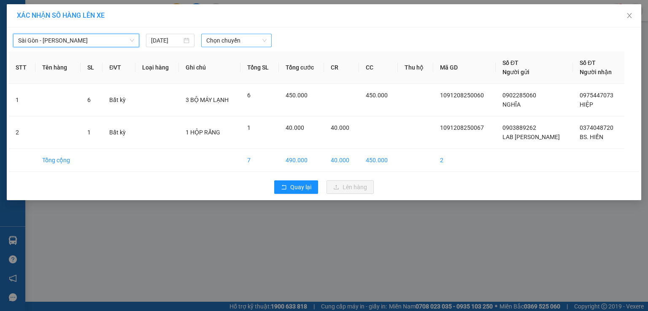
click at [242, 43] on span "Chọn chuyến" at bounding box center [236, 40] width 61 height 13
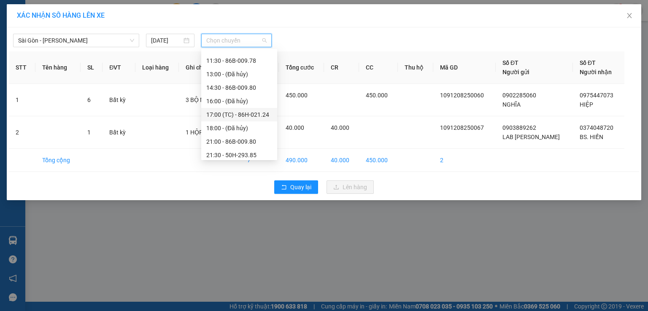
scroll to position [94, 0]
click at [226, 123] on div "21:00 - 86B-009.80" at bounding box center [239, 124] width 66 height 9
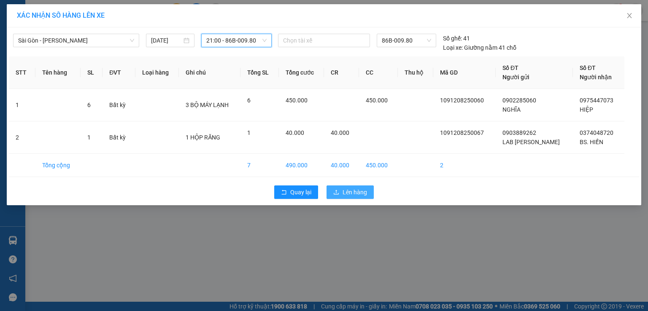
click at [345, 190] on span "Lên hàng" at bounding box center [354, 192] width 24 height 9
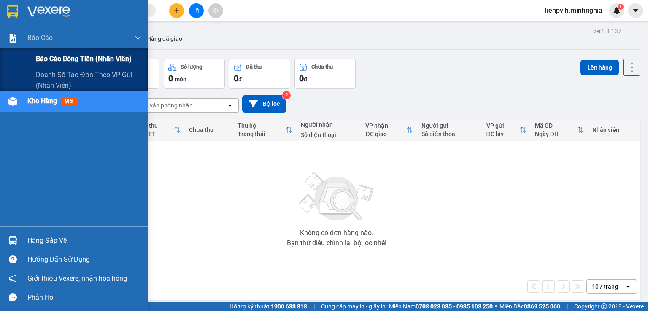
click at [53, 65] on div "Báo cáo dòng tiền (nhân viên)" at bounding box center [88, 58] width 105 height 21
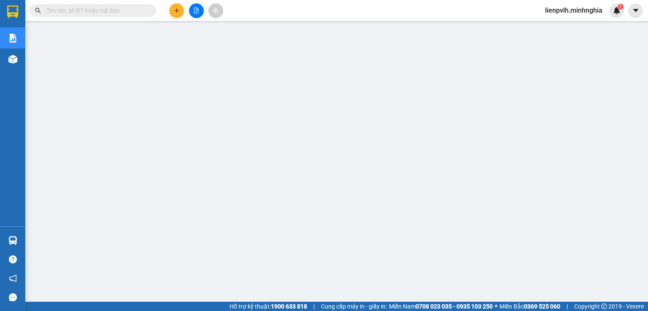
click at [169, 3] on div at bounding box center [195, 10] width 63 height 15
click at [174, 7] on button at bounding box center [176, 10] width 15 height 15
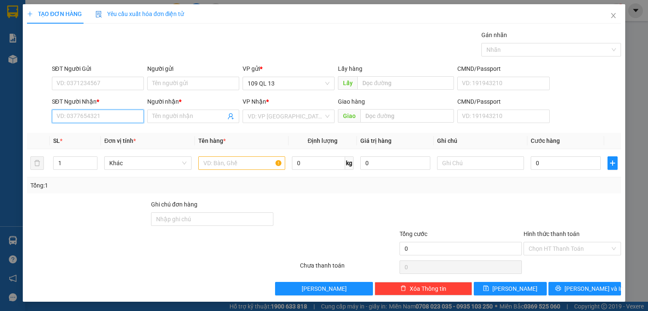
click at [127, 114] on input "SĐT Người Nhận *" at bounding box center [98, 116] width 92 height 13
type input "0917694757"
click at [192, 117] on input "Người nhận *" at bounding box center [188, 116] width 73 height 9
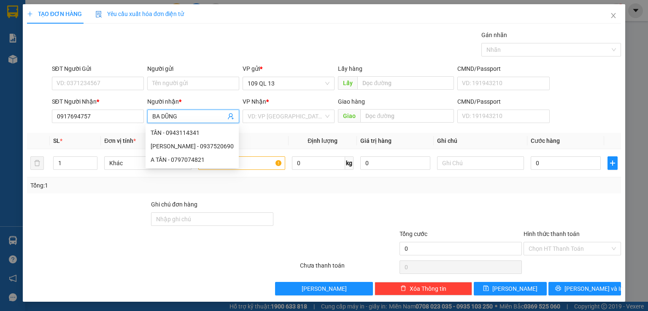
type input "BA DŨNG"
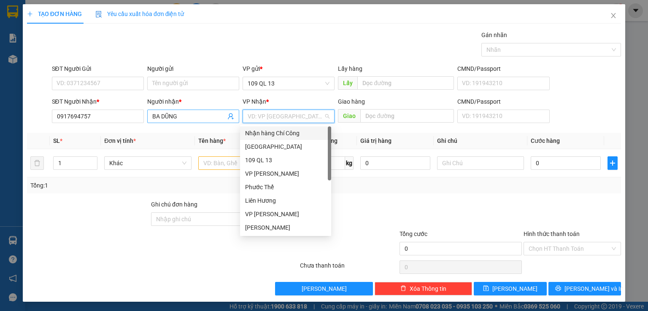
type input "C"
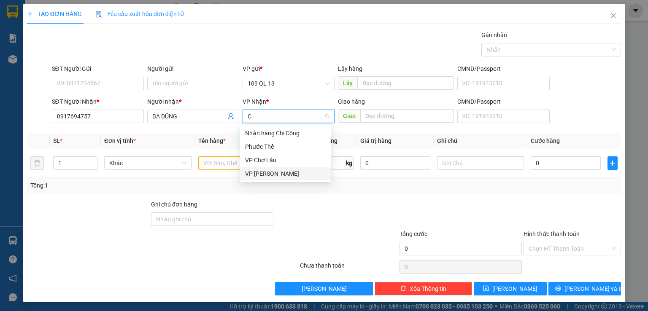
click at [286, 177] on div "VP [PERSON_NAME]" at bounding box center [285, 173] width 81 height 9
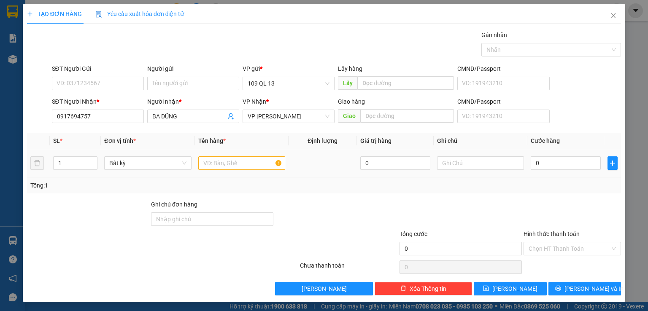
click at [253, 173] on td at bounding box center [242, 163] width 94 height 28
drag, startPoint x: 255, startPoint y: 165, endPoint x: 272, endPoint y: 169, distance: 17.7
click at [255, 165] on input "text" at bounding box center [241, 162] width 87 height 13
click at [493, 164] on input "text" at bounding box center [480, 162] width 87 height 13
type input "1 THG ĐỒ ĂN"
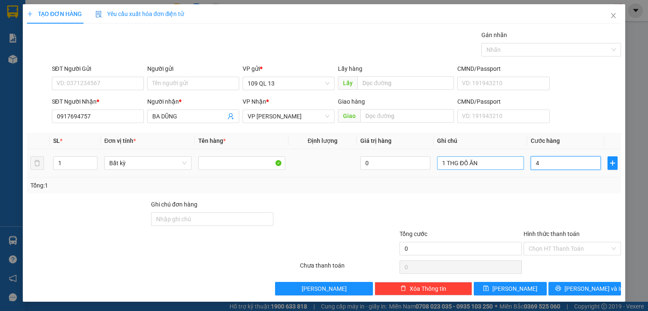
type input "40"
type input "40.000"
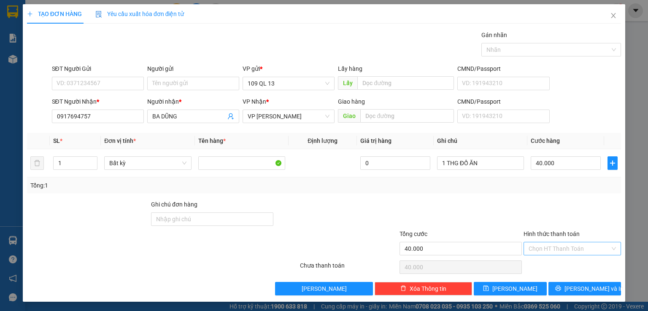
click at [586, 255] on div "Chọn HT Thanh Toán" at bounding box center [571, 248] width 97 height 13
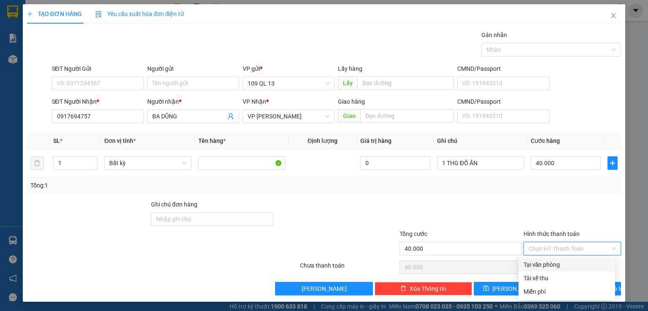
click at [568, 261] on div "Tại văn phòng" at bounding box center [566, 264] width 86 height 9
type input "0"
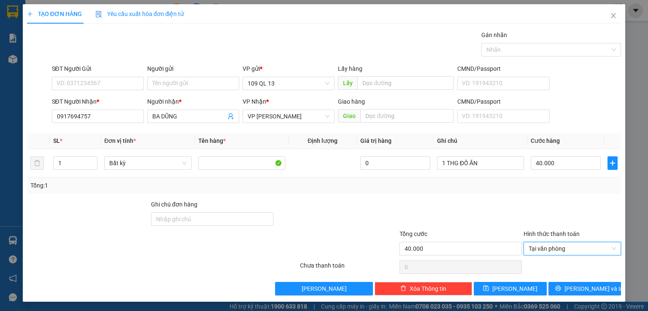
click at [597, 296] on div "TẠO ĐƠN HÀNG Yêu cầu xuất hóa đơn điện tử Transit Pickup Surcharge Ids Transit …" at bounding box center [324, 153] width 602 height 298
click at [592, 285] on span "[PERSON_NAME] và In" at bounding box center [593, 288] width 59 height 9
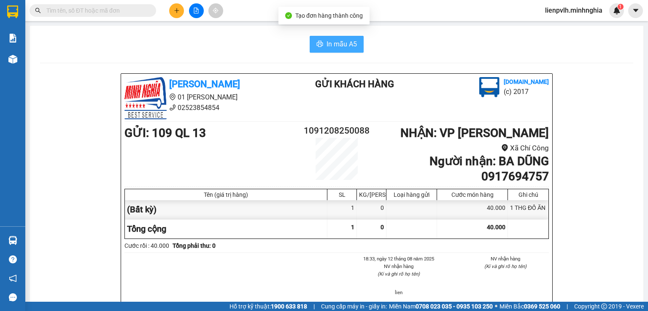
click at [327, 48] on span "In mẫu A5" at bounding box center [341, 44] width 30 height 11
click at [177, 12] on icon "plus" at bounding box center [177, 11] width 6 height 6
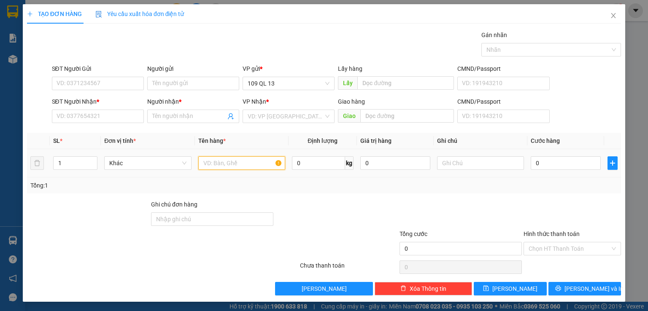
click at [212, 159] on input "text" at bounding box center [241, 162] width 87 height 13
click at [470, 161] on input "text" at bounding box center [480, 162] width 87 height 13
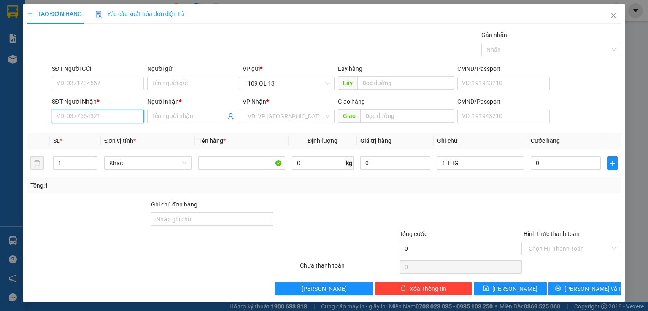
click at [88, 112] on input "SĐT Người Nhận *" at bounding box center [98, 116] width 92 height 13
click at [463, 167] on input "1 THG" at bounding box center [480, 162] width 87 height 13
type input "1 THG BÁNH KẸO"
click at [87, 112] on input "SĐT Người Nhận *" at bounding box center [98, 116] width 92 height 13
click at [89, 130] on div "0975389211 - NHƯ UYÊN" at bounding box center [96, 132] width 81 height 9
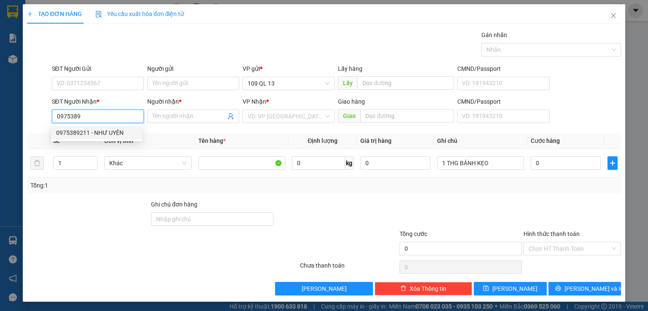
type input "0975389211"
type input "NHƯ UYÊN"
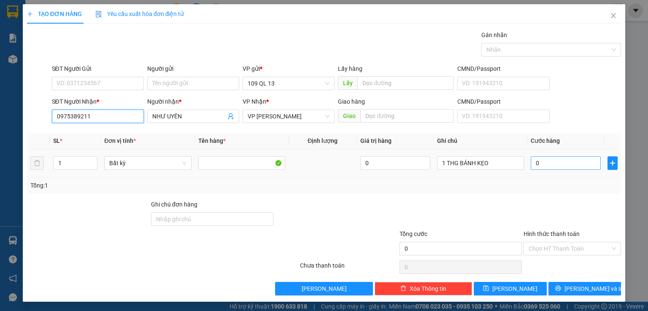
type input "0975389211"
click at [549, 166] on input "0" at bounding box center [566, 162] width 70 height 13
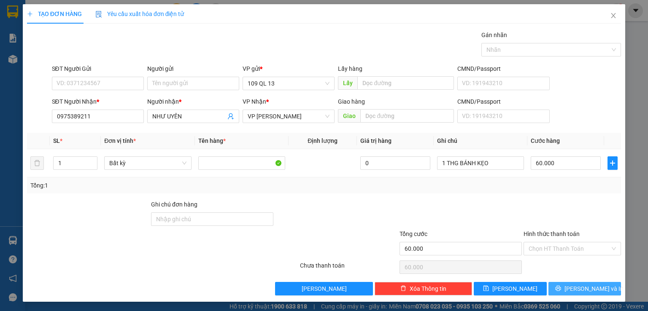
click at [579, 289] on span "[PERSON_NAME] và In" at bounding box center [593, 288] width 59 height 9
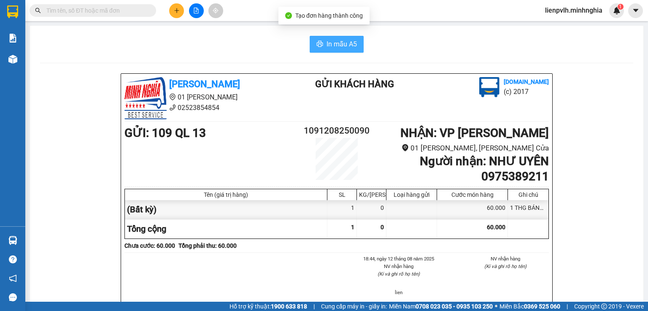
click at [329, 46] on span "In mẫu A5" at bounding box center [341, 44] width 30 height 11
click at [193, 15] on button at bounding box center [196, 10] width 15 height 15
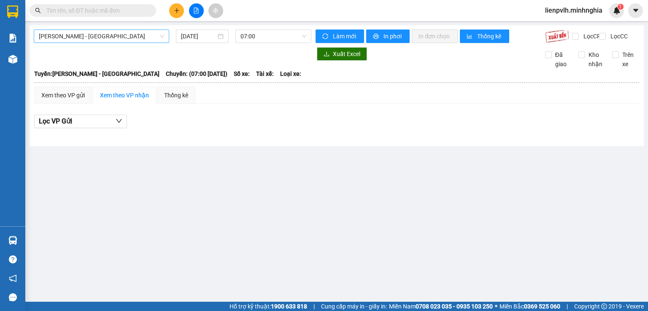
click at [111, 32] on span "[PERSON_NAME] - [GEOGRAPHIC_DATA]" at bounding box center [101, 36] width 125 height 13
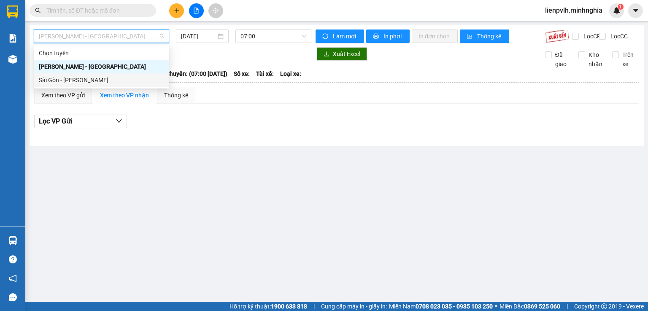
click at [87, 81] on div "Sài Gòn - [PERSON_NAME]" at bounding box center [101, 79] width 125 height 9
type input "[DATE]"
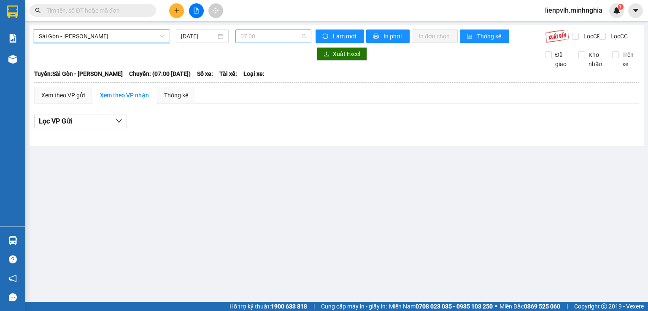
click at [277, 39] on span "07:00" at bounding box center [273, 36] width 66 height 13
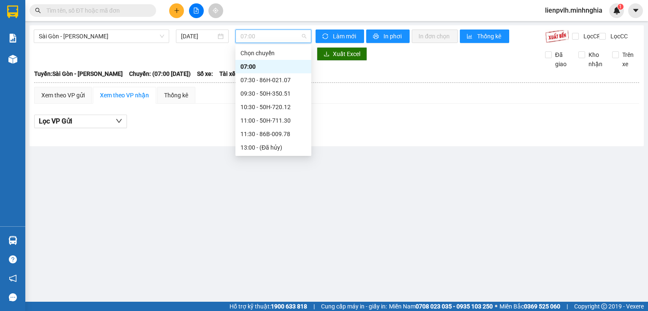
click at [263, 210] on div "21:00 - 86B-009.80" at bounding box center [273, 214] width 66 height 9
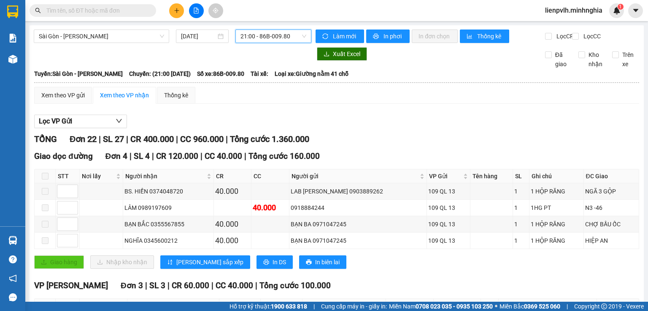
click at [175, 9] on icon "plus" at bounding box center [177, 11] width 6 height 6
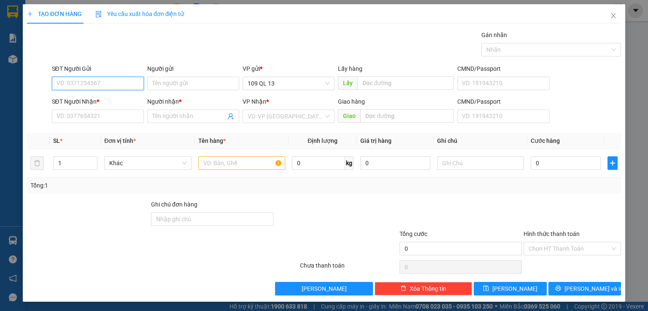
click at [113, 86] on input "SĐT Người Gửi" at bounding box center [98, 83] width 92 height 13
click at [108, 98] on div "0982230745 - LÝ" at bounding box center [96, 99] width 81 height 9
type input "0982230745"
type input "LÝ"
type input "0977398794"
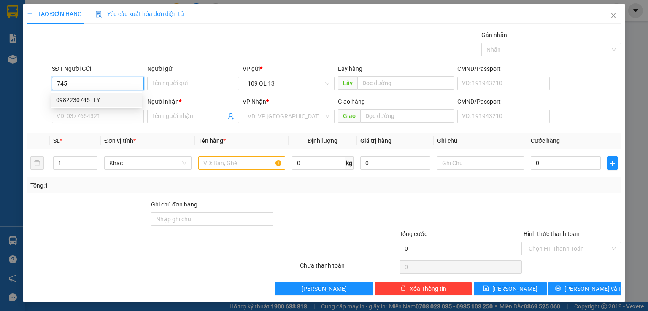
type input "THỰC"
type input "0982230745"
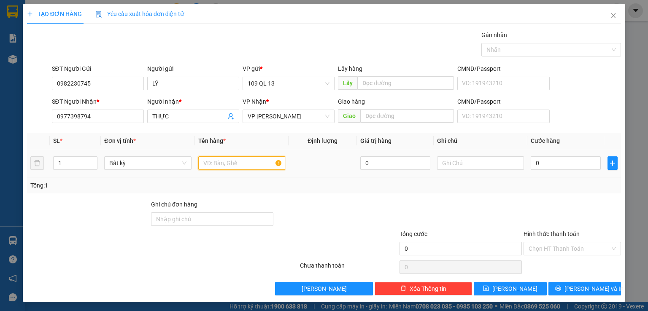
click at [249, 166] on input "text" at bounding box center [241, 162] width 87 height 13
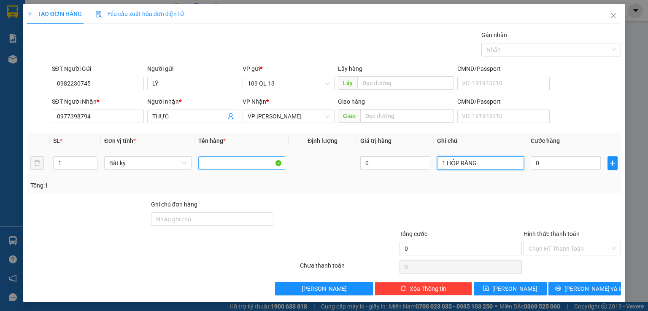
type input "1 HỘP RĂNG"
type input "4"
type input "40"
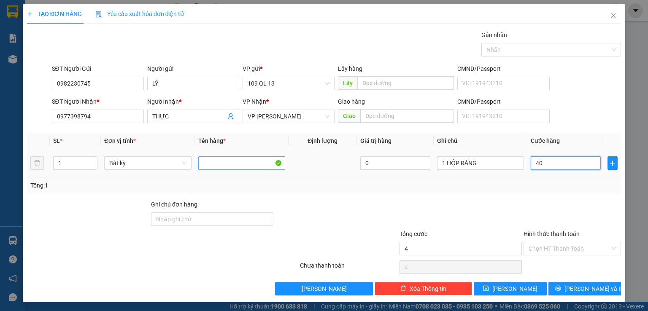
type input "40"
click at [543, 254] on span at bounding box center [568, 248] width 81 height 13
type input "40.000"
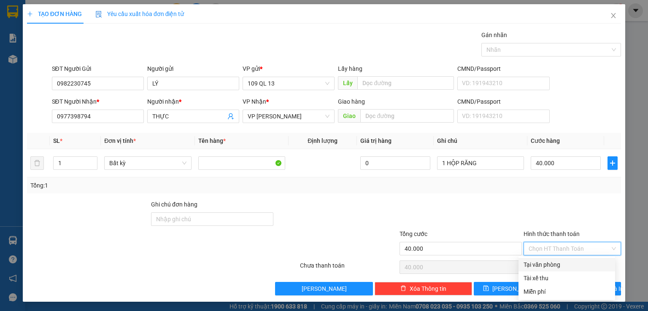
click at [548, 265] on div "Tại văn phòng" at bounding box center [566, 264] width 86 height 9
type input "0"
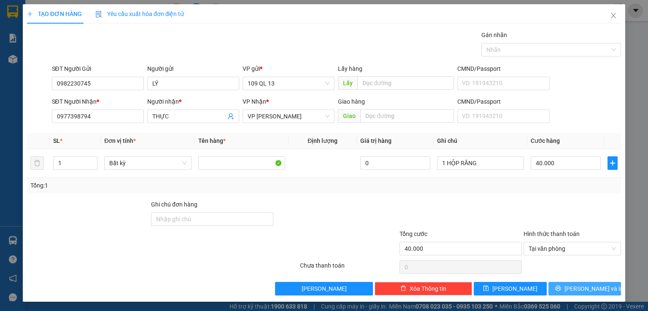
click at [570, 288] on button "[PERSON_NAME] và In" at bounding box center [584, 288] width 73 height 13
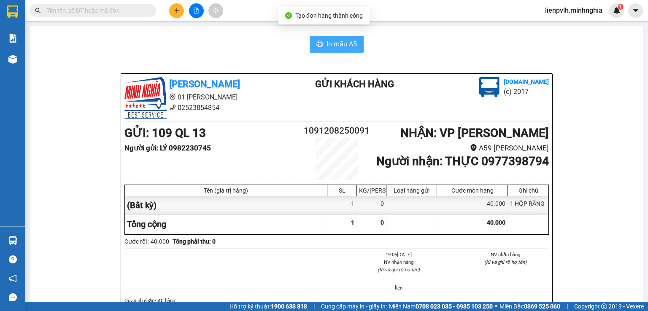
click at [329, 43] on span "In mẫu A5" at bounding box center [341, 44] width 30 height 11
click at [180, 11] on button at bounding box center [176, 10] width 15 height 15
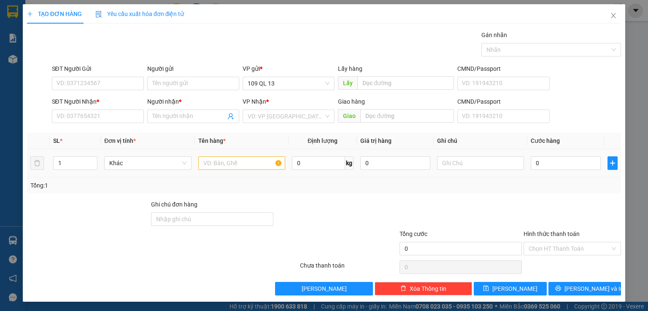
click at [203, 170] on div at bounding box center [241, 163] width 87 height 17
click at [207, 161] on input "text" at bounding box center [241, 162] width 87 height 13
click at [124, 121] on input "SĐT Người Nhận *" at bounding box center [98, 116] width 92 height 13
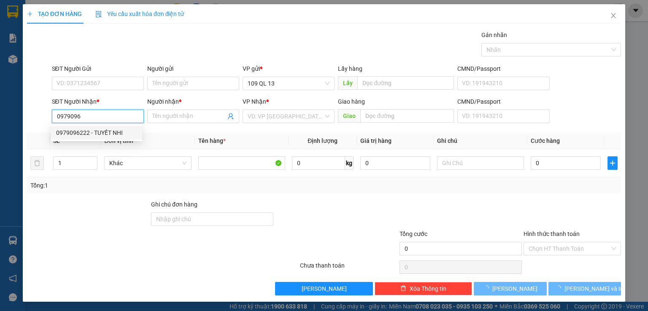
click at [65, 137] on div "0979096222 - TUYẾT NHI" at bounding box center [96, 132] width 91 height 13
type input "0979096222"
type input "TUYẾT NHI"
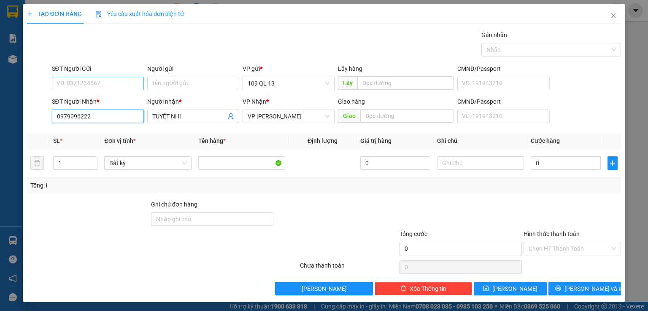
type input "0979096222"
click at [135, 86] on input "SĐT Người Gửi" at bounding box center [98, 83] width 92 height 13
type input "0982151712"
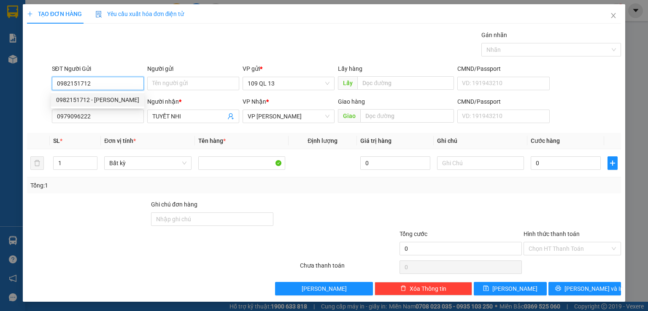
click at [125, 105] on div "0982151712 - [PERSON_NAME]" at bounding box center [97, 99] width 93 height 13
type input "[PERSON_NAME]"
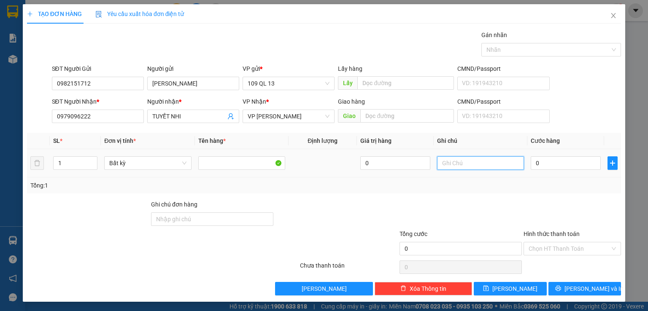
drag, startPoint x: 451, startPoint y: 159, endPoint x: 465, endPoint y: 157, distance: 14.0
click at [452, 159] on input "text" at bounding box center [480, 162] width 87 height 13
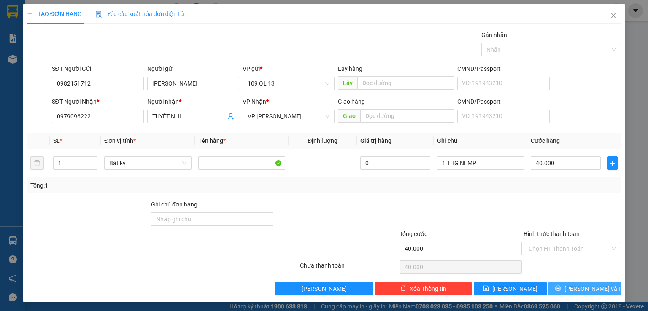
click at [590, 284] on span "[PERSON_NAME] và In" at bounding box center [593, 288] width 59 height 9
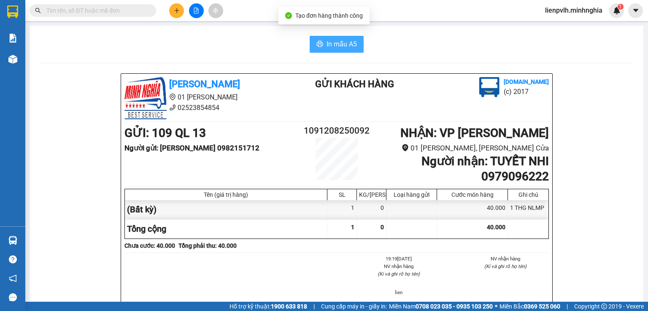
click at [331, 37] on button "In mẫu A5" at bounding box center [337, 44] width 54 height 17
click at [183, 6] on div at bounding box center [195, 10] width 63 height 15
click at [181, 8] on button at bounding box center [176, 10] width 15 height 15
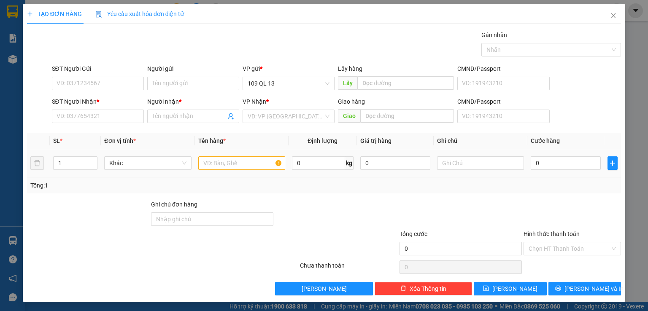
click at [250, 155] on div at bounding box center [241, 163] width 87 height 17
drag, startPoint x: 245, startPoint y: 164, endPoint x: 352, endPoint y: 163, distance: 107.5
click at [244, 163] on input "text" at bounding box center [241, 162] width 87 height 13
click at [468, 152] on td at bounding box center [481, 163] width 94 height 28
click at [469, 164] on input "text" at bounding box center [480, 162] width 87 height 13
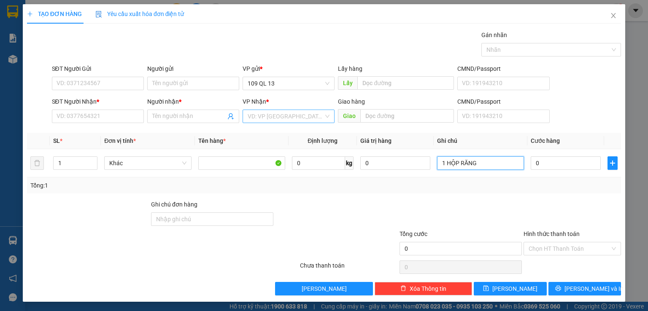
type input "1 HỘP RĂNG"
type input "3"
type input "30"
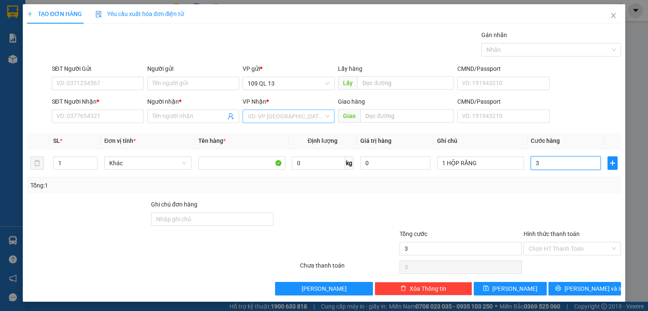
type input "30"
type input "30.000"
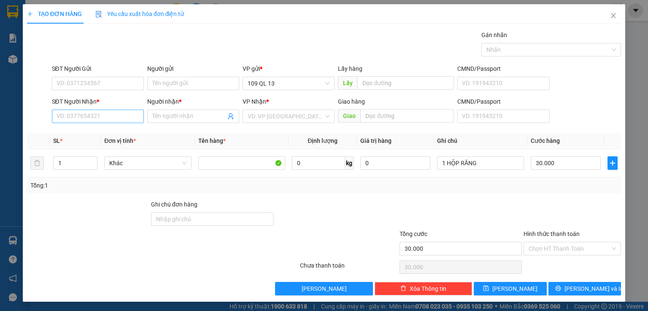
click at [94, 106] on div "SĐT Người Nhận *" at bounding box center [98, 103] width 92 height 13
click at [92, 116] on input "SĐT Người Nhận *" at bounding box center [98, 116] width 92 height 13
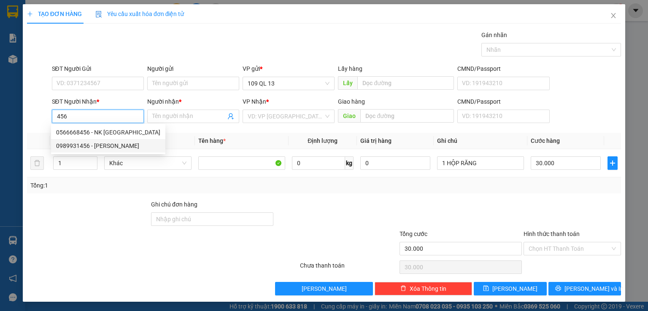
click at [111, 145] on div "0989931456 - [PERSON_NAME]" at bounding box center [108, 145] width 104 height 9
type input "0989931456"
type input "[PERSON_NAME]"
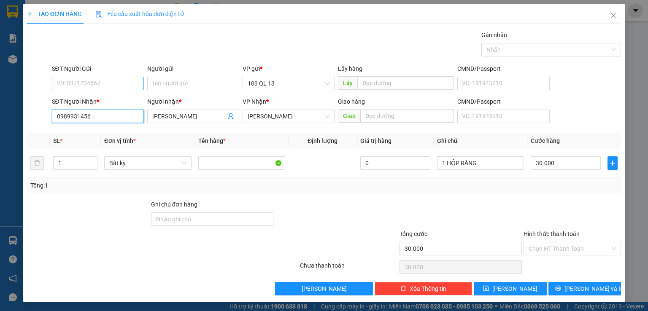
type input "0989931456"
click at [108, 85] on input "SĐT Người Gửi" at bounding box center [98, 83] width 92 height 13
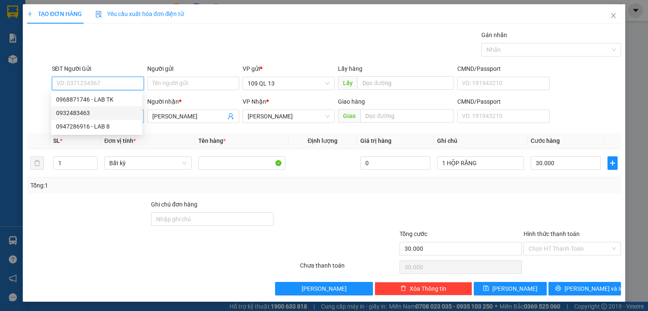
click at [106, 112] on div "0932483463" at bounding box center [96, 112] width 81 height 9
type input "0932483463"
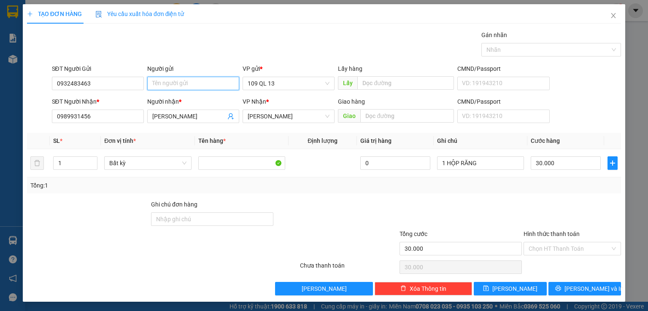
click at [188, 85] on input "Người gửi" at bounding box center [193, 83] width 92 height 13
type input "DIỄM"
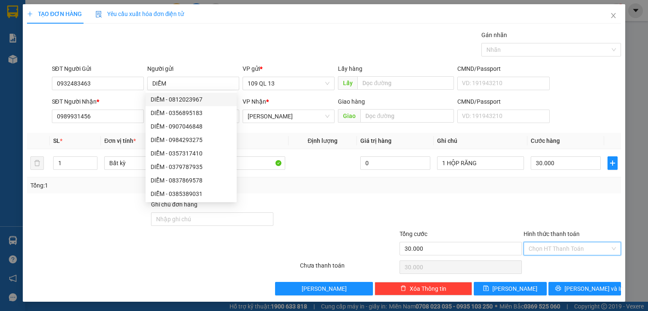
click at [588, 250] on input "Hình thức thanh toán" at bounding box center [568, 248] width 81 height 13
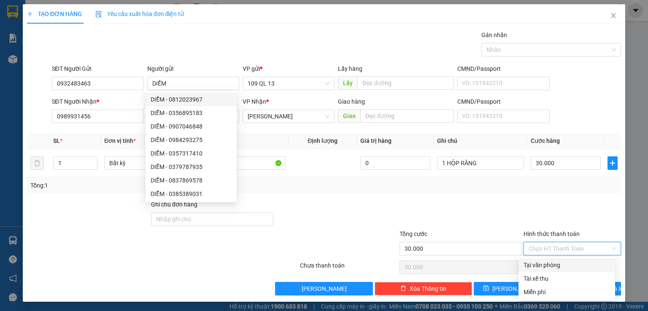
click at [570, 263] on div "Tại văn phòng" at bounding box center [566, 265] width 86 height 9
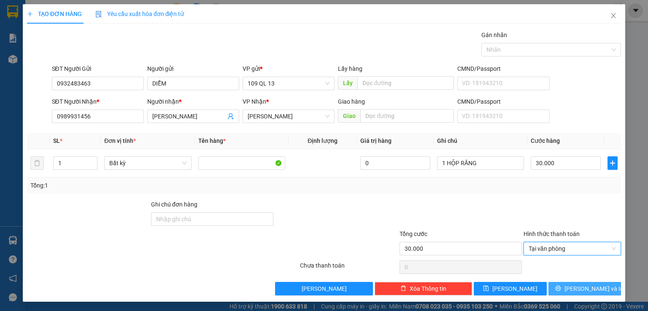
click at [575, 289] on span "[PERSON_NAME] và In" at bounding box center [593, 288] width 59 height 9
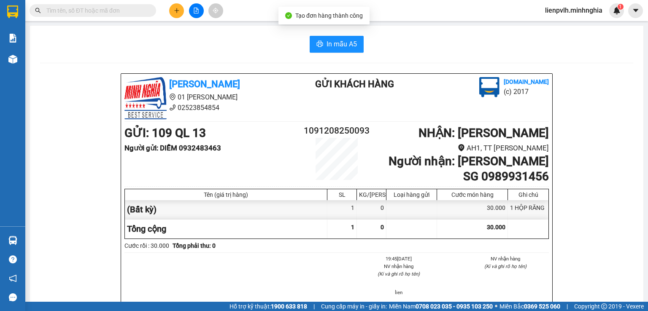
click at [329, 36] on button "In mẫu A5" at bounding box center [337, 44] width 54 height 17
click at [487, 269] on icon "(Kí và ghi rõ họ tên)" at bounding box center [505, 267] width 42 height 6
click at [184, 12] on div at bounding box center [195, 10] width 63 height 15
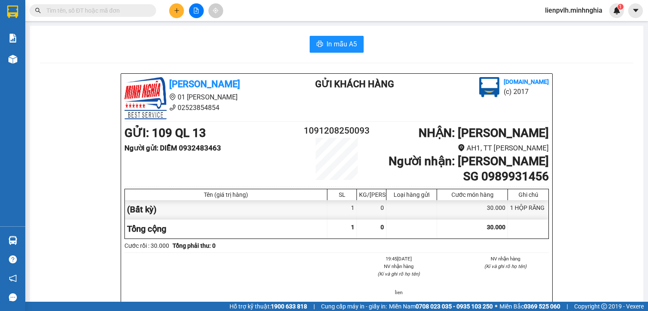
click at [178, 12] on icon "plus" at bounding box center [177, 11] width 6 height 6
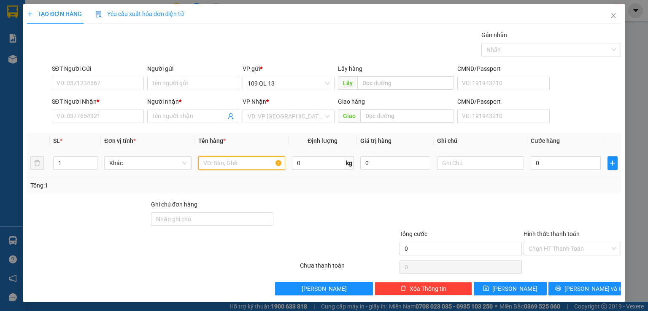
click at [226, 167] on input "text" at bounding box center [241, 162] width 87 height 13
type input "1"
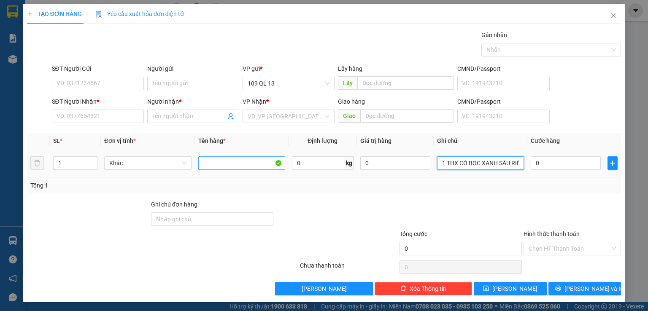
type input "1 THX CÓ BỌC XANH SẦU RIÊNG"
type input "5"
type input "50"
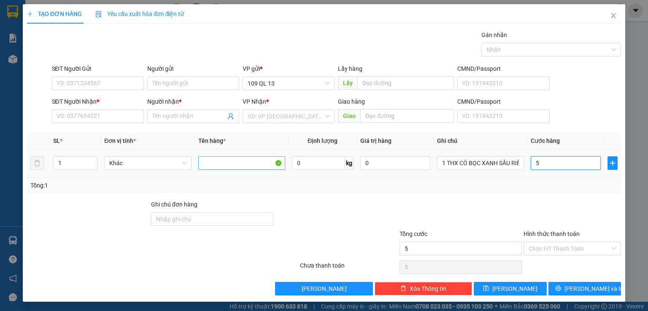
type input "50"
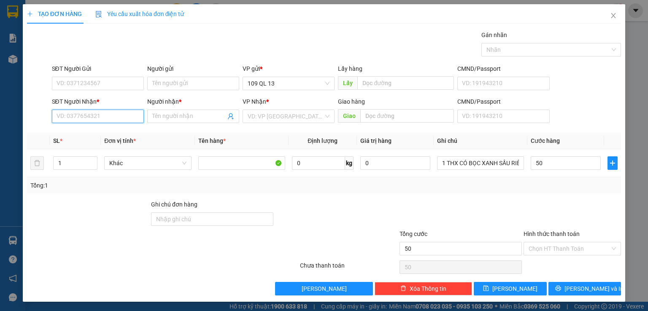
type input "50.000"
click at [73, 119] on input "SĐT Người Nhận *" at bounding box center [98, 116] width 92 height 13
type input "0352935590"
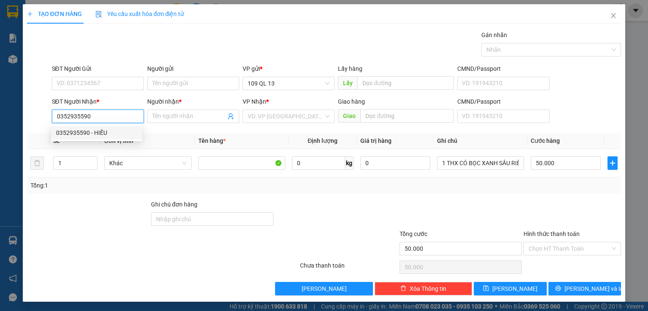
click at [127, 135] on div "0352935590 - HIẾU" at bounding box center [96, 132] width 81 height 9
type input "HIẾU"
type input "0352935590"
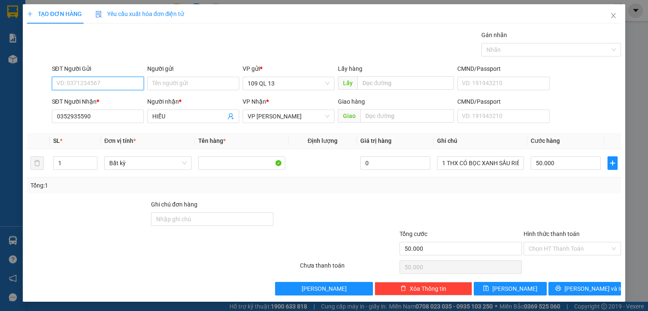
click at [112, 87] on input "SĐT Người Gửi" at bounding box center [98, 83] width 92 height 13
click at [105, 95] on div "0349268303 - THẢO" at bounding box center [96, 99] width 81 height 9
type input "0349268303"
type input "THẢO"
click at [152, 115] on input "HIẾU" at bounding box center [188, 116] width 73 height 9
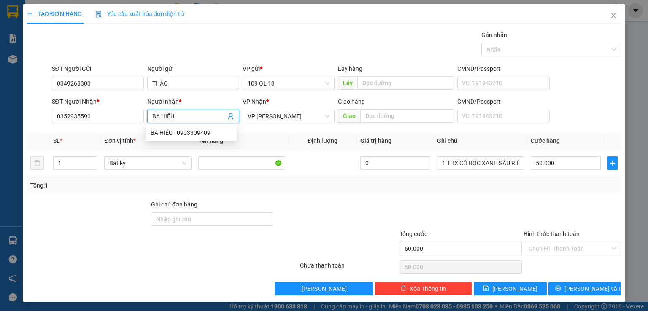
type input "BA HIẾU"
click at [586, 94] on form "SĐT Người Gửi 0349268303 Người gửi THẢO VP gửi * 109 QL 13 Lấy hàng Lấy CMND/Pa…" at bounding box center [324, 95] width 594 height 62
click at [560, 248] on input "Hình thức thanh toán" at bounding box center [568, 248] width 81 height 13
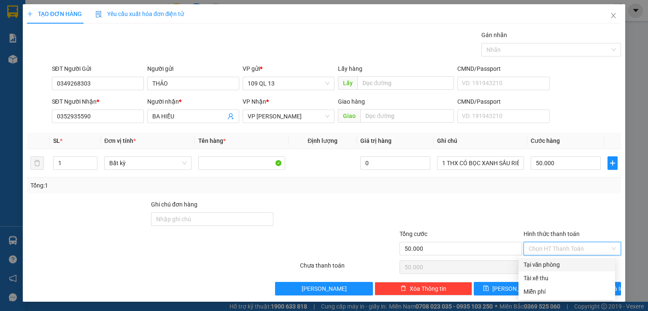
click at [556, 261] on div "Tại văn phòng" at bounding box center [566, 264] width 86 height 9
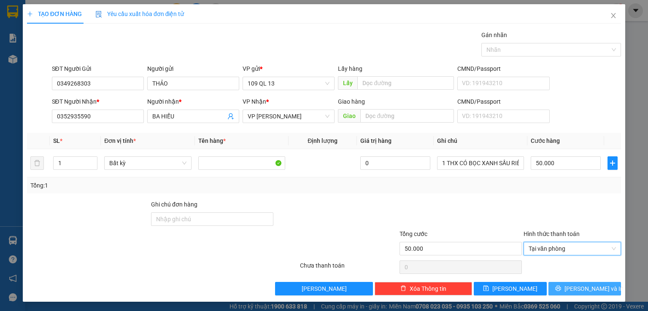
click at [574, 284] on span "[PERSON_NAME] và In" at bounding box center [593, 288] width 59 height 9
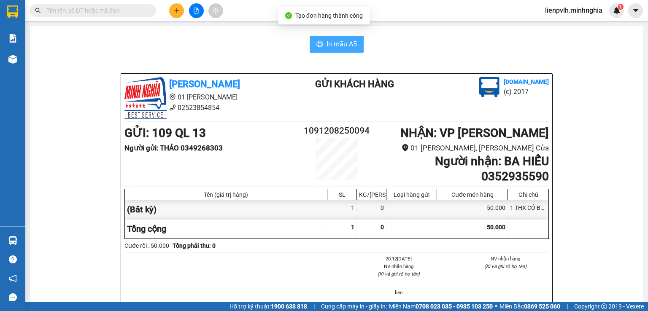
click at [339, 39] on span "In mẫu A5" at bounding box center [341, 44] width 30 height 11
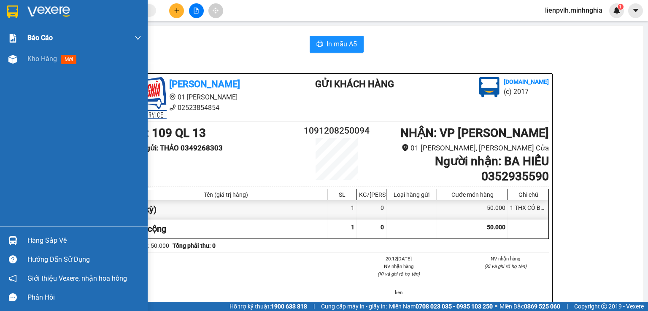
click at [13, 47] on div "Báo cáo" at bounding box center [74, 37] width 148 height 21
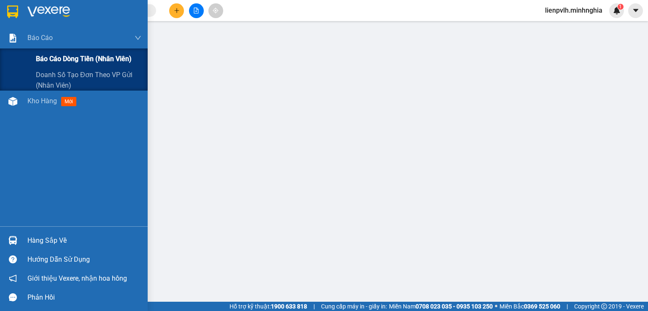
click at [12, 64] on div "Báo cáo dòng tiền (nhân viên)" at bounding box center [74, 58] width 148 height 21
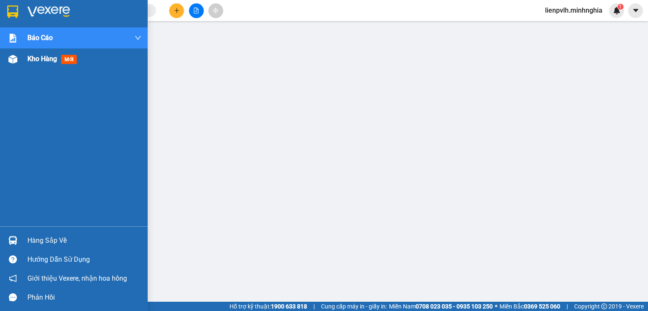
click at [13, 62] on img at bounding box center [12, 59] width 9 height 9
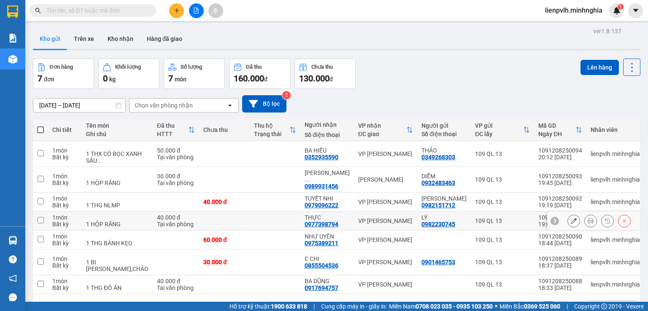
click at [369, 218] on div "VP [PERSON_NAME]" at bounding box center [385, 221] width 55 height 7
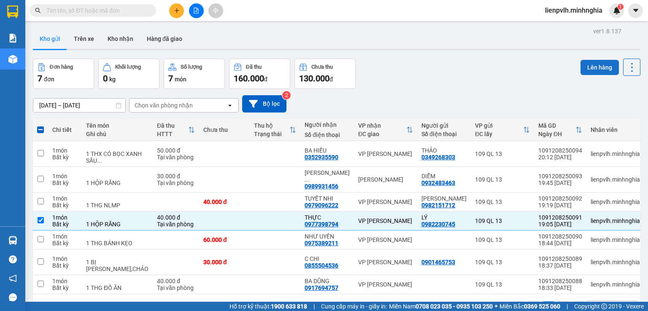
click at [585, 72] on button "Lên hàng" at bounding box center [599, 67] width 38 height 15
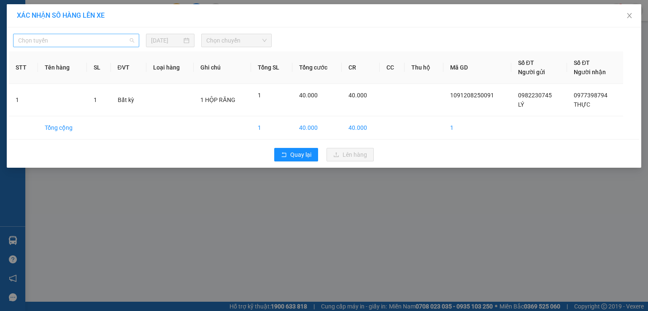
click at [102, 45] on span "Chọn tuyến" at bounding box center [76, 40] width 116 height 13
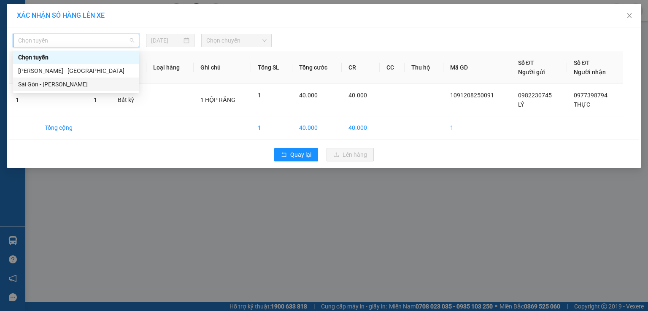
click at [76, 87] on div "Sài Gòn - [PERSON_NAME]" at bounding box center [76, 84] width 116 height 9
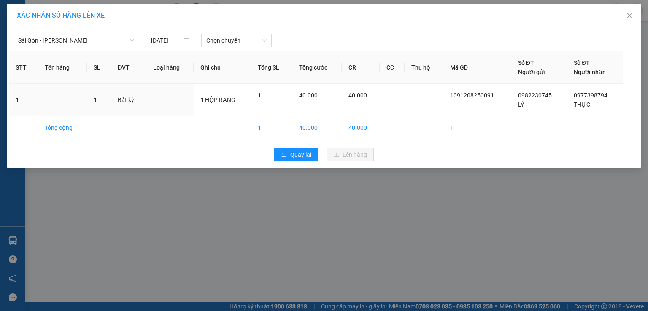
click at [228, 48] on div "Sài Gòn - Phan Rí [DATE] Chọn chuyến STT Tên hàng SL ĐVT Loại hàng Ghi chú Tổng…" at bounding box center [324, 97] width 634 height 140
click at [229, 40] on span "Chọn chuyến" at bounding box center [236, 40] width 61 height 13
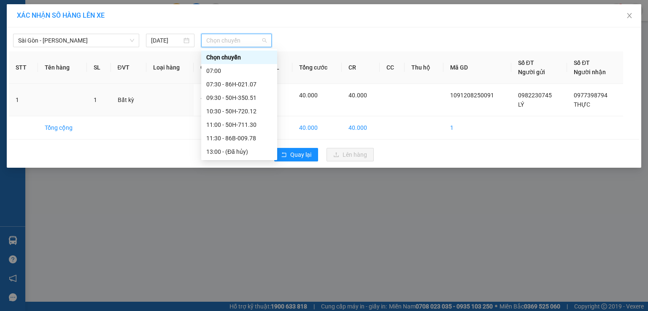
click at [239, 215] on div "21:00 - 86B-009.80" at bounding box center [239, 219] width 66 height 9
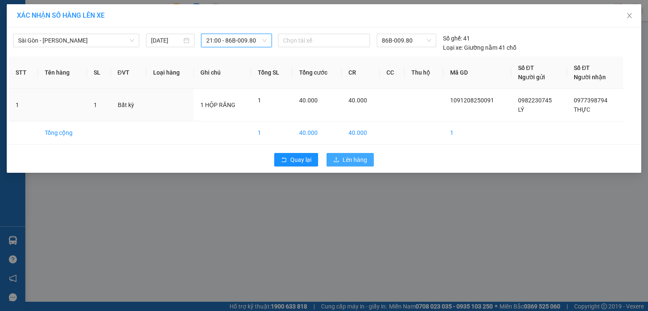
click at [356, 164] on span "Lên hàng" at bounding box center [354, 159] width 24 height 9
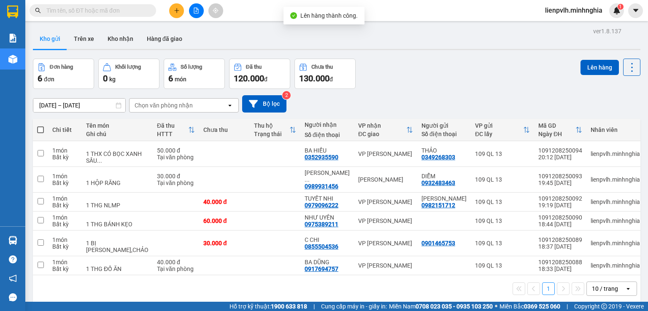
click at [41, 131] on span at bounding box center [40, 130] width 7 height 7
click at [40, 126] on input "checkbox" at bounding box center [40, 126] width 0 height 0
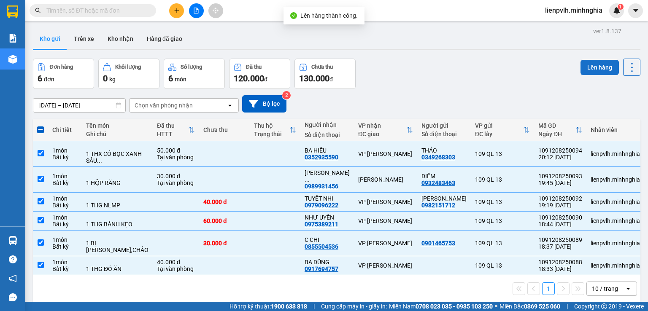
click at [588, 75] on button "Lên hàng" at bounding box center [599, 67] width 38 height 15
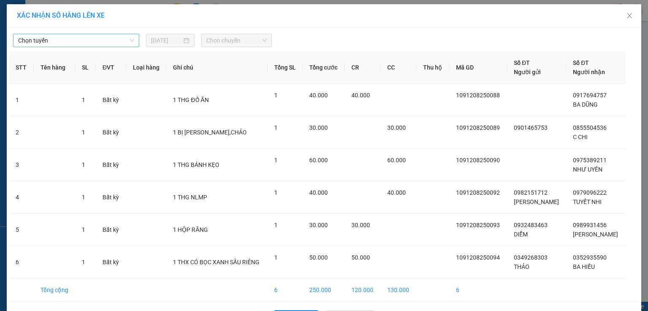
click at [58, 40] on span "Chọn tuyến" at bounding box center [76, 40] width 116 height 13
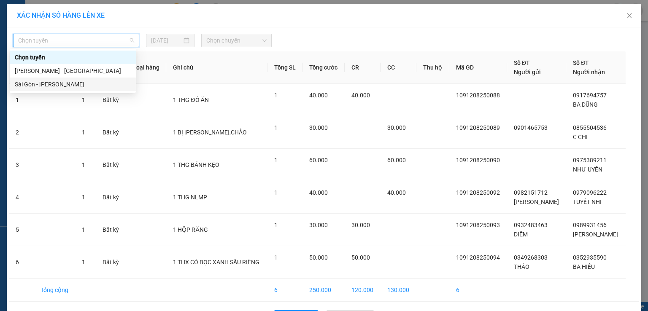
click at [48, 83] on div "Sài Gòn - [PERSON_NAME]" at bounding box center [73, 84] width 116 height 9
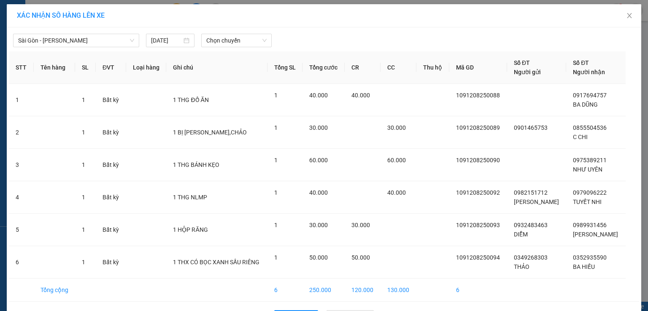
click at [247, 47] on div "[GEOGRAPHIC_DATA] - [GEOGRAPHIC_DATA] [DATE] Chọn chuyến STT Tên hàng SL ĐVT Lo…" at bounding box center [324, 178] width 634 height 303
click at [250, 42] on span "Chọn chuyến" at bounding box center [236, 40] width 61 height 13
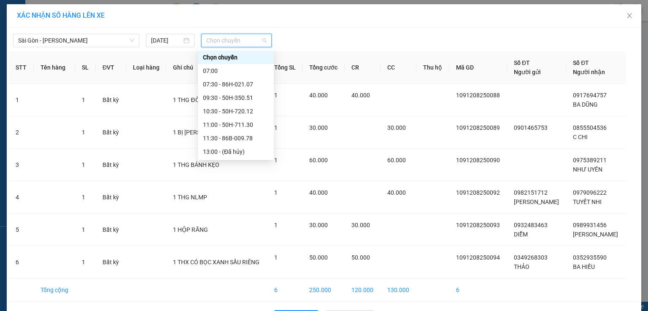
click at [216, 228] on div "21:30 - 50H-293.85" at bounding box center [236, 232] width 66 height 9
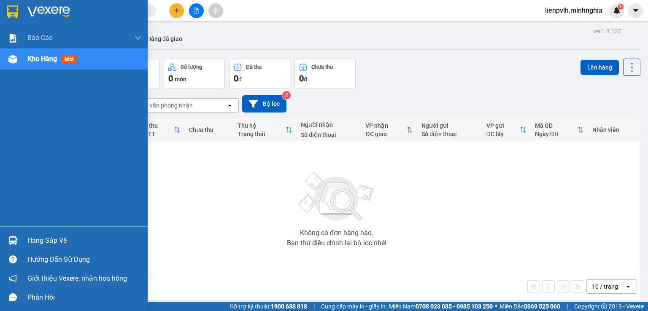
drag, startPoint x: 34, startPoint y: 62, endPoint x: 35, endPoint y: 54, distance: 8.9
click at [34, 62] on span "Kho hàng" at bounding box center [42, 59] width 30 height 8
click at [35, 50] on div "Kho hàng mới" at bounding box center [84, 58] width 114 height 21
click at [35, 49] on div "Kho hàng mới" at bounding box center [84, 58] width 114 height 21
click at [40, 43] on div "Báo cáo" at bounding box center [84, 37] width 114 height 21
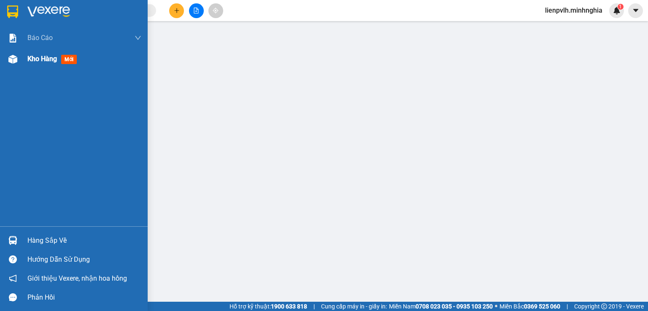
click at [47, 60] on span "Kho hàng" at bounding box center [42, 59] width 30 height 8
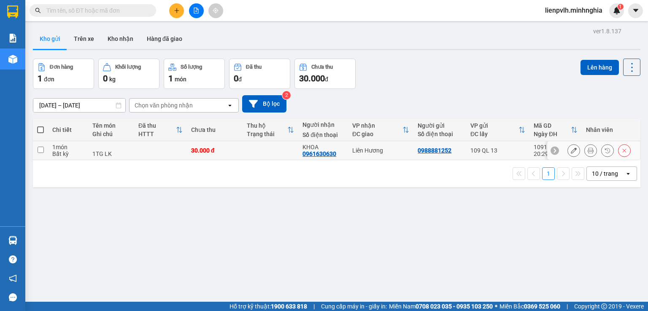
click at [378, 153] on div "Liên Hương" at bounding box center [380, 150] width 57 height 7
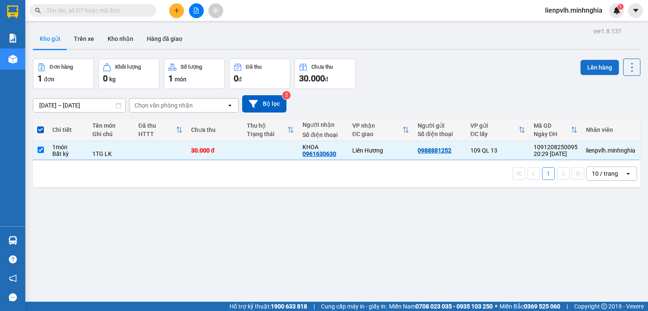
click at [595, 65] on button "Lên hàng" at bounding box center [599, 67] width 38 height 15
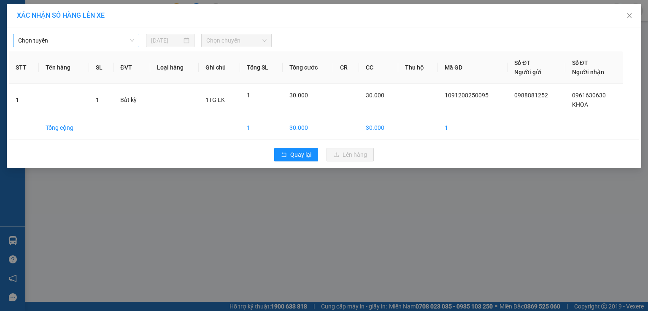
click at [71, 37] on span "Chọn tuyến" at bounding box center [76, 40] width 116 height 13
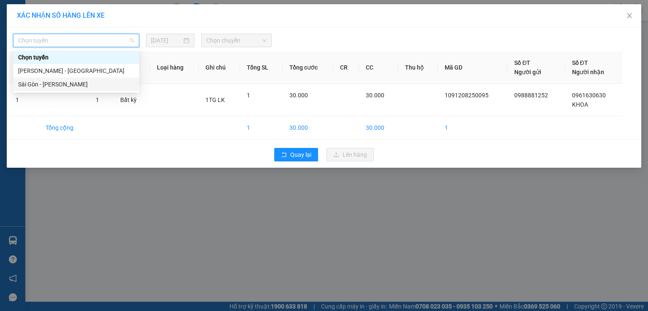
click at [42, 85] on div "Sài Gòn - [PERSON_NAME]" at bounding box center [76, 84] width 116 height 9
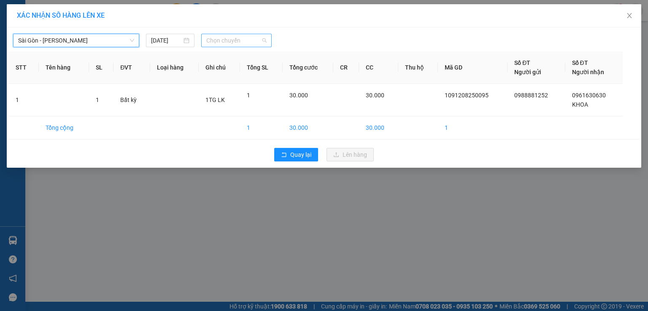
click at [234, 38] on span "Chọn chuyến" at bounding box center [236, 40] width 61 height 13
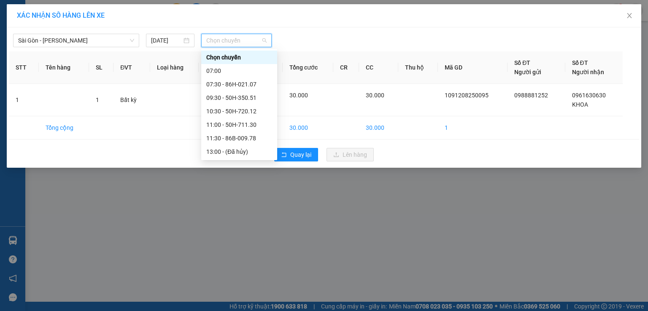
click at [228, 228] on div "21:30 - 50H-293.85" at bounding box center [239, 232] width 66 height 9
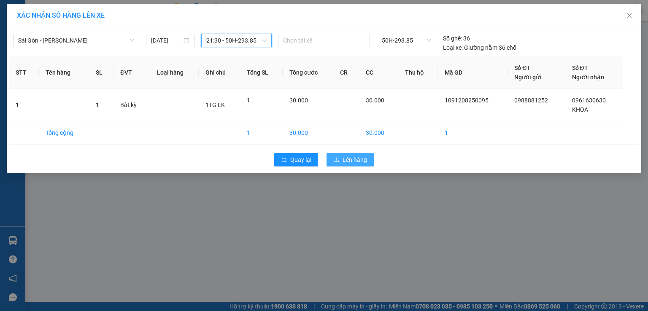
click at [336, 157] on icon "upload" at bounding box center [336, 160] width 6 height 6
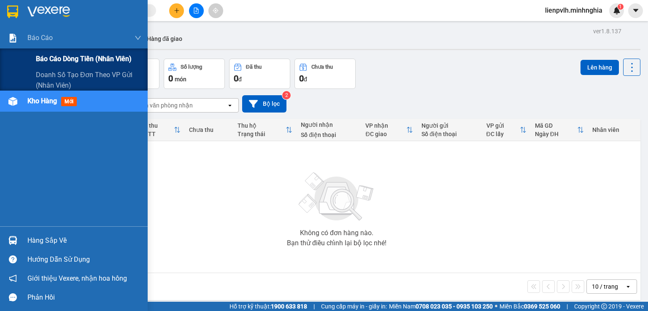
click at [78, 57] on span "Báo cáo dòng tiền (nhân viên)" at bounding box center [84, 59] width 96 height 11
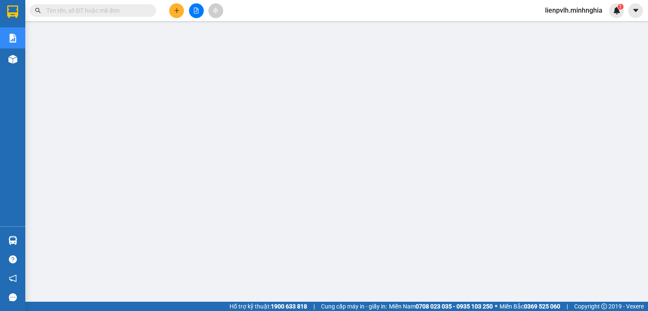
click at [183, 15] on div at bounding box center [195, 10] width 63 height 15
click at [181, 11] on button at bounding box center [176, 10] width 15 height 15
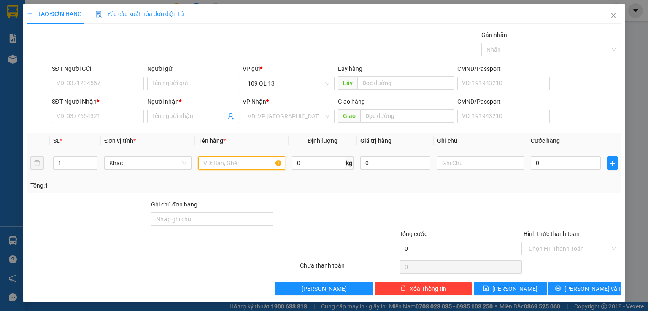
click at [229, 167] on input "text" at bounding box center [241, 162] width 87 height 13
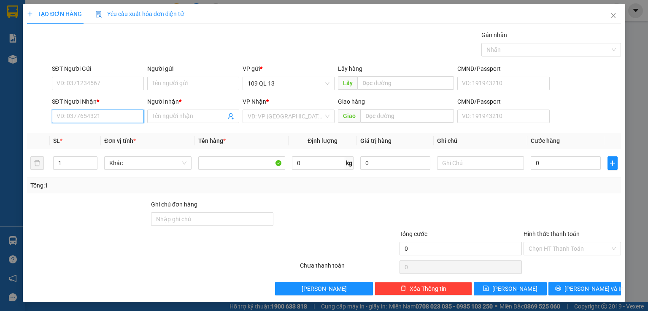
click at [121, 115] on input "SĐT Người Nhận *" at bounding box center [98, 116] width 92 height 13
type input "0935170749"
type input "VÂN"
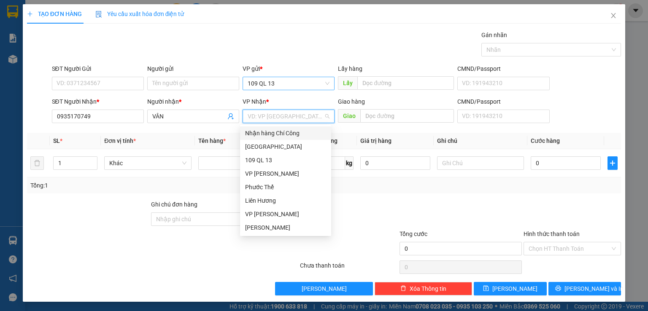
type input "L"
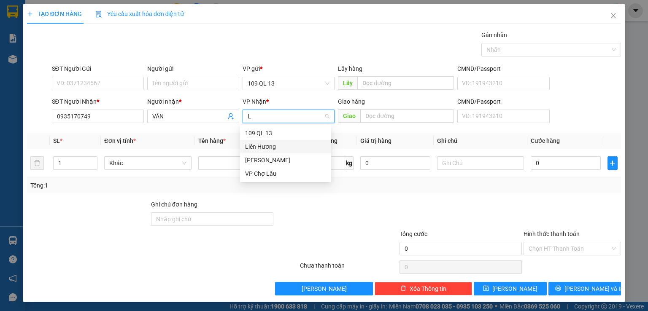
click at [263, 146] on div "Liên Hương" at bounding box center [285, 146] width 81 height 9
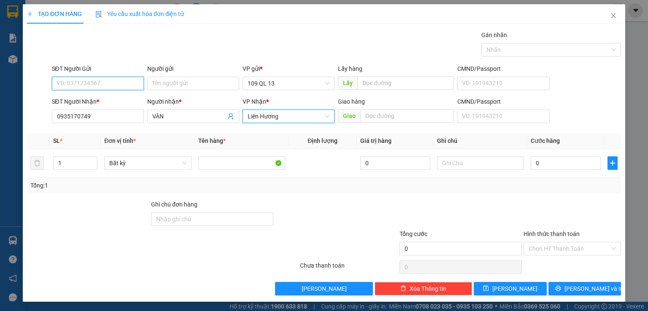
click at [110, 86] on input "SĐT Người Gửi" at bounding box center [98, 83] width 92 height 13
type input "0938871251"
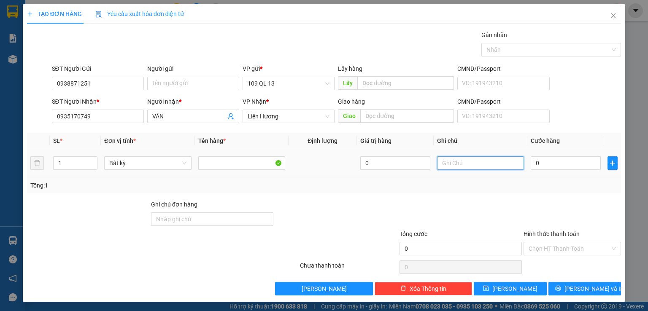
click at [444, 167] on input "text" at bounding box center [480, 162] width 87 height 13
type input "1 THG CÓ BỌC HỒNG QA"
type input "5"
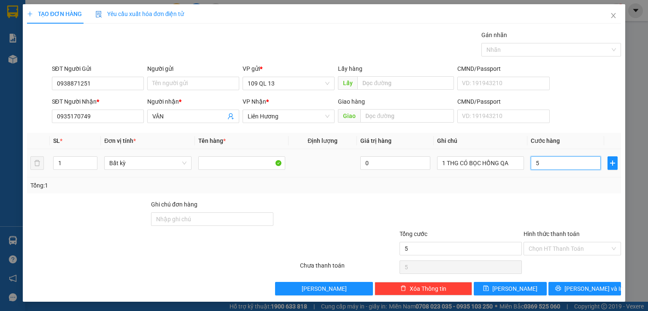
type input "50"
click at [587, 284] on span "[PERSON_NAME] và In" at bounding box center [593, 288] width 59 height 9
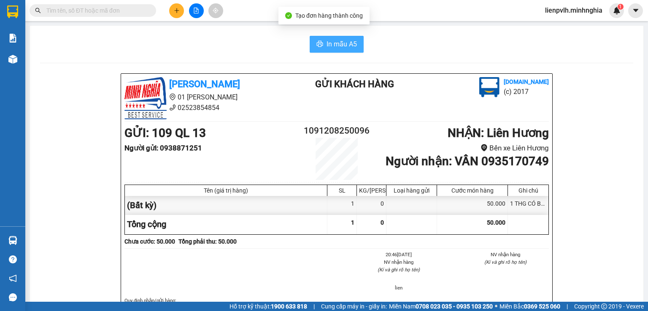
click at [339, 43] on span "In mẫu A5" at bounding box center [341, 44] width 30 height 11
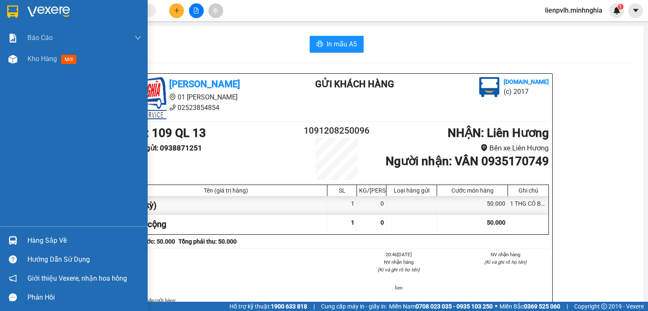
click at [15, 63] on img at bounding box center [12, 59] width 9 height 9
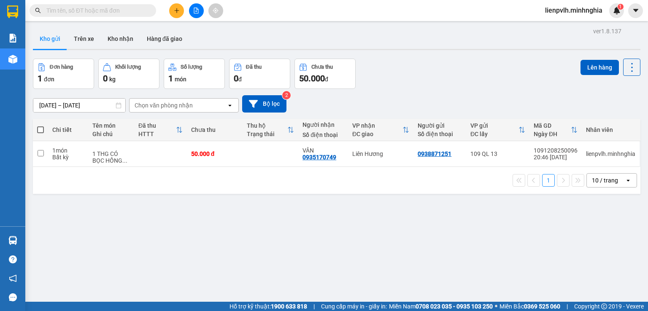
click at [356, 156] on div "Liên Hương" at bounding box center [380, 154] width 57 height 7
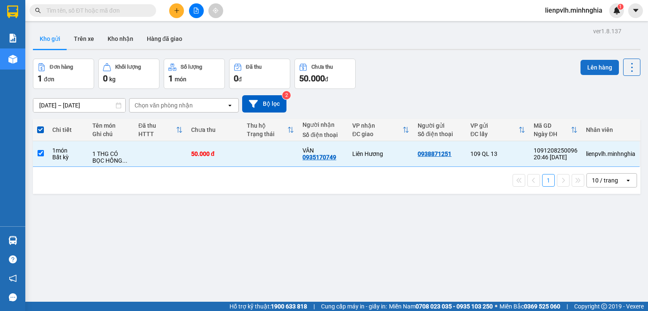
click at [587, 68] on button "Lên hàng" at bounding box center [599, 67] width 38 height 15
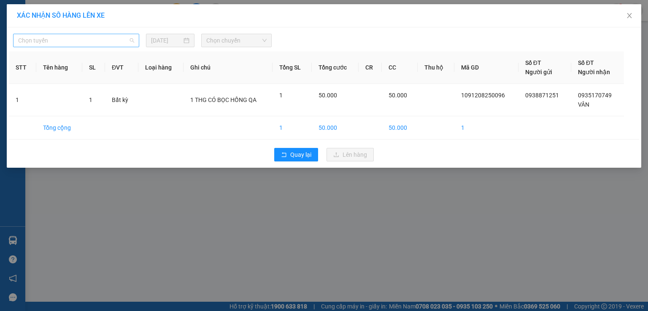
click at [101, 39] on span "Chọn tuyến" at bounding box center [76, 40] width 116 height 13
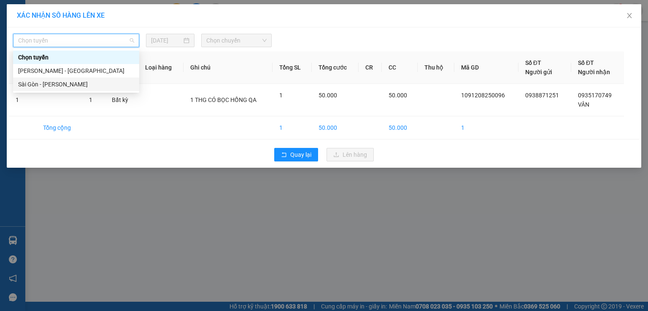
click at [66, 84] on div "Sài Gòn - [PERSON_NAME]" at bounding box center [76, 84] width 116 height 9
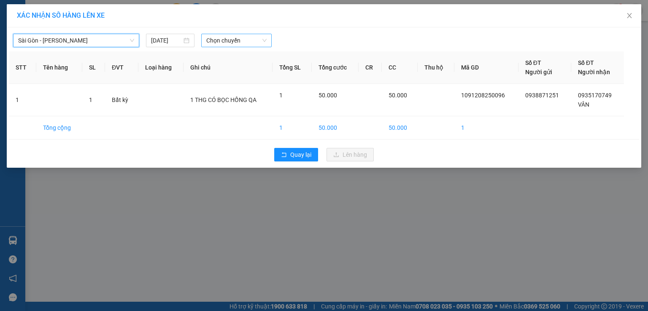
click at [227, 38] on span "Chọn chuyến" at bounding box center [236, 40] width 61 height 13
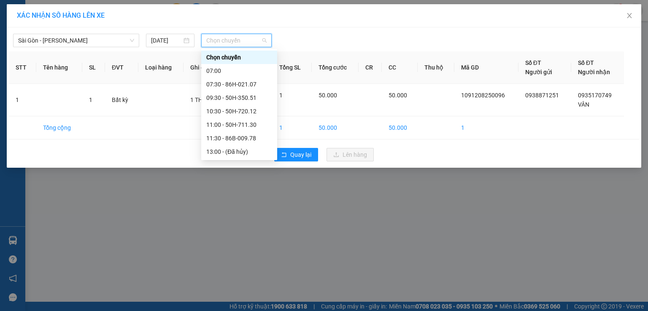
click at [224, 228] on div "21:30 - 50H-293.85" at bounding box center [239, 232] width 66 height 9
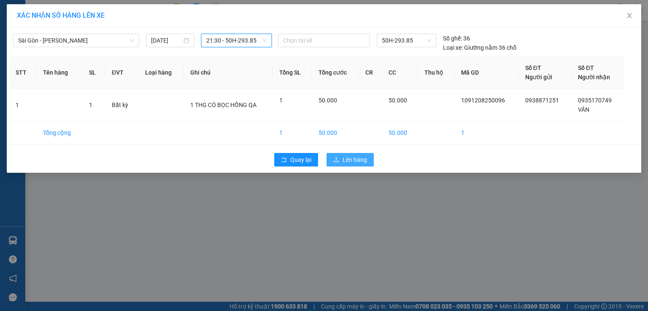
click at [348, 161] on span "Lên hàng" at bounding box center [354, 159] width 24 height 9
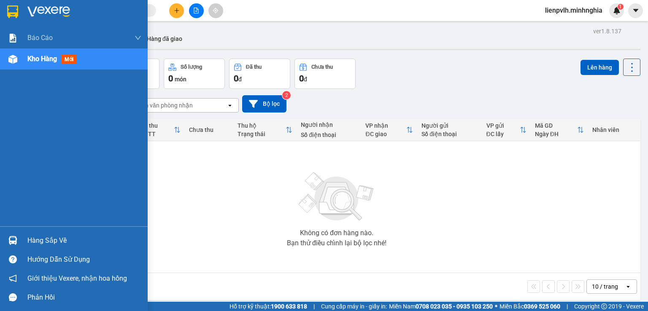
click at [2, 51] on div "Kho hàng mới" at bounding box center [74, 58] width 148 height 21
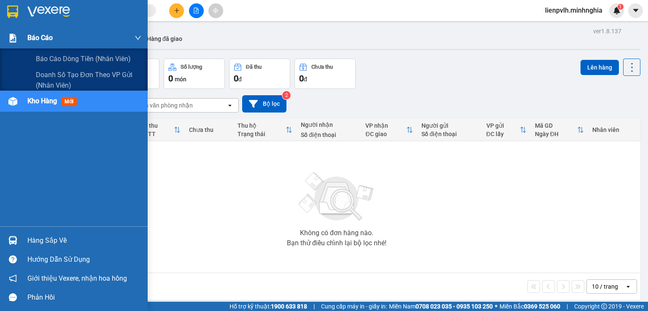
click at [19, 37] on div at bounding box center [12, 38] width 15 height 15
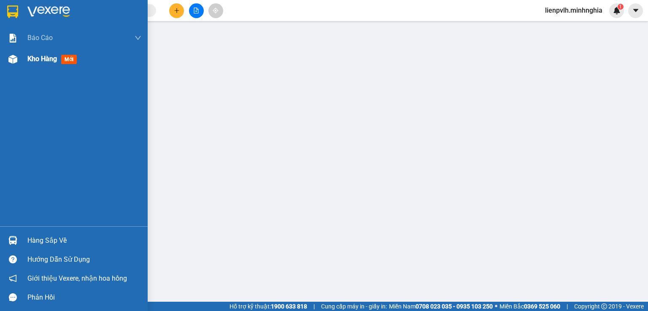
click at [46, 63] on span "Kho hàng" at bounding box center [42, 59] width 30 height 8
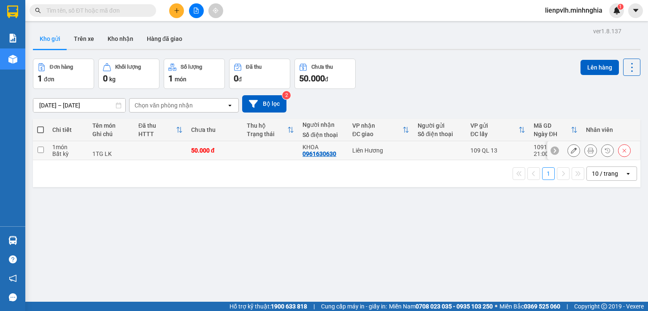
click at [253, 158] on td at bounding box center [270, 150] width 56 height 19
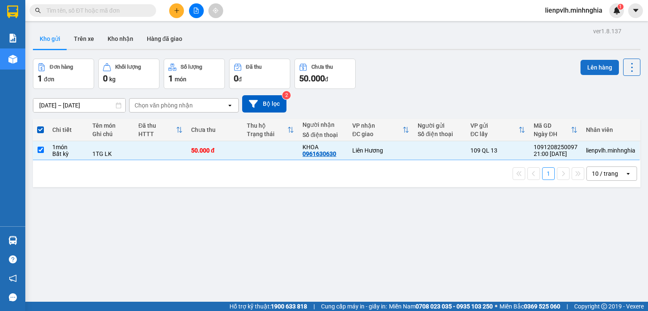
click at [581, 65] on button "Lên hàng" at bounding box center [599, 67] width 38 height 15
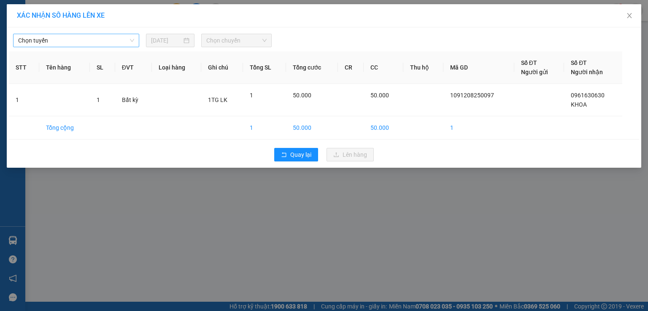
click at [54, 38] on span "Chọn tuyến" at bounding box center [76, 40] width 116 height 13
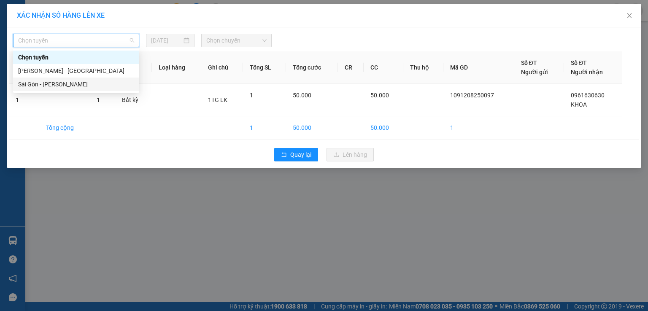
click at [54, 87] on div "Sài Gòn - [PERSON_NAME]" at bounding box center [76, 84] width 116 height 9
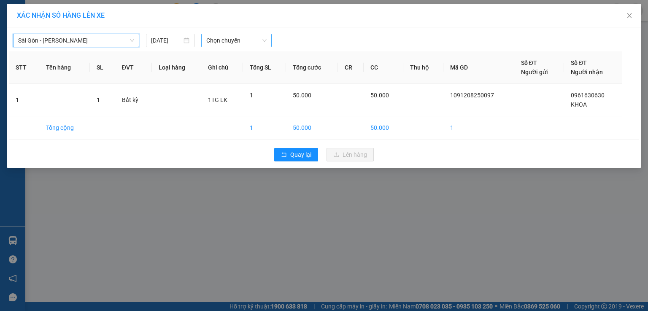
click at [240, 39] on span "Chọn chuyến" at bounding box center [236, 40] width 61 height 13
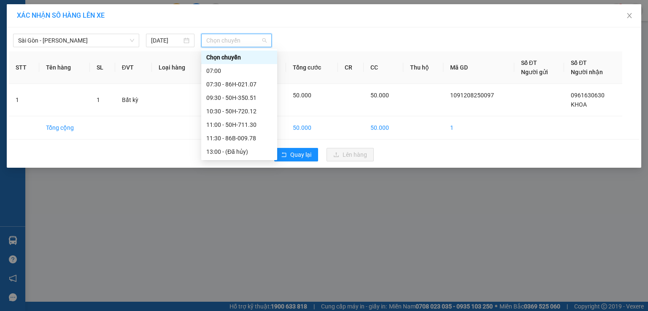
click at [219, 242] on div "22:00 - 50H-302.50" at bounding box center [239, 246] width 66 height 9
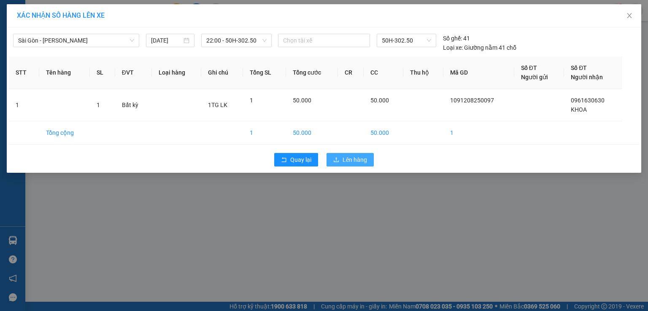
click at [354, 158] on span "Lên hàng" at bounding box center [354, 159] width 24 height 9
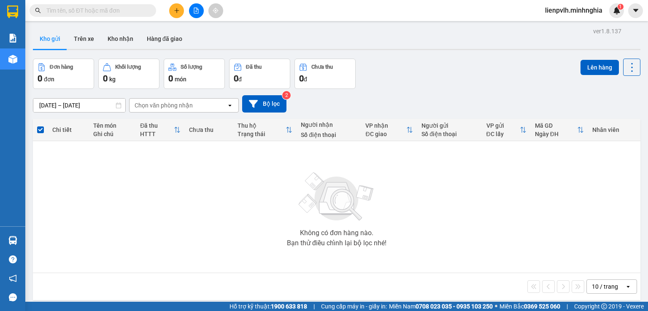
click at [172, 16] on div at bounding box center [195, 10] width 63 height 15
click at [176, 8] on icon "plus" at bounding box center [177, 11] width 6 height 6
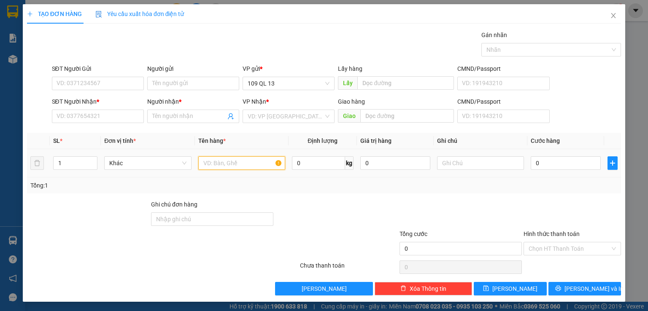
click at [224, 156] on input "text" at bounding box center [241, 162] width 87 height 13
click at [489, 167] on input "text" at bounding box center [480, 162] width 87 height 13
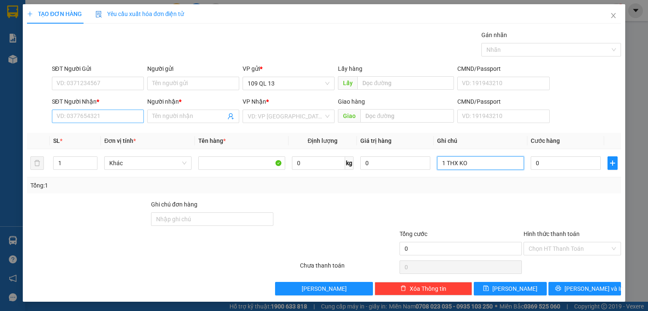
type input "1 THX KO"
click at [81, 113] on input "SĐT Người Nhận *" at bounding box center [98, 116] width 92 height 13
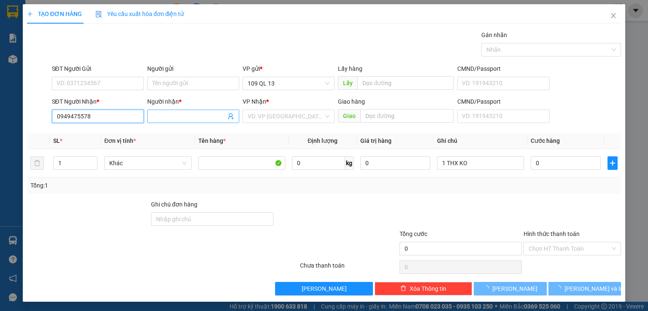
type input "0949475578"
click at [173, 120] on input "Người nhận *" at bounding box center [188, 116] width 73 height 9
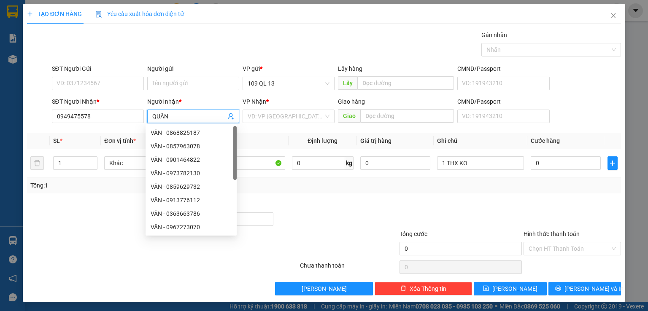
type input "QUÂN"
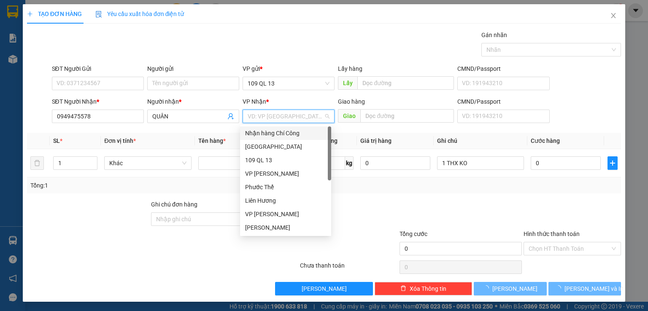
type input "V"
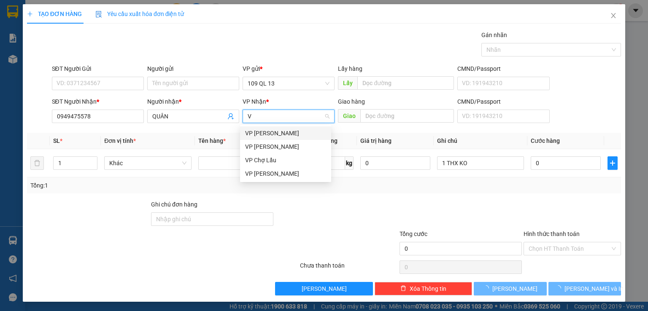
click at [280, 138] on div "VP [PERSON_NAME]" at bounding box center [285, 133] width 91 height 13
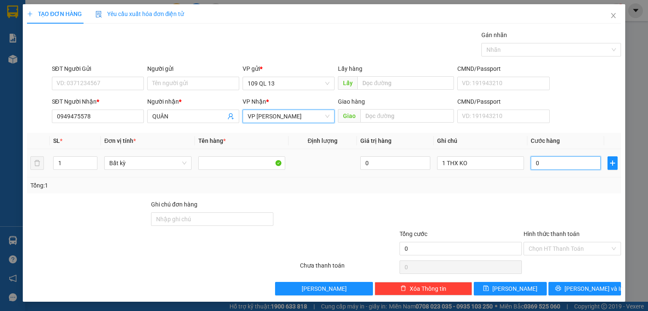
click at [535, 162] on input "0" at bounding box center [566, 162] width 70 height 13
type input "7"
type input "70"
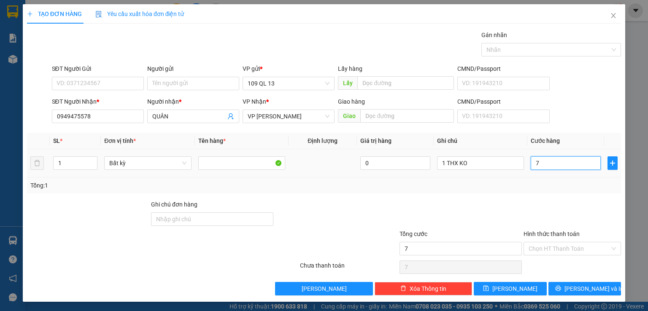
type input "70"
click at [581, 285] on span "[PERSON_NAME] và In" at bounding box center [593, 288] width 59 height 9
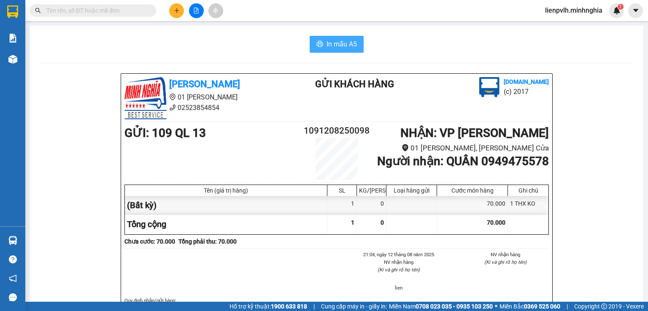
click at [316, 41] on icon "printer" at bounding box center [319, 43] width 7 height 7
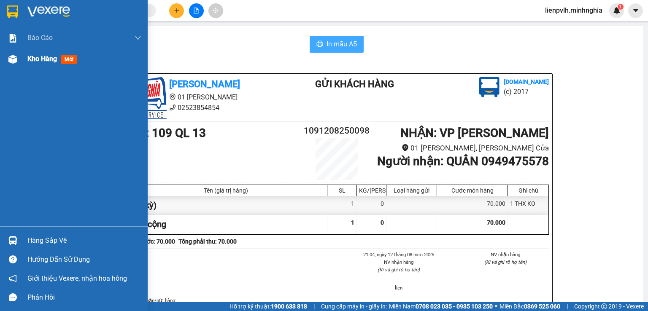
click at [8, 61] on div at bounding box center [12, 59] width 15 height 15
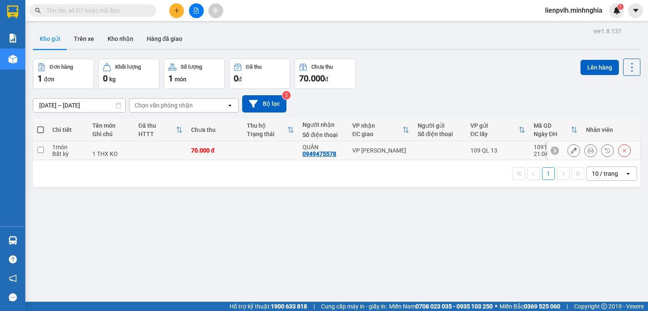
click at [267, 147] on td at bounding box center [270, 150] width 56 height 19
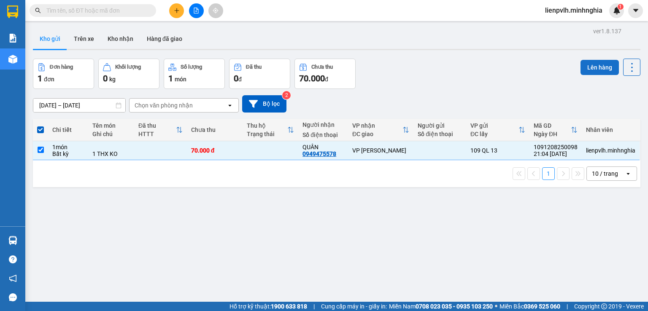
click at [584, 66] on button "Lên hàng" at bounding box center [599, 67] width 38 height 15
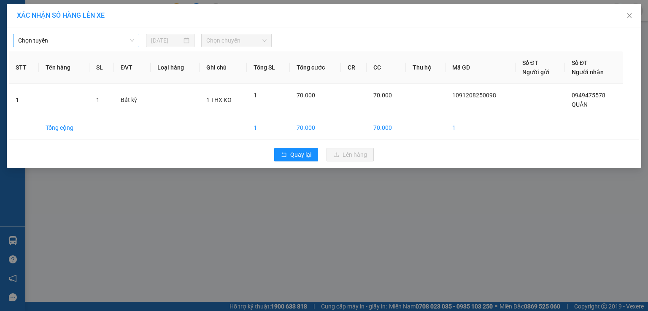
click at [92, 46] on span "Chọn tuyến" at bounding box center [76, 40] width 116 height 13
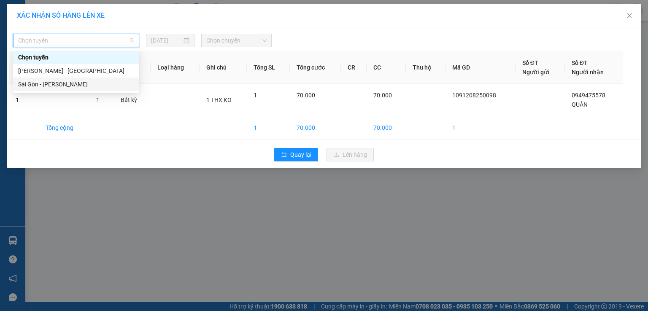
click at [67, 86] on div "Sài Gòn - [PERSON_NAME]" at bounding box center [76, 84] width 116 height 9
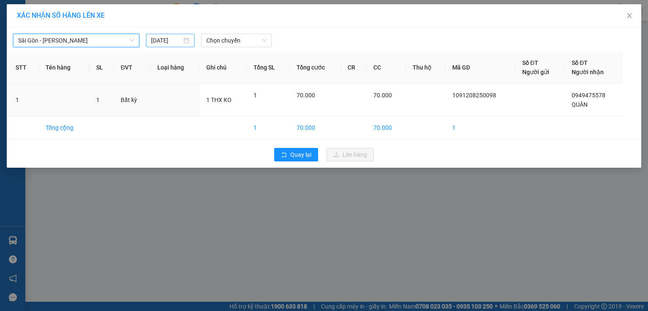
click at [186, 40] on div "[DATE]" at bounding box center [170, 40] width 38 height 9
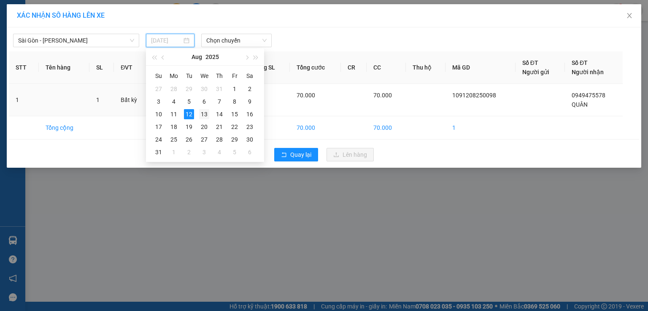
click at [203, 115] on div "13" at bounding box center [204, 114] width 10 height 10
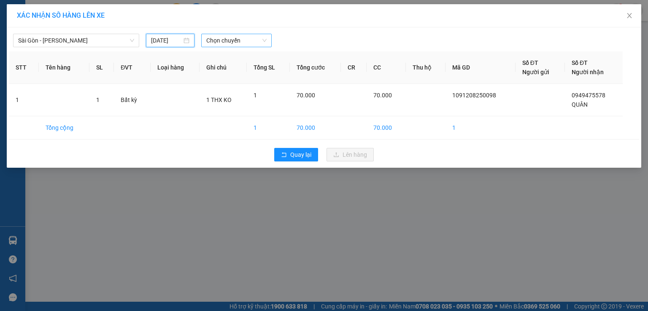
click at [231, 40] on span "Chọn chuyến" at bounding box center [236, 40] width 61 height 13
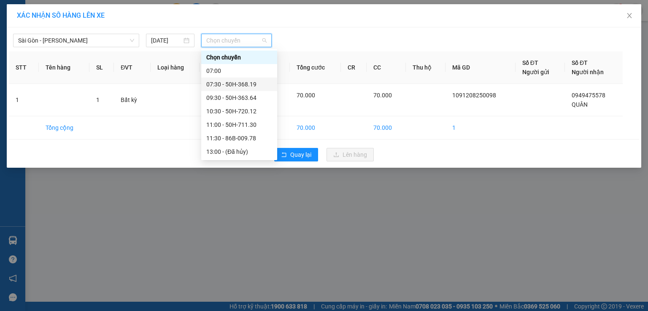
click at [234, 80] on div "07:30 - 50H-368.19" at bounding box center [239, 84] width 66 height 9
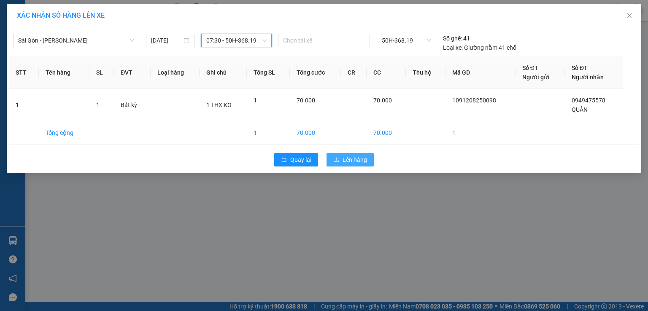
click at [347, 161] on span "Lên hàng" at bounding box center [354, 159] width 24 height 9
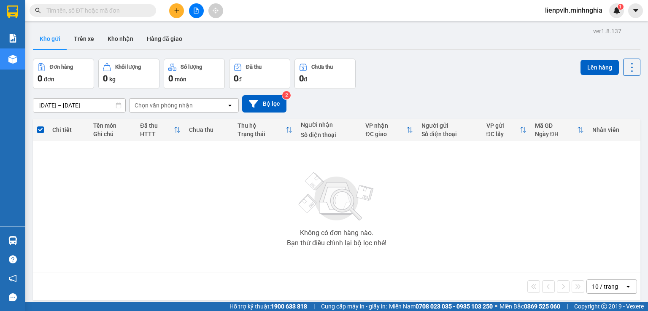
drag, startPoint x: 438, startPoint y: 93, endPoint x: 434, endPoint y: 91, distance: 4.3
click at [437, 93] on div "[DATE] – [DATE] Press the down arrow key to interact with the calendar and sele…" at bounding box center [336, 104] width 607 height 30
click at [179, 8] on icon "plus" at bounding box center [177, 11] width 6 height 6
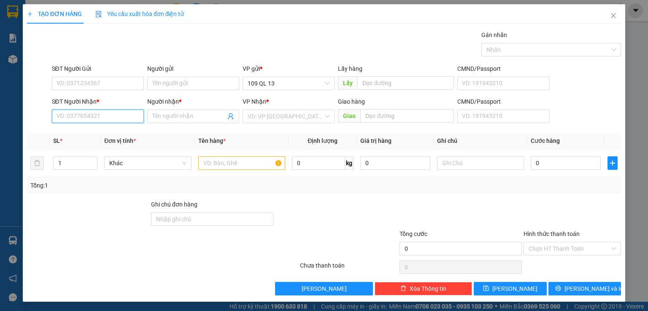
drag, startPoint x: 86, startPoint y: 119, endPoint x: 87, endPoint y: 111, distance: 8.1
click at [86, 119] on input "SĐT Người Nhận *" at bounding box center [98, 116] width 92 height 13
click at [84, 110] on input "SĐT Người Nhận *" at bounding box center [98, 116] width 92 height 13
click at [100, 134] on div "0978078684" at bounding box center [96, 132] width 81 height 9
type input "0978078684"
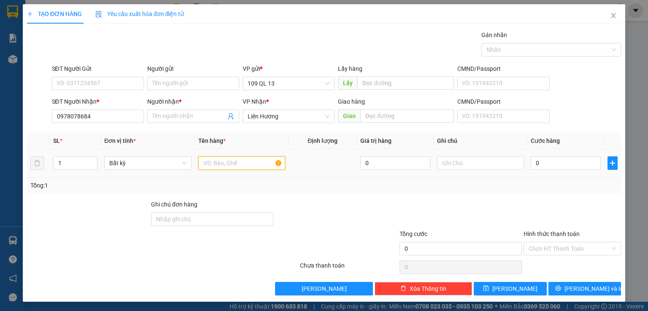
click at [243, 164] on input "text" at bounding box center [241, 162] width 87 height 13
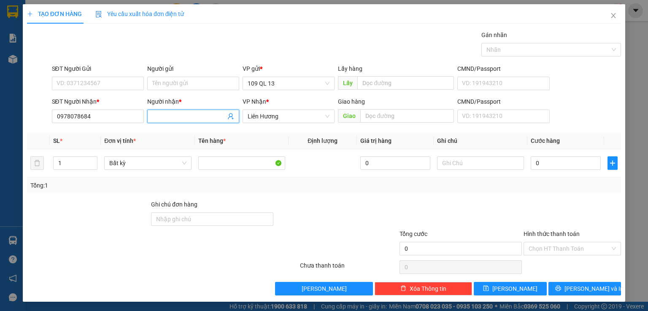
click at [177, 119] on input "Người nhận *" at bounding box center [188, 116] width 73 height 9
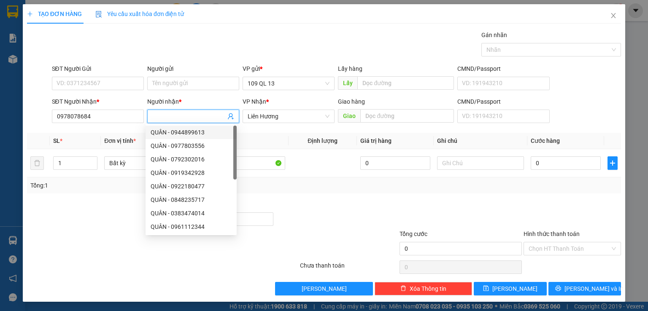
type input "D"
type input "ĐƯỢC"
type input "2"
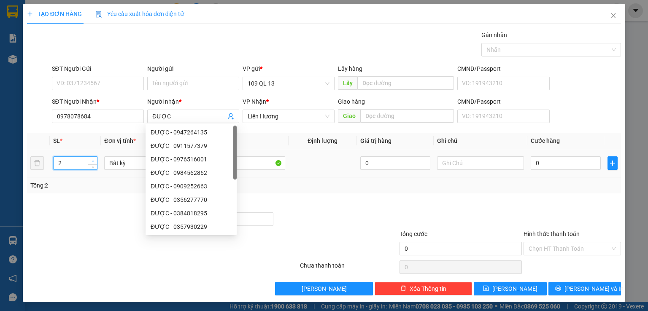
click at [94, 159] on span "up" at bounding box center [92, 161] width 5 height 5
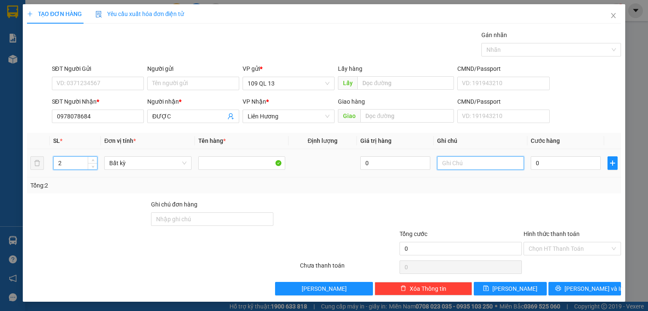
click at [463, 165] on input "text" at bounding box center [480, 162] width 87 height 13
type input "2 TH"
click at [561, 254] on div "Chọn HT Thanh Toán" at bounding box center [571, 248] width 97 height 13
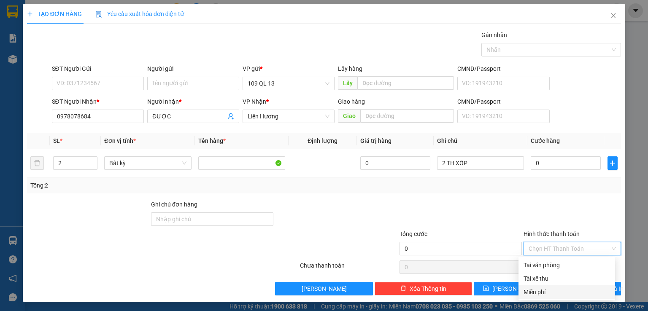
click at [533, 291] on div "Miễn phí" at bounding box center [566, 292] width 86 height 9
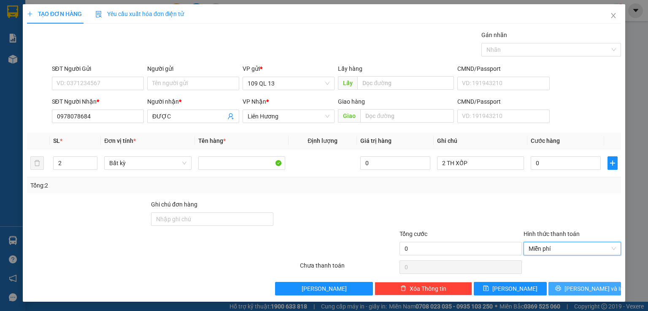
click at [580, 288] on span "[PERSON_NAME] và In" at bounding box center [593, 288] width 59 height 9
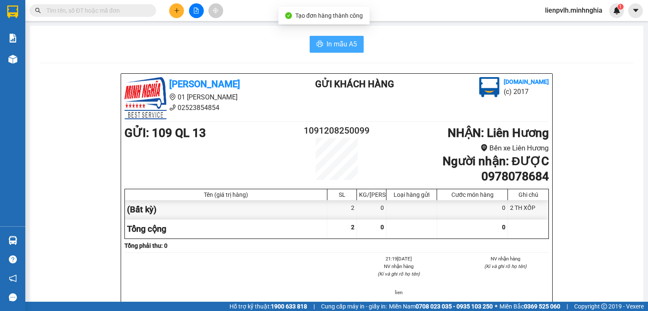
click at [318, 44] on icon "printer" at bounding box center [319, 43] width 7 height 7
click at [178, 12] on icon "plus" at bounding box center [177, 11] width 6 height 6
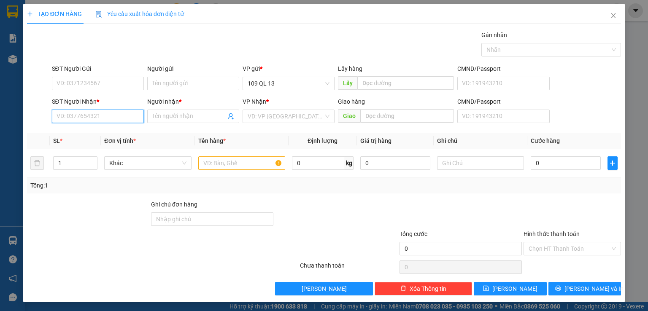
click at [83, 117] on input "SĐT Người Nhận *" at bounding box center [98, 116] width 92 height 13
click at [254, 164] on input "text" at bounding box center [241, 162] width 87 height 13
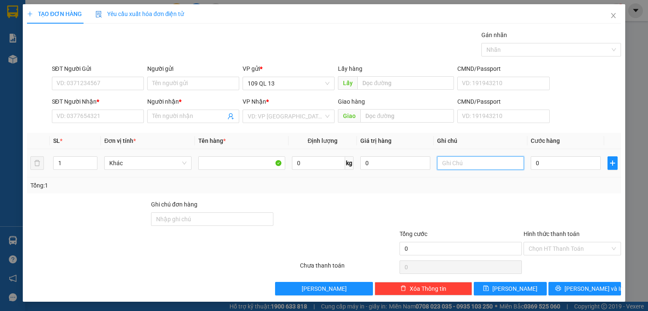
click at [456, 166] on input "text" at bounding box center [480, 162] width 87 height 13
click at [106, 125] on div "SĐT Người Nhận * VD: 0377654321" at bounding box center [98, 112] width 92 height 30
click at [108, 113] on input "SĐT Người Nhận *" at bounding box center [98, 116] width 92 height 13
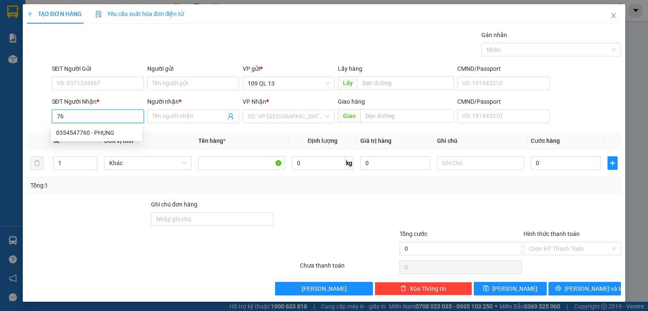
type input "7"
click at [90, 119] on input "SĐT Người Nhận *" at bounding box center [98, 116] width 92 height 13
type input "6"
click at [79, 113] on input "SĐT Người Nhận *" at bounding box center [98, 116] width 92 height 13
type input "7"
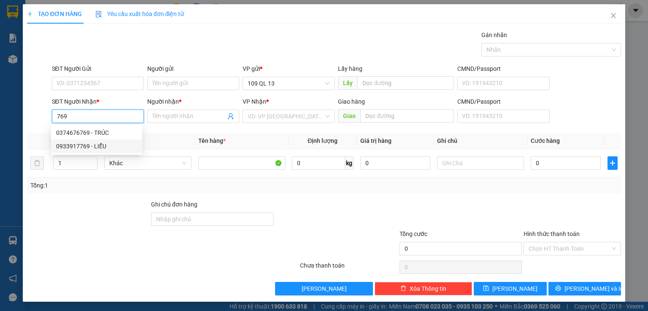
click at [109, 145] on div "0933917769 - LIỄU" at bounding box center [96, 146] width 81 height 9
type input "0933917769"
type input "LIỄU"
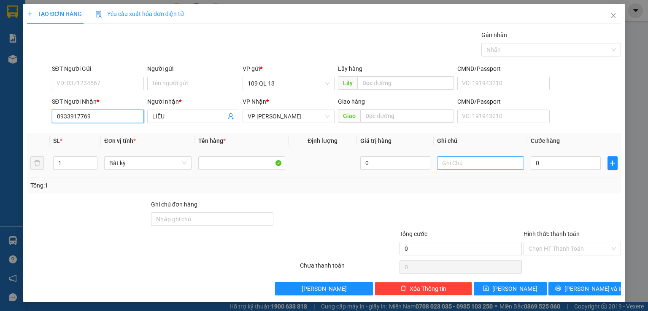
type input "0933917769"
click at [463, 164] on input "text" at bounding box center [480, 162] width 87 height 13
type input "Q"
type input "1 TH XỐP"
click at [553, 251] on input "Hình thức thanh toán" at bounding box center [568, 248] width 81 height 13
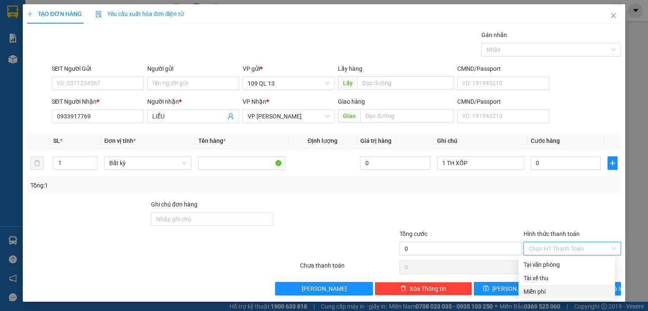
click at [541, 291] on div "Miễn phí" at bounding box center [566, 291] width 86 height 9
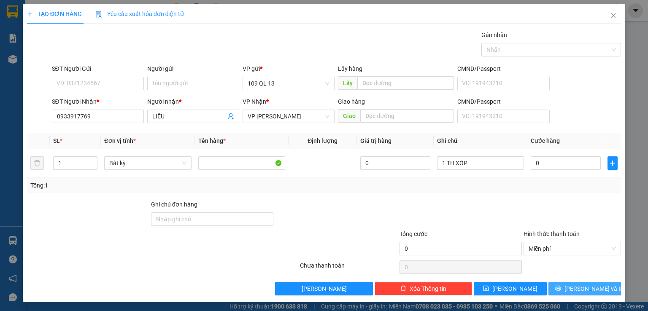
click at [580, 287] on span "[PERSON_NAME] và In" at bounding box center [593, 288] width 59 height 9
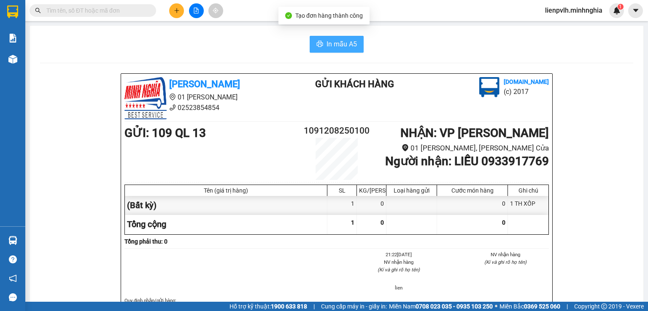
click at [343, 46] on span "In mẫu A5" at bounding box center [341, 44] width 30 height 11
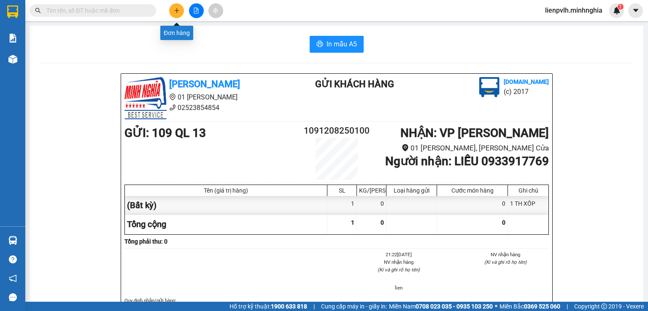
click at [175, 11] on icon "plus" at bounding box center [177, 11] width 6 height 6
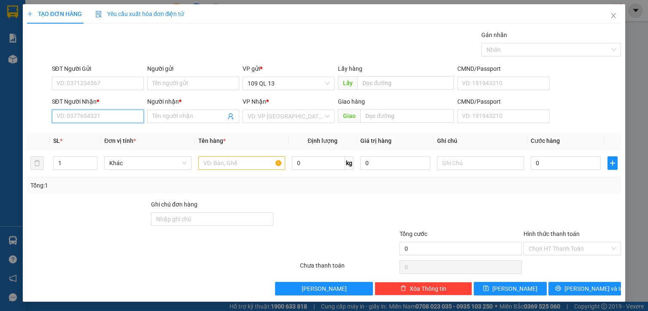
click at [78, 119] on input "SĐT Người Nhận *" at bounding box center [98, 116] width 92 height 13
click at [99, 135] on div "0364853383 - NGHĨA 790" at bounding box center [96, 132] width 81 height 9
click at [219, 165] on input "text" at bounding box center [241, 162] width 87 height 13
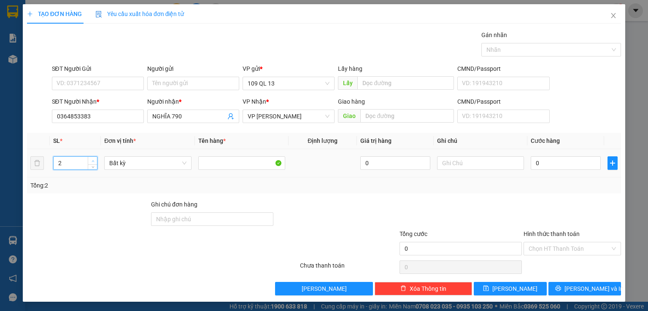
click at [92, 160] on icon "up" at bounding box center [93, 161] width 3 height 3
click at [447, 158] on input "text" at bounding box center [480, 162] width 87 height 13
click at [545, 250] on input "Hình thức thanh toán" at bounding box center [568, 248] width 81 height 13
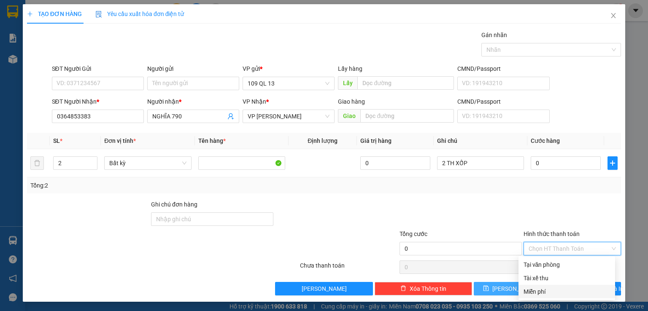
click at [539, 296] on div "Miễn phí" at bounding box center [566, 291] width 86 height 9
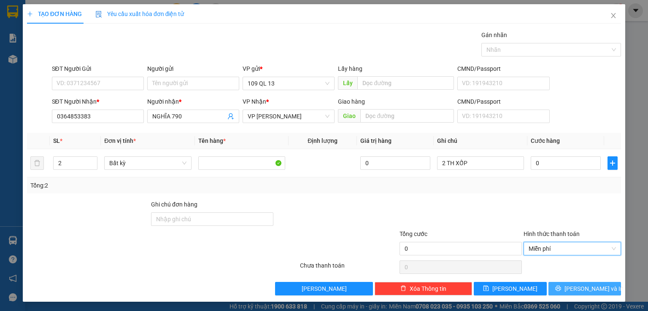
drag, startPoint x: 568, startPoint y: 288, endPoint x: 568, endPoint y: 280, distance: 7.6
click at [561, 287] on icon "printer" at bounding box center [558, 289] width 6 height 6
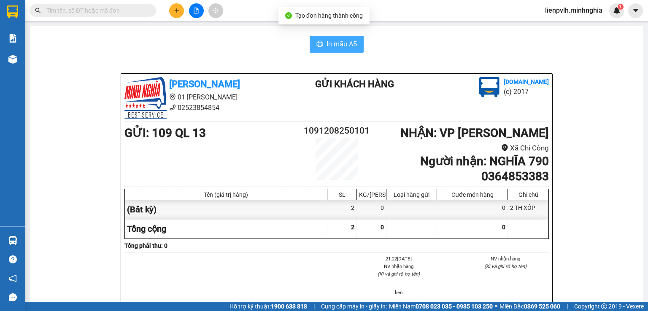
click at [353, 46] on span "In mẫu A5" at bounding box center [341, 44] width 30 height 11
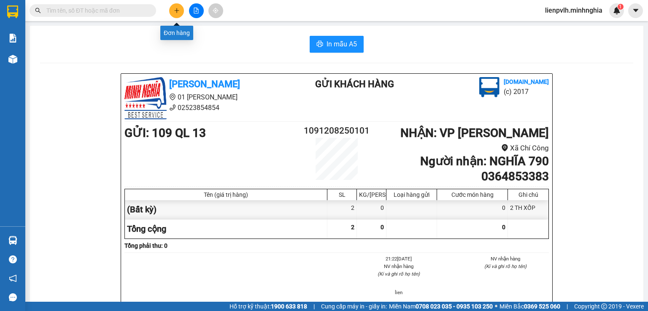
click at [180, 12] on button at bounding box center [176, 10] width 15 height 15
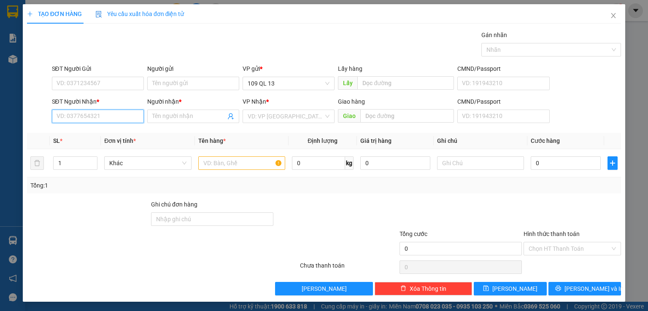
click at [115, 111] on input "SĐT Người Nhận *" at bounding box center [98, 116] width 92 height 13
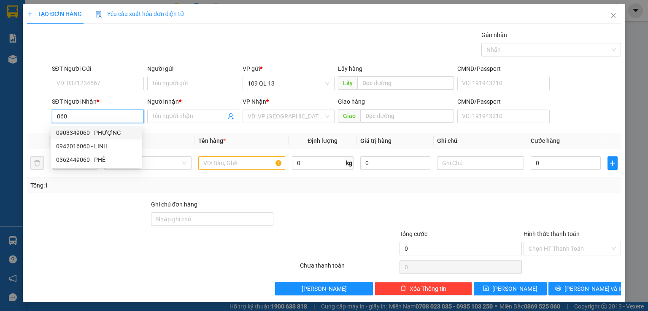
click at [103, 136] on div "0903349060 - PHƯỢNG" at bounding box center [96, 132] width 81 height 9
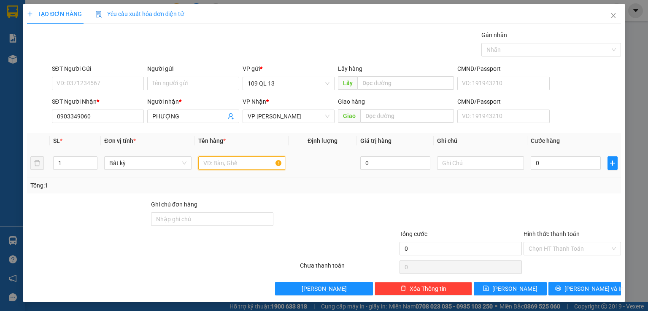
click at [242, 168] on input "text" at bounding box center [241, 162] width 87 height 13
click at [454, 165] on input "text" at bounding box center [480, 162] width 87 height 13
click at [559, 250] on input "Hình thức thanh toán" at bounding box center [568, 248] width 81 height 13
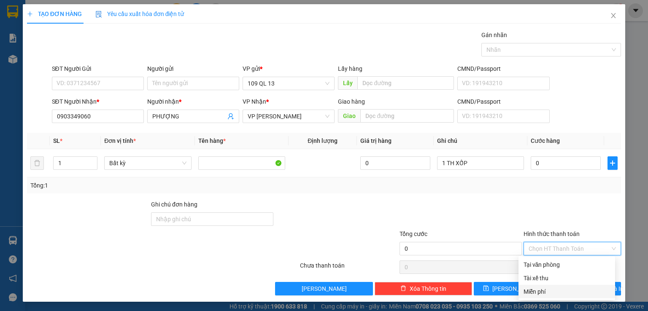
click at [536, 293] on div "Miễn phí" at bounding box center [566, 291] width 86 height 9
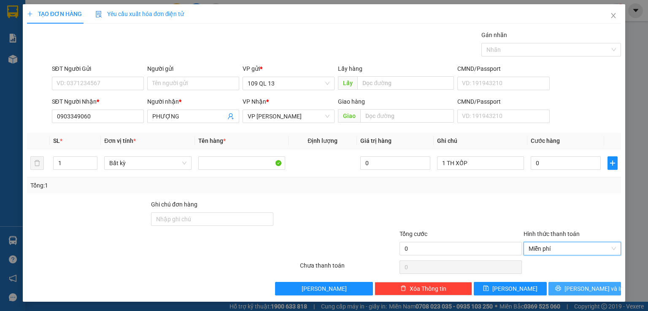
click at [576, 287] on span "[PERSON_NAME] và In" at bounding box center [593, 288] width 59 height 9
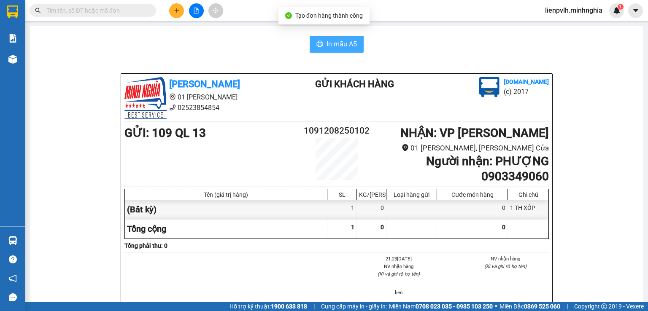
click at [326, 39] on span "In mẫu A5" at bounding box center [341, 44] width 30 height 11
click at [175, 11] on icon "plus" at bounding box center [177, 11] width 6 height 6
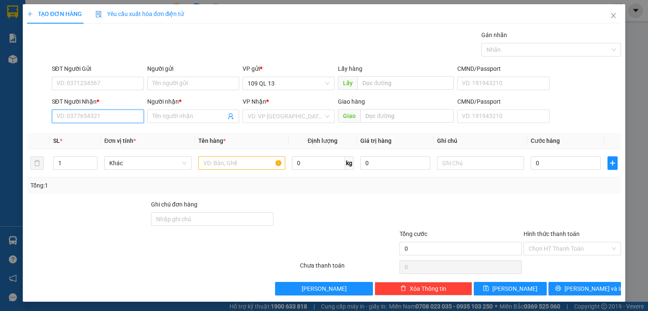
click at [73, 120] on input "SĐT Người Nhận *" at bounding box center [98, 116] width 92 height 13
click at [105, 131] on div "0886651141 - TÚ" at bounding box center [96, 132] width 81 height 9
click at [240, 169] on input "text" at bounding box center [241, 162] width 87 height 13
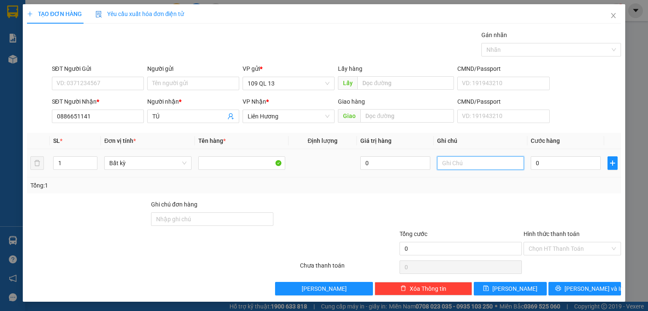
click at [462, 165] on input "text" at bounding box center [480, 162] width 87 height 13
click at [557, 250] on input "Hình thức thanh toán" at bounding box center [568, 248] width 81 height 13
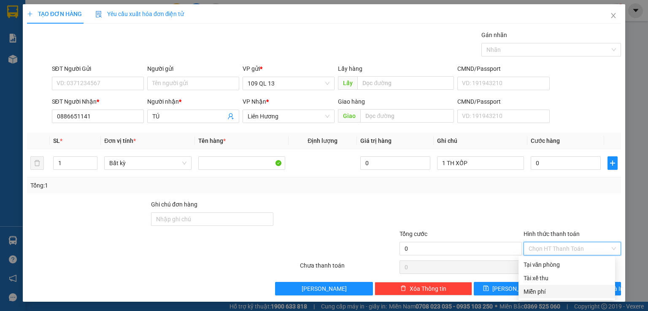
click at [540, 293] on div "Miễn phí" at bounding box center [566, 291] width 86 height 9
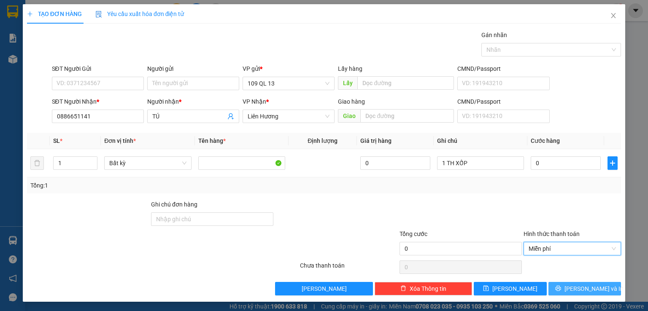
click at [574, 289] on span "[PERSON_NAME] và In" at bounding box center [593, 288] width 59 height 9
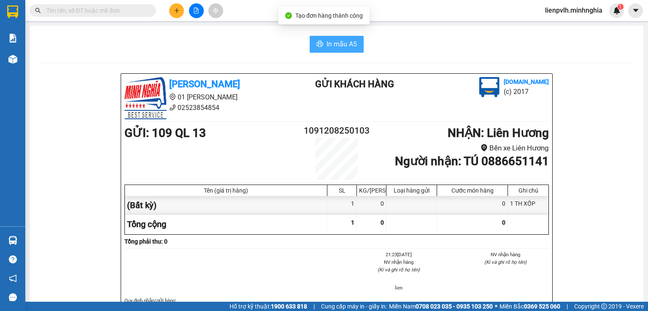
click at [345, 40] on span "In mẫu A5" at bounding box center [341, 44] width 30 height 11
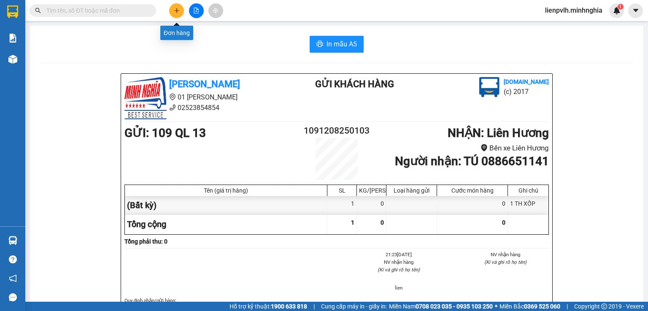
click at [179, 9] on icon "plus" at bounding box center [177, 11] width 6 height 6
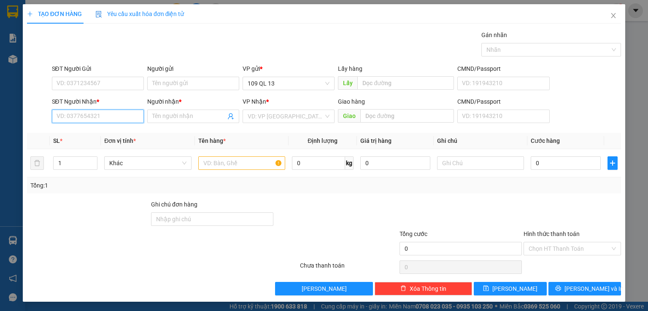
click at [91, 117] on input "SĐT Người Nhận *" at bounding box center [98, 116] width 92 height 13
click at [104, 147] on div "0396288312 - TRINH" at bounding box center [96, 146] width 81 height 9
click at [238, 162] on input "text" at bounding box center [241, 162] width 87 height 13
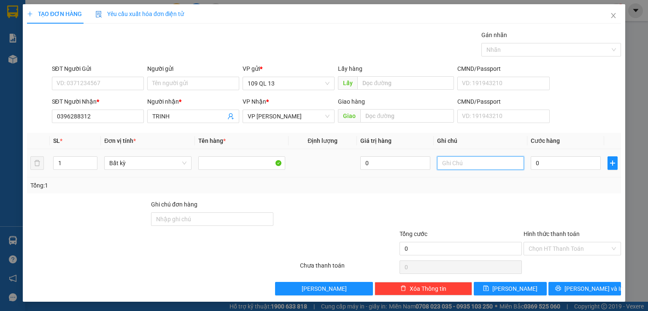
click at [466, 165] on input "text" at bounding box center [480, 162] width 87 height 13
click at [583, 248] on input "Hình thức thanh toán" at bounding box center [568, 248] width 81 height 13
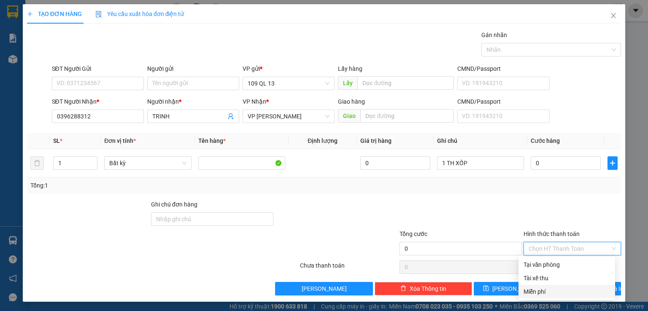
click at [540, 293] on div "Miễn phí" at bounding box center [566, 291] width 86 height 9
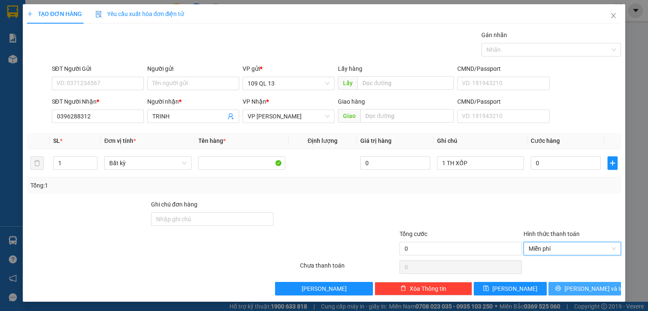
click at [572, 290] on span "[PERSON_NAME] và In" at bounding box center [593, 288] width 59 height 9
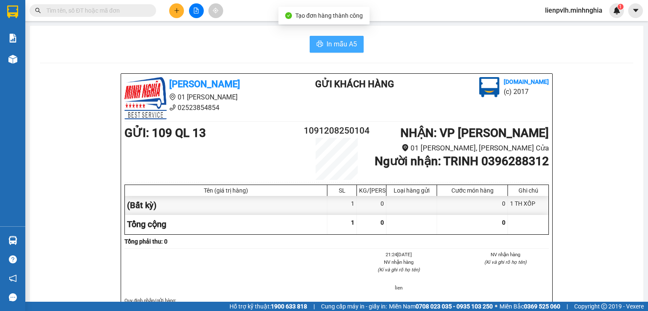
click at [336, 49] on button "In mẫu A5" at bounding box center [337, 44] width 54 height 17
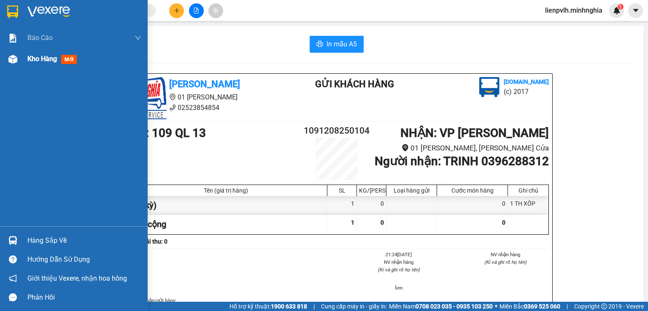
click at [26, 56] on div "Kho hàng mới" at bounding box center [74, 58] width 148 height 21
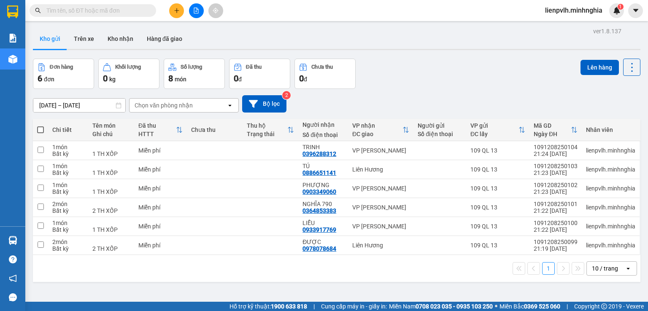
click at [40, 128] on span at bounding box center [40, 130] width 7 height 7
click at [40, 126] on input "checkbox" at bounding box center [40, 126] width 0 height 0
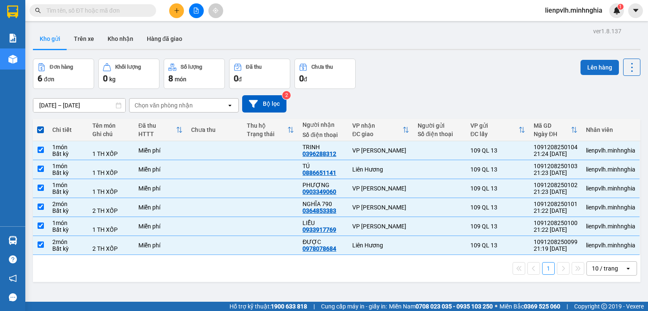
click at [587, 70] on button "Lên hàng" at bounding box center [599, 67] width 38 height 15
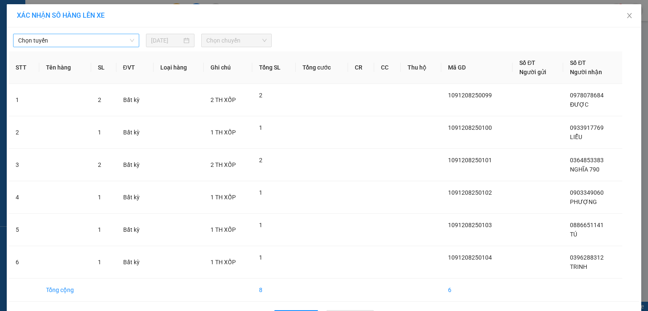
click at [67, 43] on span "Chọn tuyến" at bounding box center [76, 40] width 116 height 13
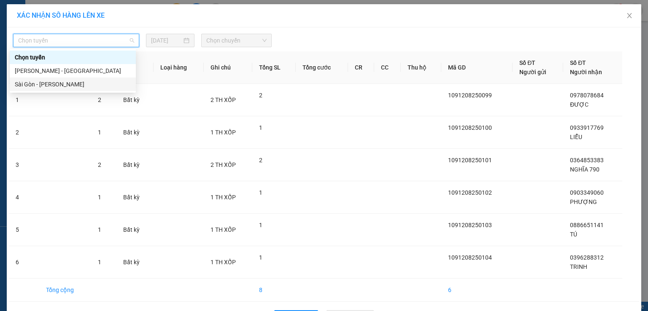
click at [35, 88] on div "Sài Gòn - [PERSON_NAME]" at bounding box center [73, 84] width 116 height 9
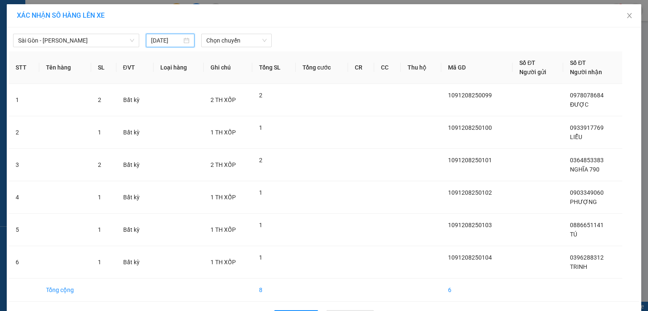
click at [156, 43] on input "[DATE]" at bounding box center [166, 40] width 31 height 9
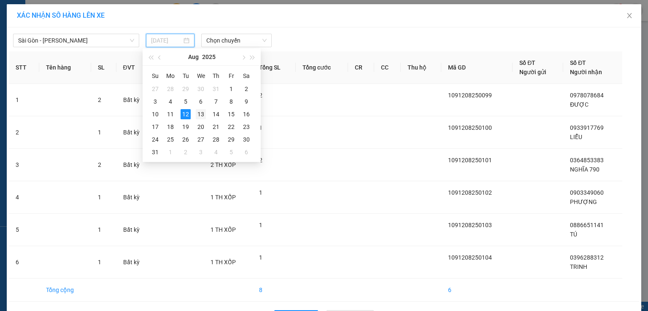
click at [199, 115] on div "13" at bounding box center [201, 114] width 10 height 10
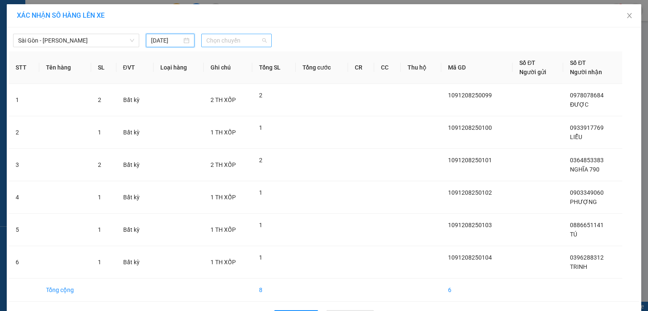
click at [215, 38] on span "Chọn chuyến" at bounding box center [236, 40] width 61 height 13
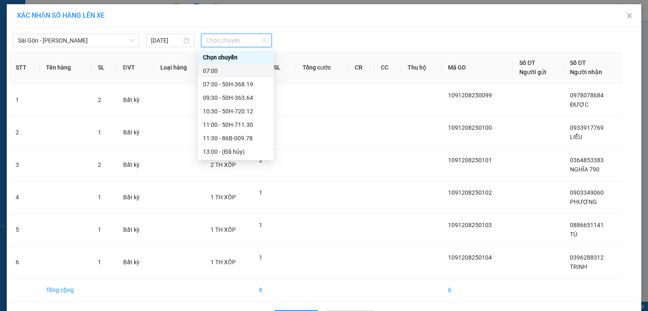
click at [214, 71] on div "07:00" at bounding box center [236, 70] width 66 height 9
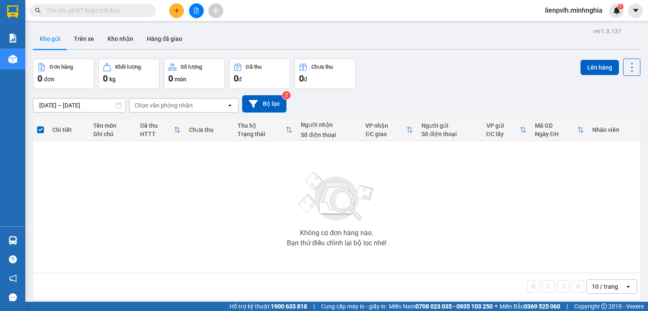
drag, startPoint x: 351, startPoint y: 282, endPoint x: 337, endPoint y: 286, distance: 15.1
